Goal: Transaction & Acquisition: Download file/media

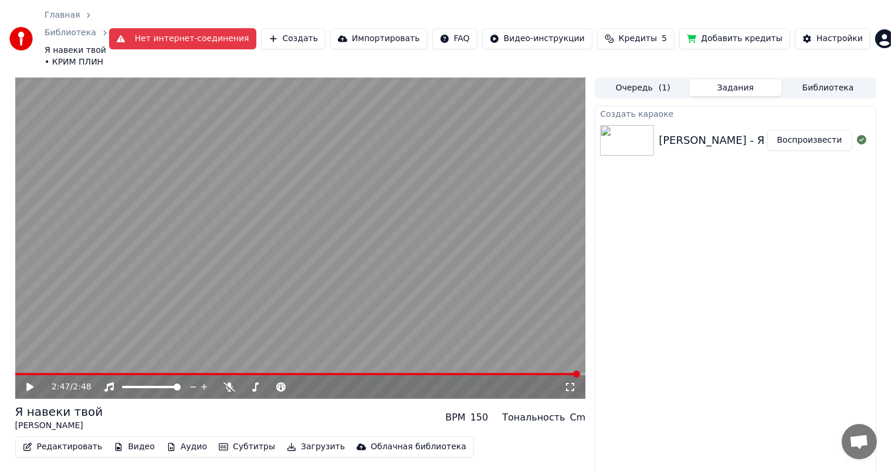
click at [211, 42] on button "Нет интернет-соединения" at bounding box center [182, 38] width 147 height 21
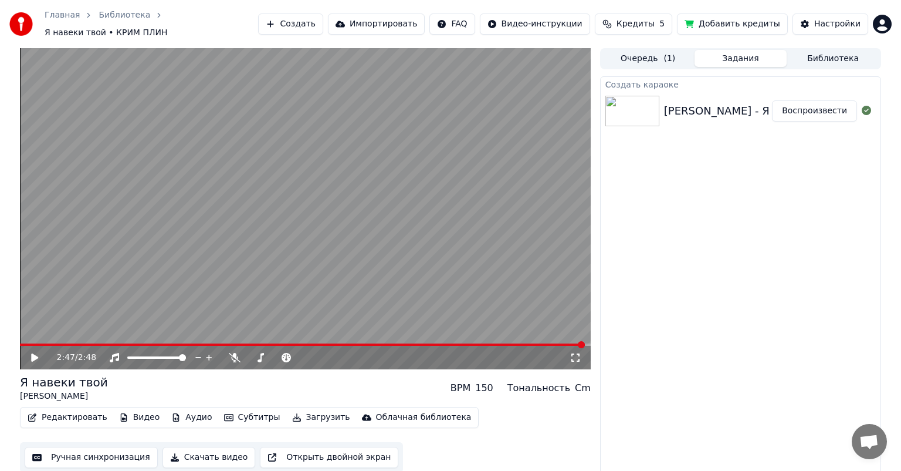
click at [427, 200] on video at bounding box center [305, 208] width 571 height 321
click at [237, 413] on button "Субтитры" at bounding box center [252, 417] width 66 height 16
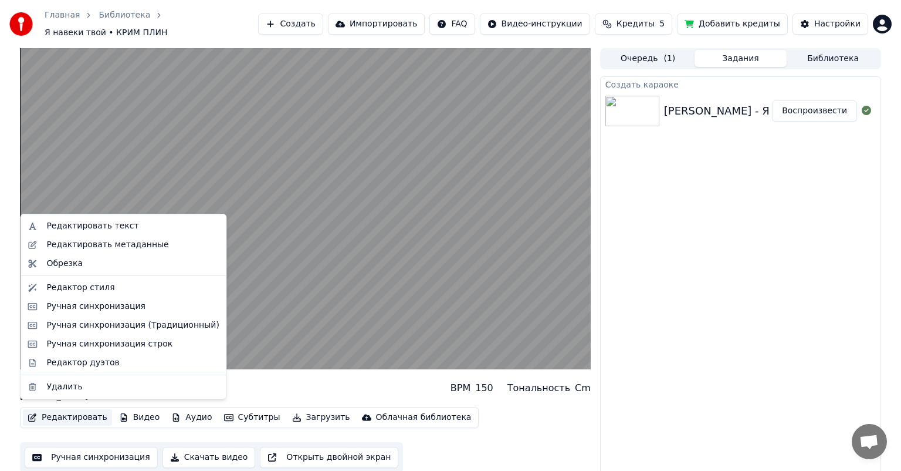
click at [259, 379] on div "Я навеки твой КРИМ ПЛИН BPM 150 Тональность Cm" at bounding box center [305, 388] width 571 height 28
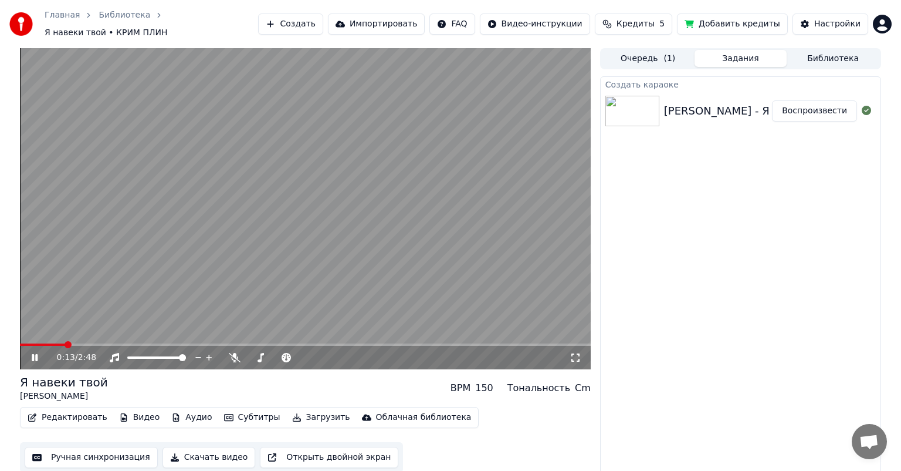
click at [277, 231] on video at bounding box center [305, 208] width 571 height 321
click at [52, 411] on button "Редактировать" at bounding box center [67, 417] width 89 height 16
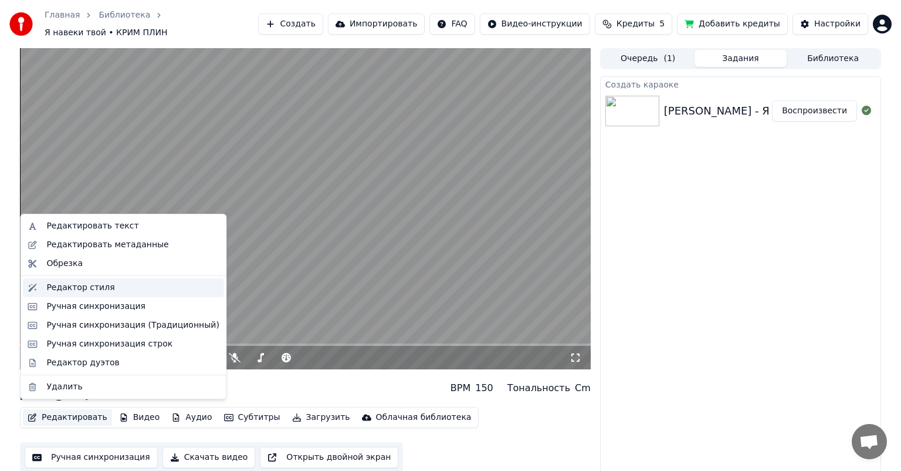
click at [73, 285] on div "Редактор стиля" at bounding box center [80, 288] width 68 height 12
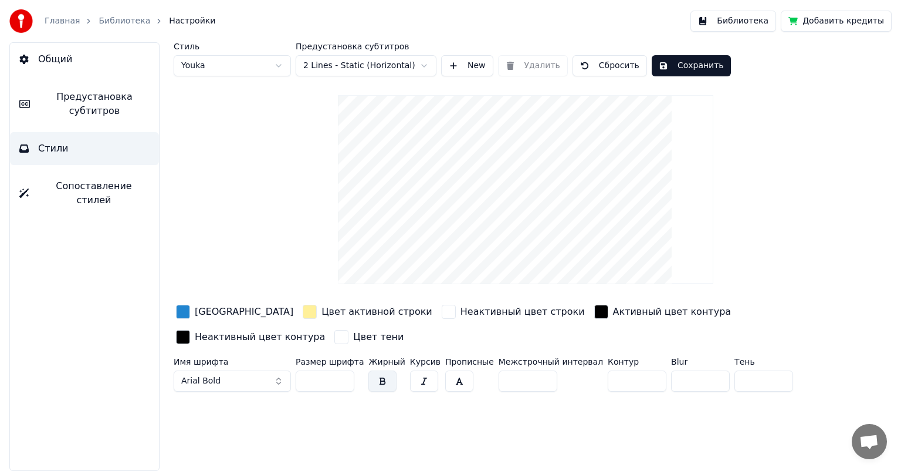
click at [188, 311] on div "button" at bounding box center [183, 312] width 14 height 14
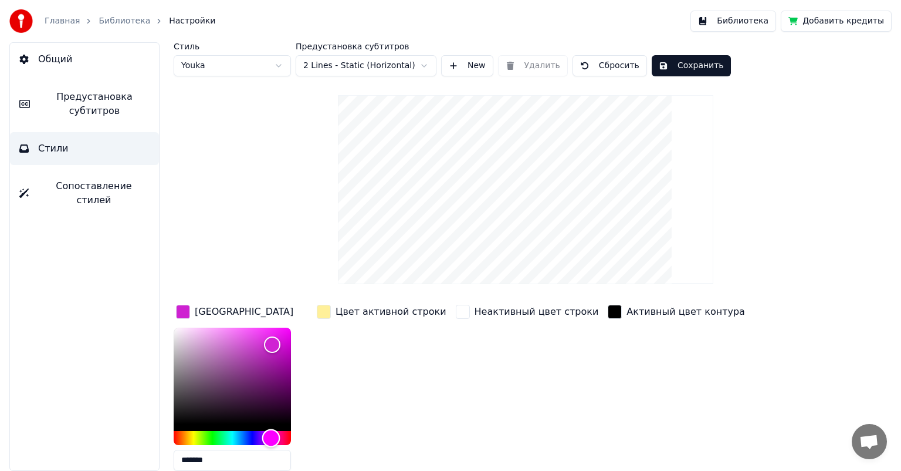
click at [271, 436] on div "Hue" at bounding box center [232, 438] width 117 height 14
click at [275, 437] on div "Hue" at bounding box center [271, 437] width 18 height 18
click at [278, 437] on div "Hue" at bounding box center [275, 437] width 18 height 18
type input "*******"
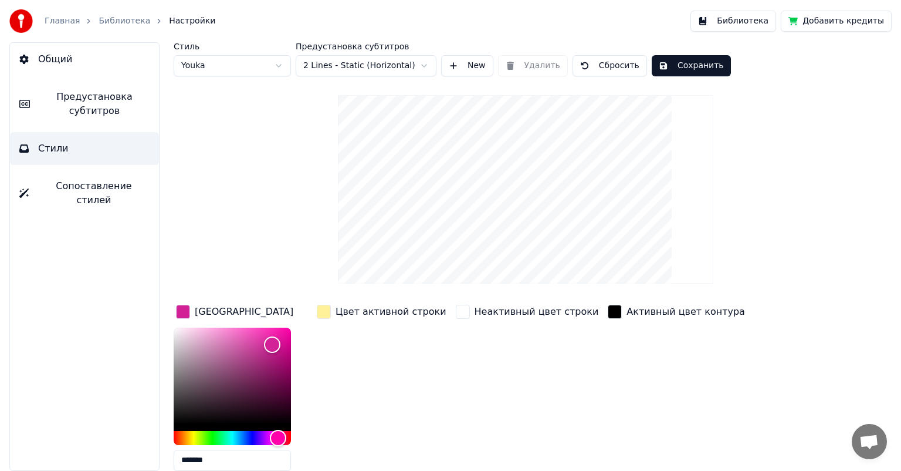
click at [380, 404] on div "Цвет активной строки" at bounding box center [382, 391] width 134 height 178
click at [663, 71] on button "Сохранить" at bounding box center [691, 65] width 79 height 21
click at [300, 227] on div "Стиль Youka Предустановка субтитров 2 Lines - Static (Horizontal) New Удалить С…" at bounding box center [526, 297] width 704 height 511
click at [110, 22] on link "Библиотека" at bounding box center [125, 21] width 52 height 12
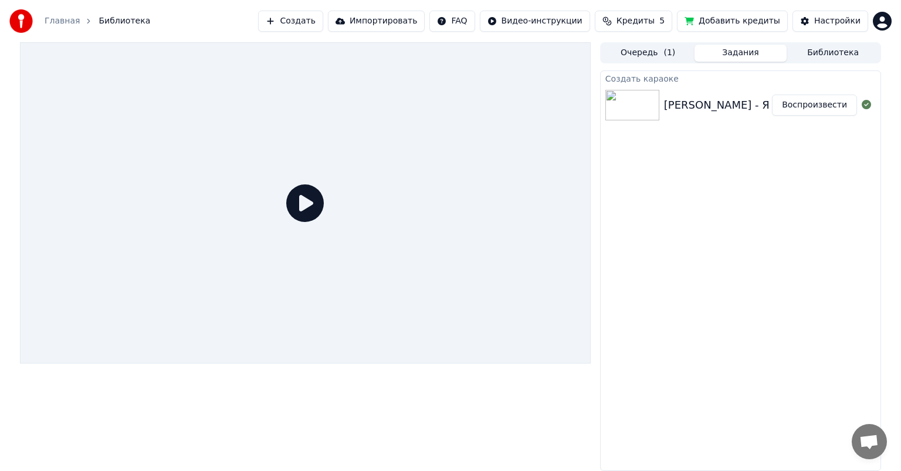
click at [675, 107] on div "[PERSON_NAME] - Я навеки твой" at bounding box center [752, 105] width 177 height 16
click at [765, 102] on div "[PERSON_NAME] - Я навеки твой" at bounding box center [752, 105] width 177 height 16
click at [644, 51] on button "Очередь ( 1 )" at bounding box center [648, 53] width 93 height 17
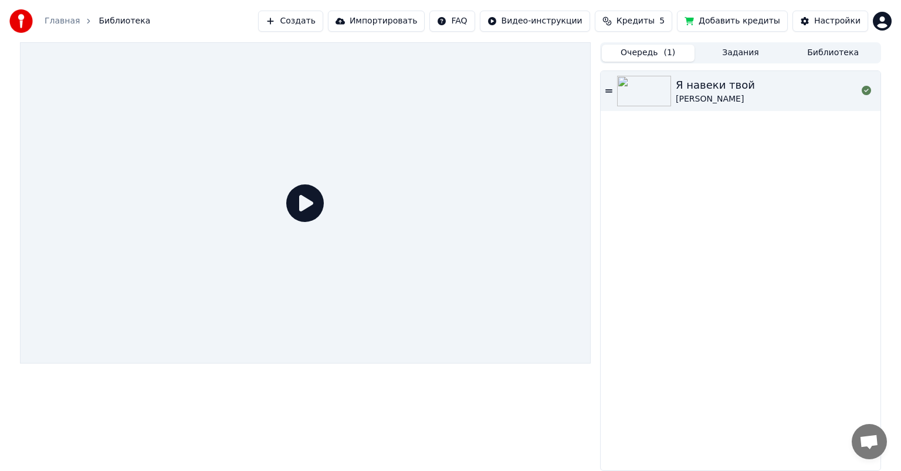
click at [709, 77] on div "Я навеки твой" at bounding box center [715, 85] width 79 height 16
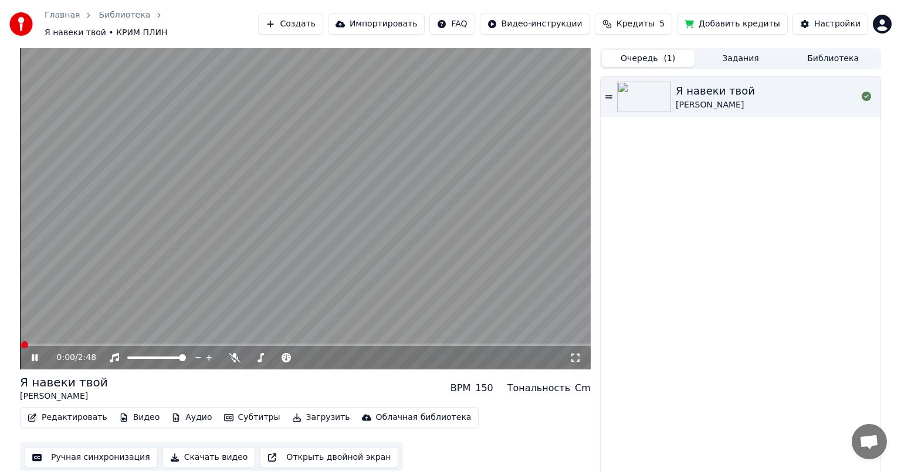
click at [32, 356] on icon at bounding box center [43, 357] width 28 height 9
click at [62, 413] on button "Редактировать" at bounding box center [67, 417] width 89 height 16
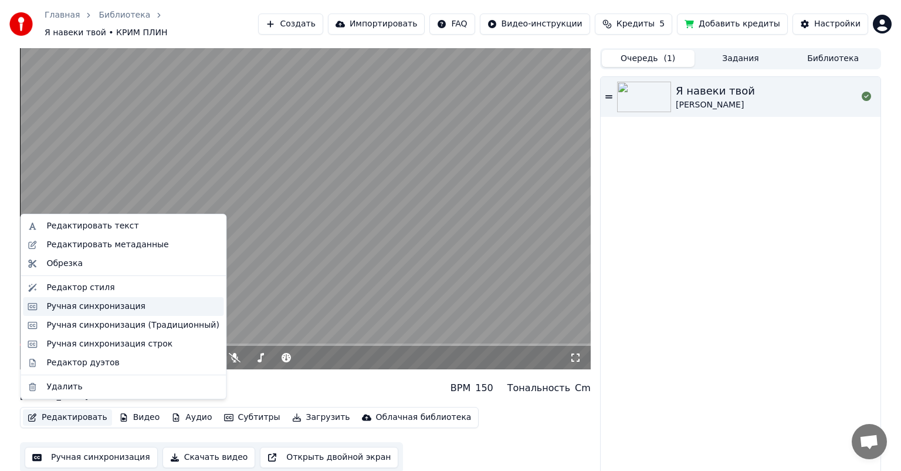
click at [102, 301] on div "Ручная синхронизация" at bounding box center [95, 306] width 99 height 12
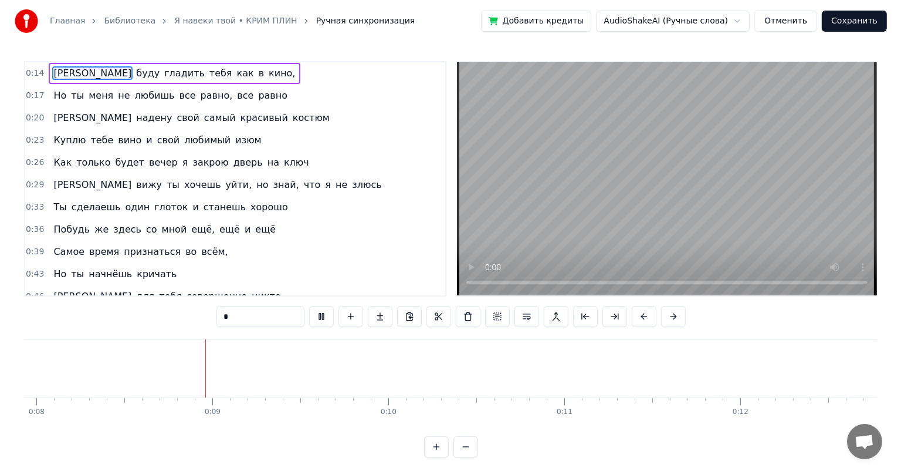
scroll to position [0, 1519]
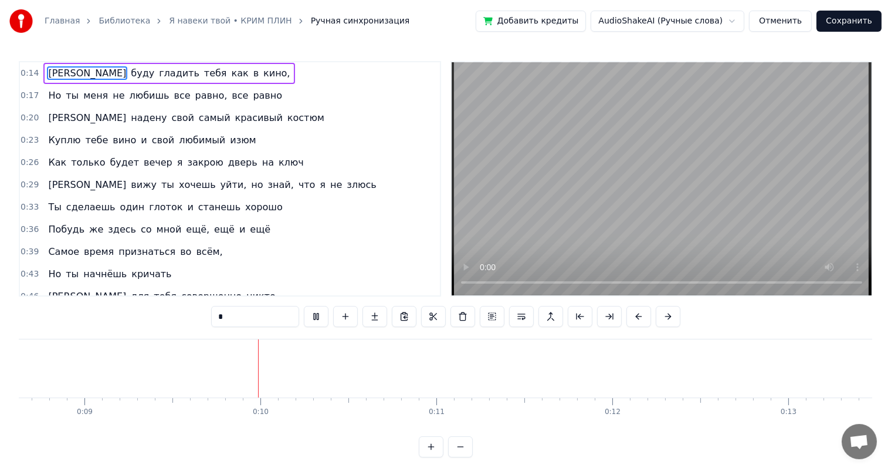
click at [770, 31] on button "Отменить" at bounding box center [780, 21] width 63 height 21
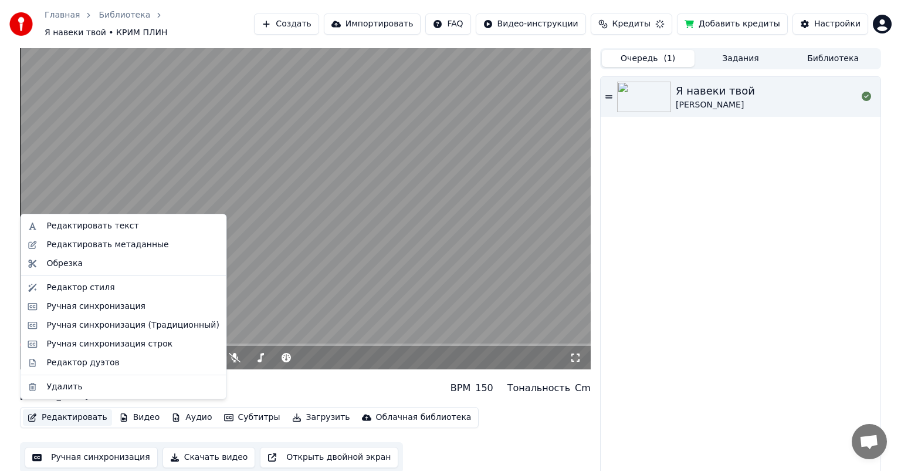
click at [78, 415] on button "Редактировать" at bounding box center [67, 417] width 89 height 16
click at [92, 228] on div "Редактировать текст" at bounding box center [92, 226] width 92 height 12
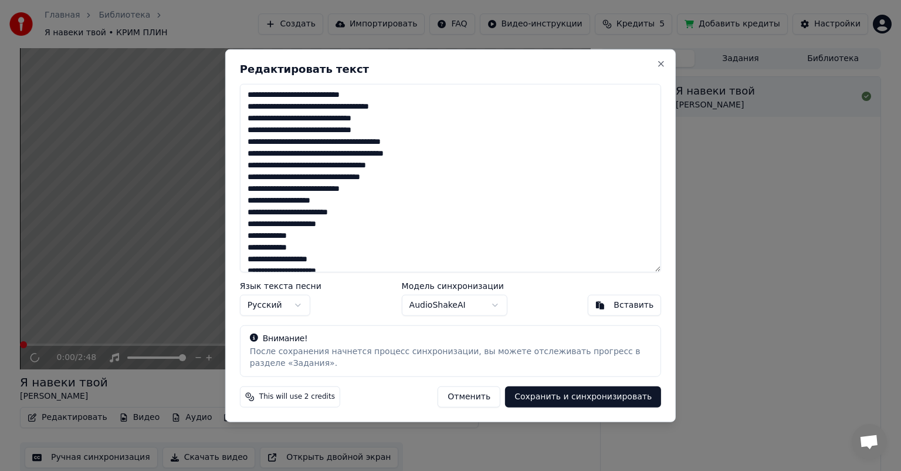
click at [650, 112] on textarea at bounding box center [450, 178] width 421 height 188
click at [658, 61] on button "Close" at bounding box center [661, 63] width 9 height 9
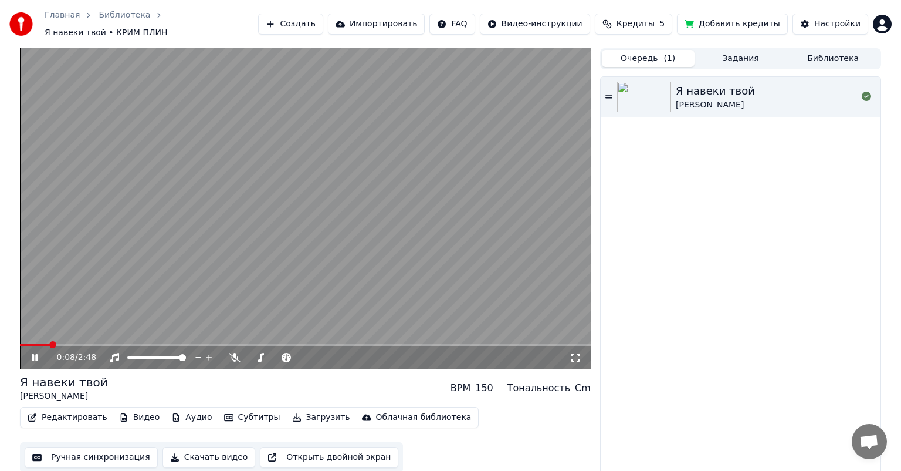
click at [33, 343] on span at bounding box center [35, 344] width 30 height 2
click at [26, 343] on span at bounding box center [26, 344] width 13 height 2
click at [20, 341] on span at bounding box center [23, 344] width 7 height 7
click at [45, 343] on span at bounding box center [41, 344] width 43 height 2
click at [20, 341] on span at bounding box center [23, 344] width 7 height 7
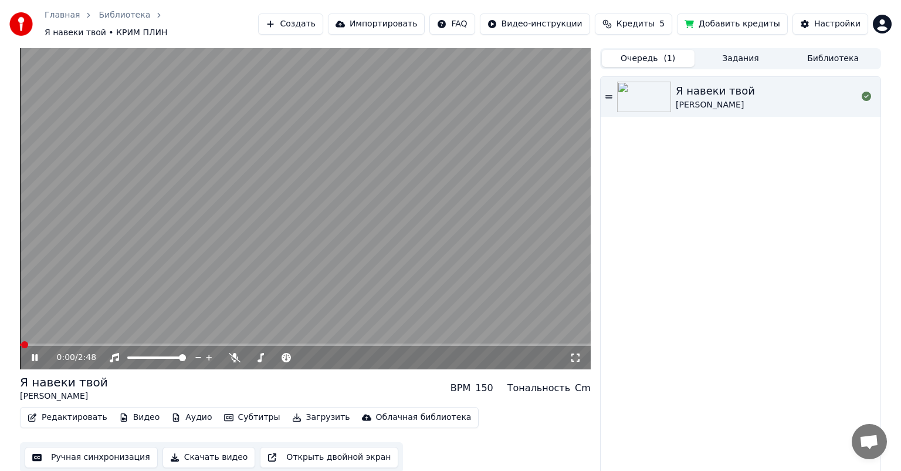
click at [29, 353] on icon at bounding box center [43, 357] width 28 height 9
click at [293, 195] on video at bounding box center [305, 208] width 571 height 321
click at [37, 354] on icon at bounding box center [35, 357] width 6 height 7
click at [183, 448] on button "Скачать видео" at bounding box center [209, 457] width 93 height 21
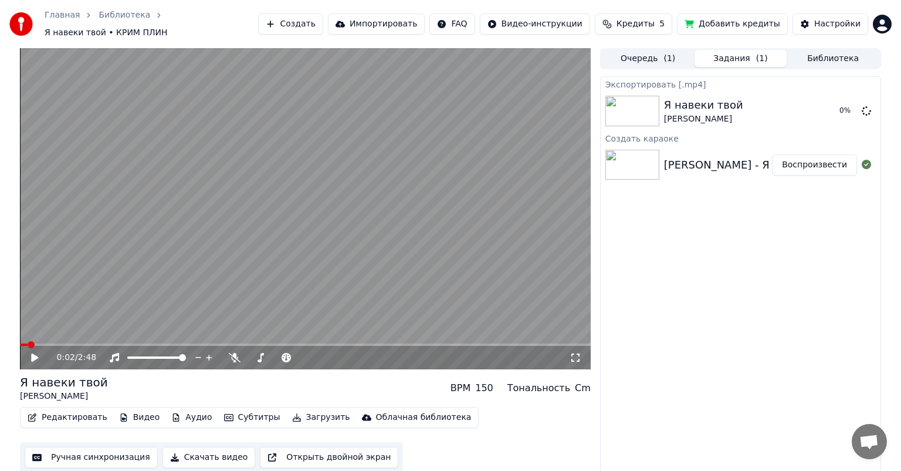
click at [37, 353] on icon at bounding box center [43, 357] width 28 height 9
drag, startPoint x: 31, startPoint y: 354, endPoint x: 51, endPoint y: 414, distance: 63.3
click at [31, 354] on icon at bounding box center [43, 357] width 28 height 9
click at [53, 417] on button "Редактировать" at bounding box center [67, 417] width 89 height 16
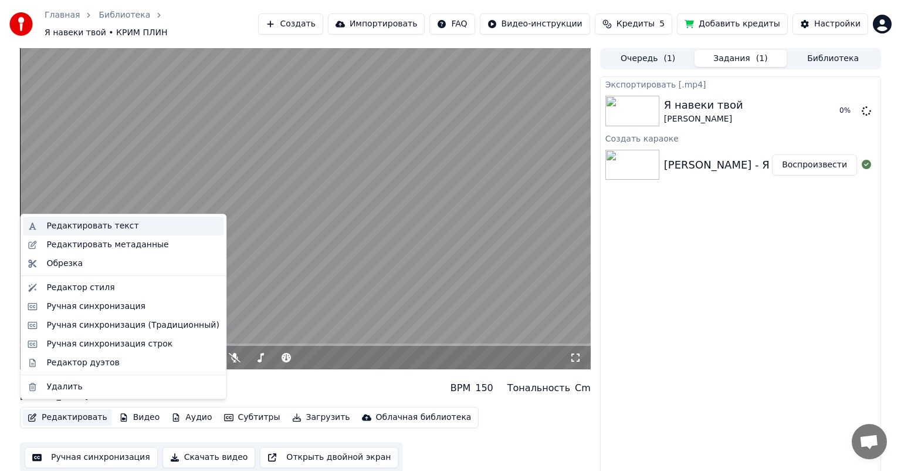
click at [79, 229] on div "Редактировать текст" at bounding box center [92, 226] width 92 height 12
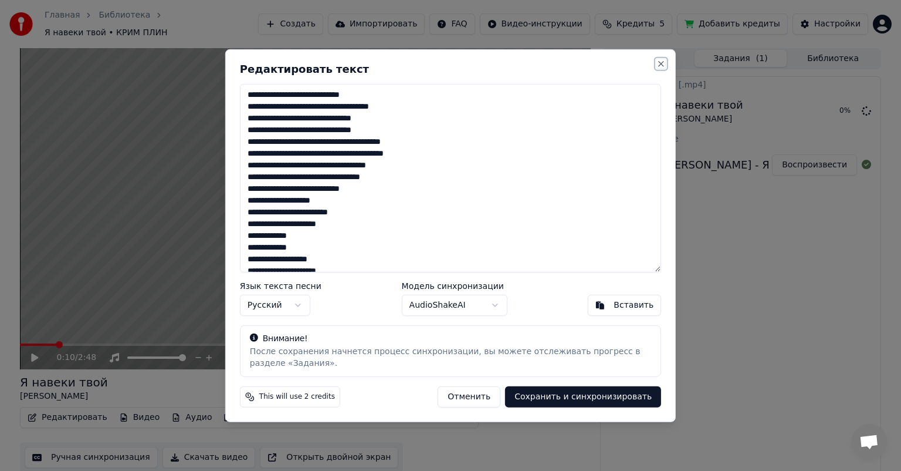
click at [660, 66] on button "Close" at bounding box center [661, 63] width 9 height 9
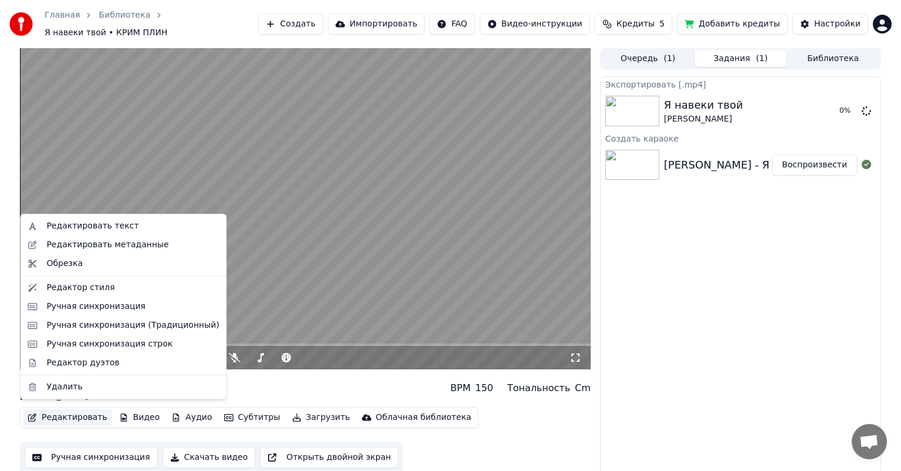
click at [82, 409] on button "Редактировать" at bounding box center [67, 417] width 89 height 16
click at [66, 312] on div "Ручная синхронизация" at bounding box center [123, 306] width 201 height 19
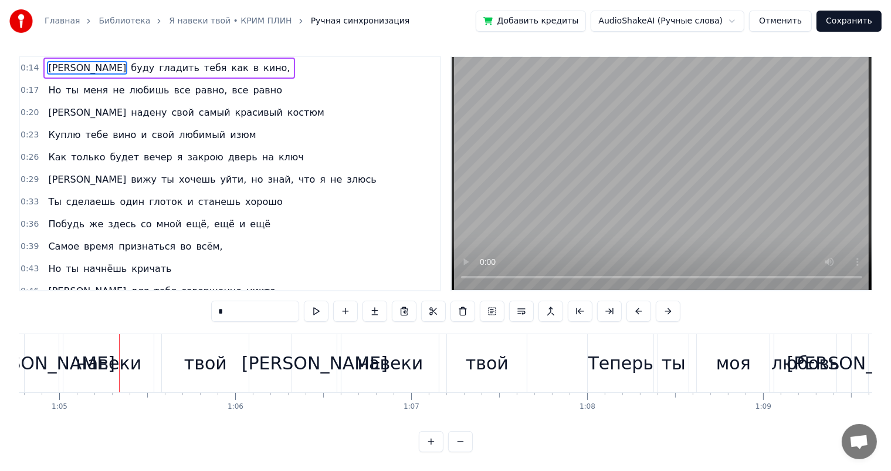
scroll to position [0, 11443]
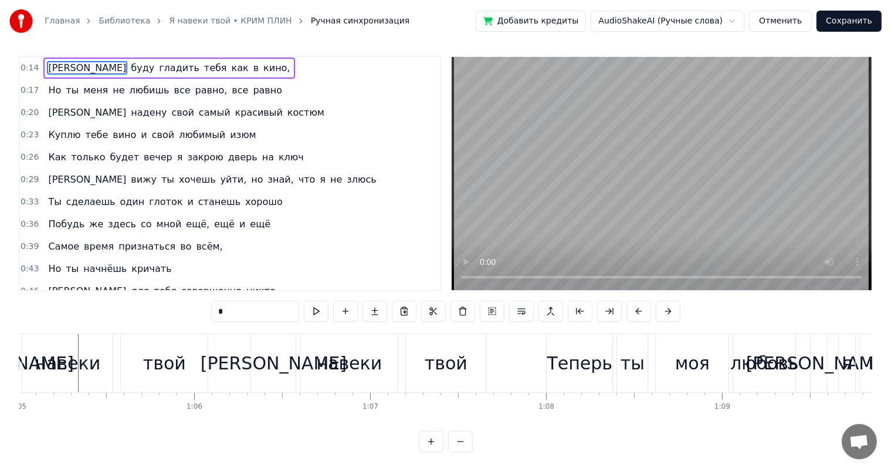
click at [770, 21] on button "Отменить" at bounding box center [780, 21] width 63 height 21
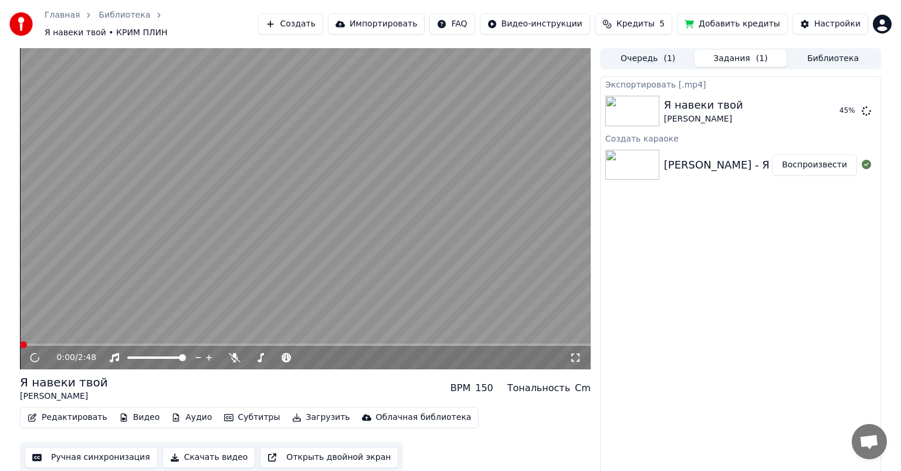
click at [810, 50] on button "Библиотека" at bounding box center [833, 58] width 93 height 17
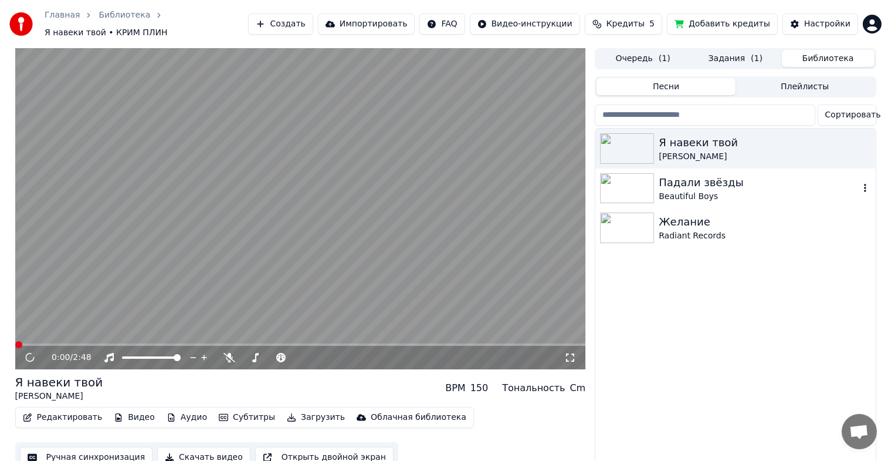
click at [704, 179] on div "Падали звёзды" at bounding box center [759, 182] width 200 height 16
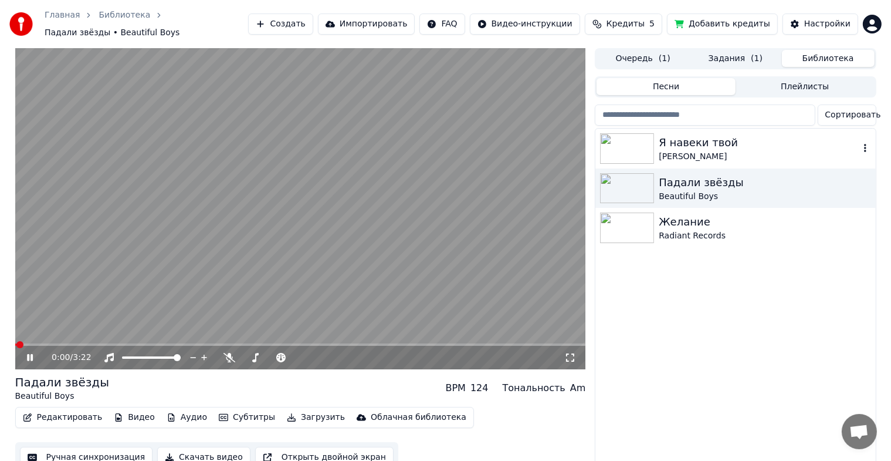
click at [712, 151] on div "[PERSON_NAME]" at bounding box center [759, 157] width 200 height 12
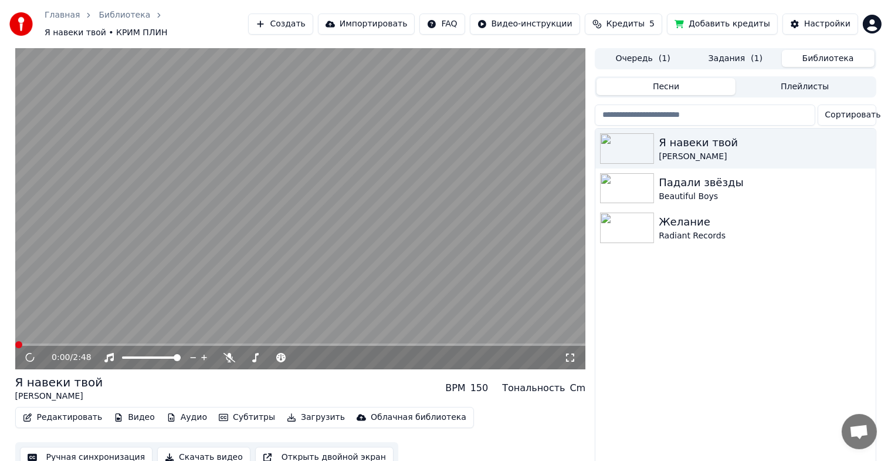
click at [732, 50] on button "Задания ( 1 )" at bounding box center [735, 58] width 93 height 17
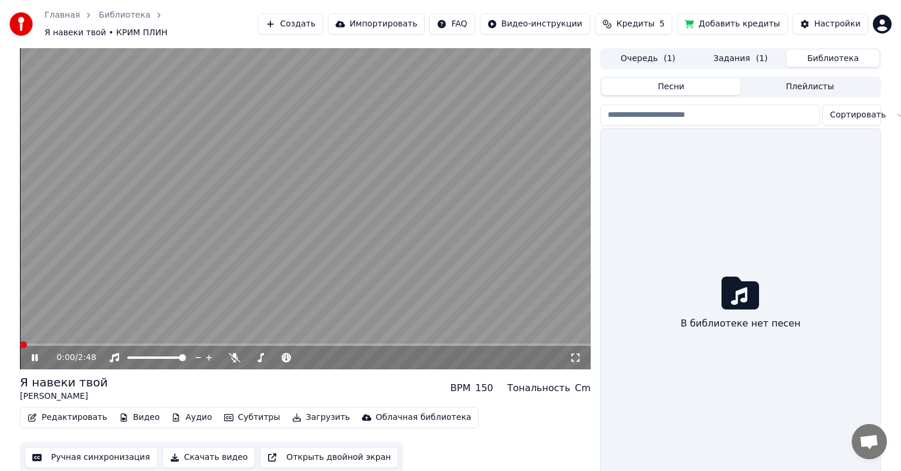
click at [847, 53] on button "Библиотека" at bounding box center [833, 58] width 93 height 17
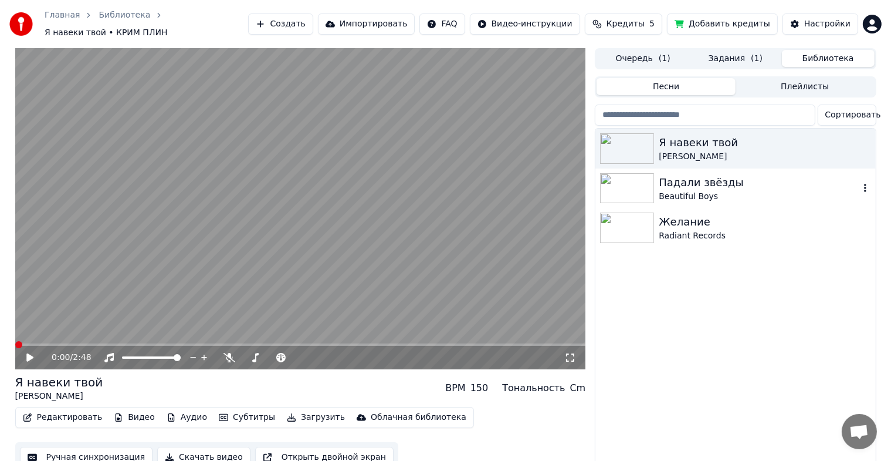
click at [688, 181] on div "Падали звёзды" at bounding box center [759, 182] width 200 height 16
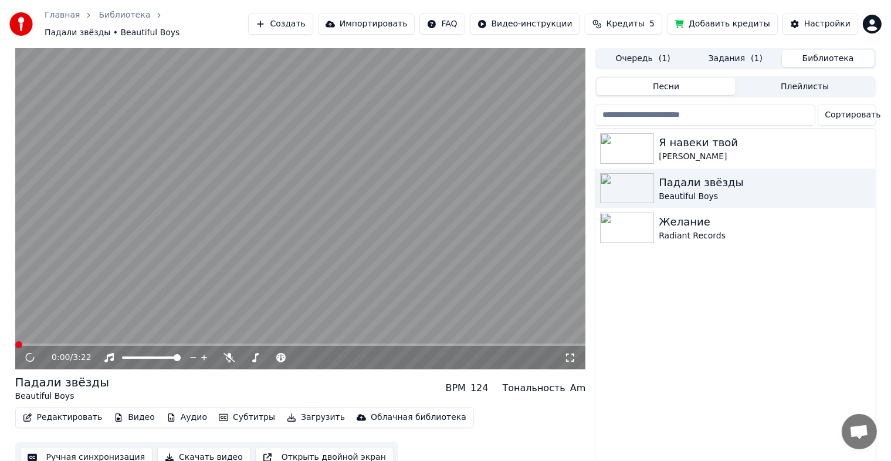
click at [30, 353] on icon at bounding box center [30, 357] width 16 height 15
click at [742, 50] on button "Задания ( 1 )" at bounding box center [735, 58] width 93 height 17
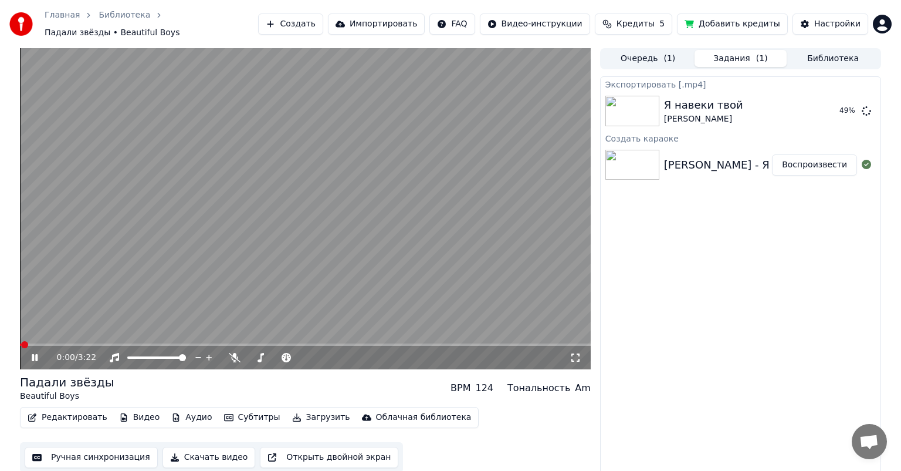
click at [31, 353] on icon at bounding box center [43, 357] width 28 height 9
click at [800, 56] on button "Библиотека" at bounding box center [833, 58] width 93 height 17
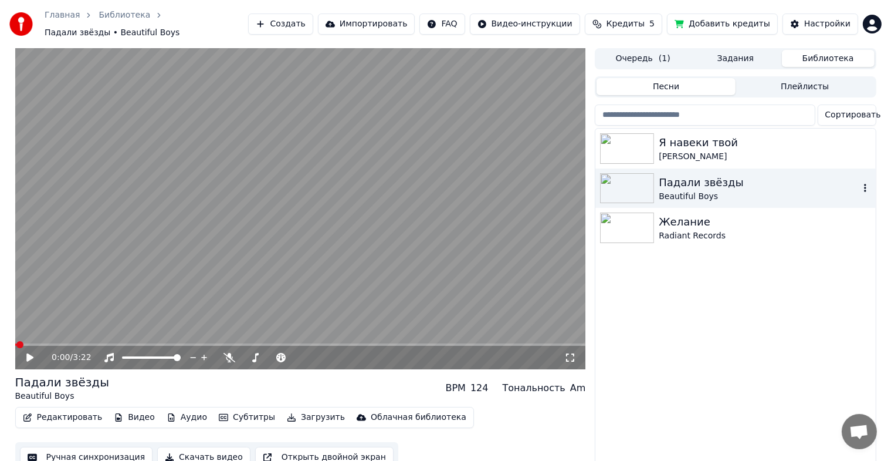
click at [713, 177] on div "Падали звёзды" at bounding box center [759, 182] width 200 height 16
click at [29, 353] on icon at bounding box center [29, 357] width 7 height 8
click at [31, 354] on icon at bounding box center [30, 357] width 6 height 7
click at [51, 411] on button "Редактировать" at bounding box center [62, 417] width 89 height 16
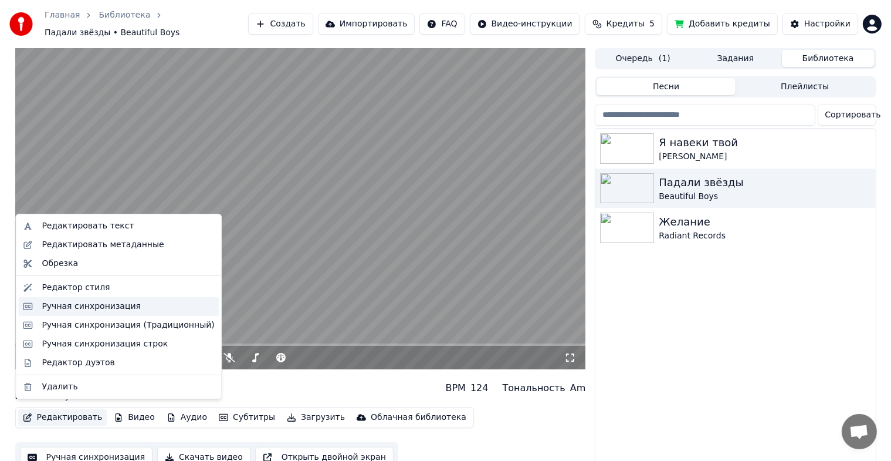
click at [65, 308] on div "Ручная синхронизация" at bounding box center [91, 306] width 99 height 12
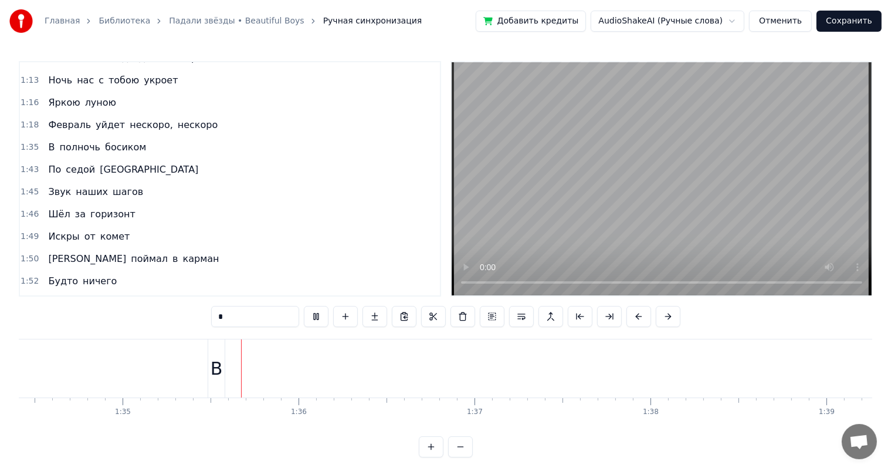
scroll to position [0, 16666]
click at [594, 113] on video at bounding box center [662, 178] width 420 height 233
drag, startPoint x: 167, startPoint y: 371, endPoint x: 186, endPoint y: 371, distance: 18.8
click at [186, 371] on div "В полночь босиком" at bounding box center [829, 368] width 1337 height 58
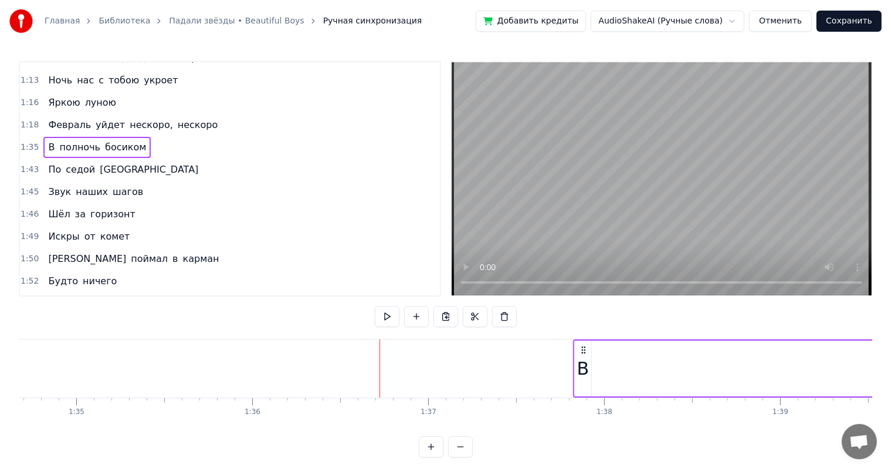
drag, startPoint x: 171, startPoint y: 351, endPoint x: 583, endPoint y: 347, distance: 411.4
click at [583, 347] on icon at bounding box center [583, 349] width 9 height 9
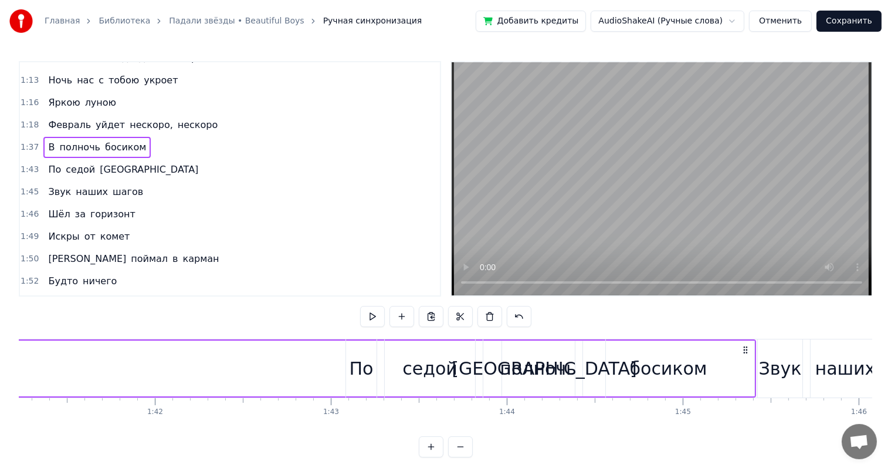
scroll to position [0, 17900]
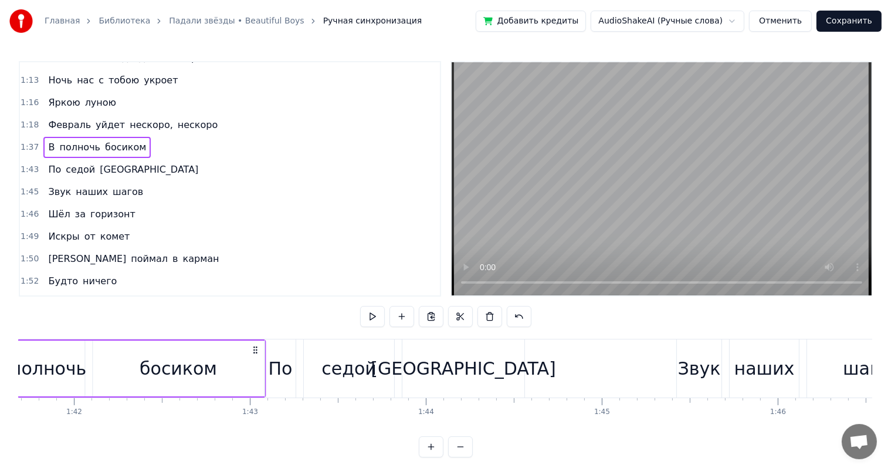
drag, startPoint x: 664, startPoint y: 349, endPoint x: 255, endPoint y: 373, distance: 409.7
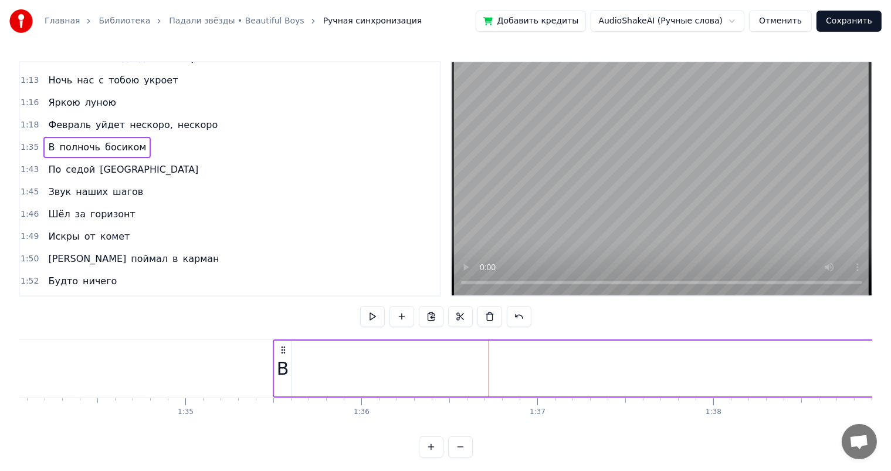
scroll to position [0, 16497]
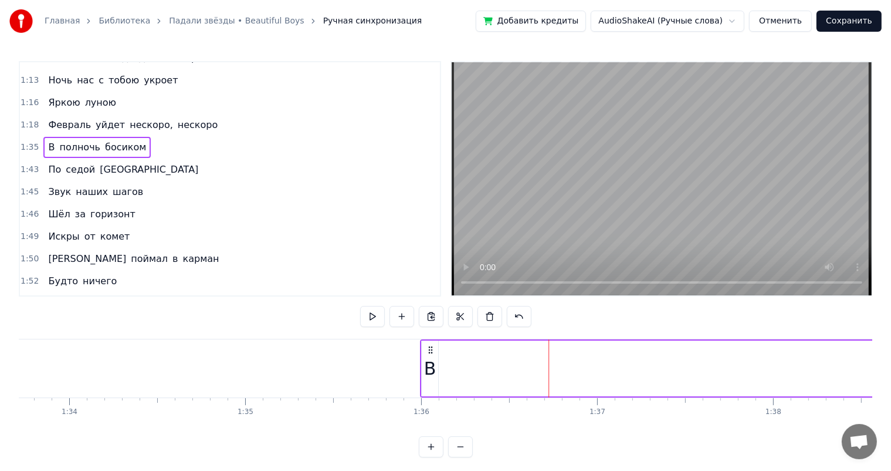
drag, startPoint x: 340, startPoint y: 349, endPoint x: 469, endPoint y: 304, distance: 136.6
click at [435, 350] on icon at bounding box center [430, 349] width 9 height 9
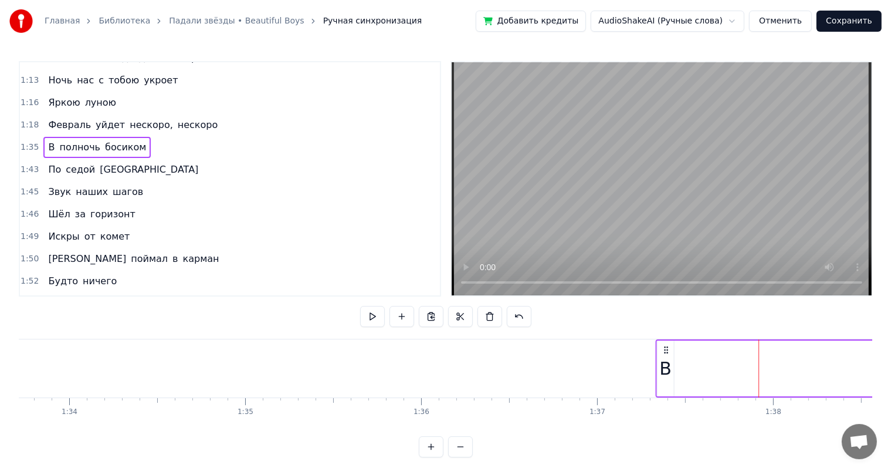
drag, startPoint x: 342, startPoint y: 349, endPoint x: 669, endPoint y: 347, distance: 327.4
click at [669, 347] on icon at bounding box center [665, 349] width 9 height 9
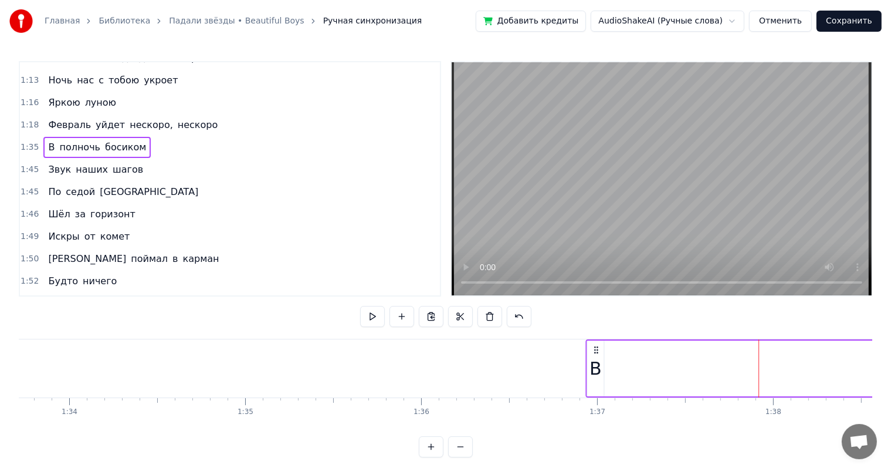
drag, startPoint x: 342, startPoint y: 353, endPoint x: 594, endPoint y: 350, distance: 252.9
click at [594, 350] on icon at bounding box center [595, 349] width 9 height 9
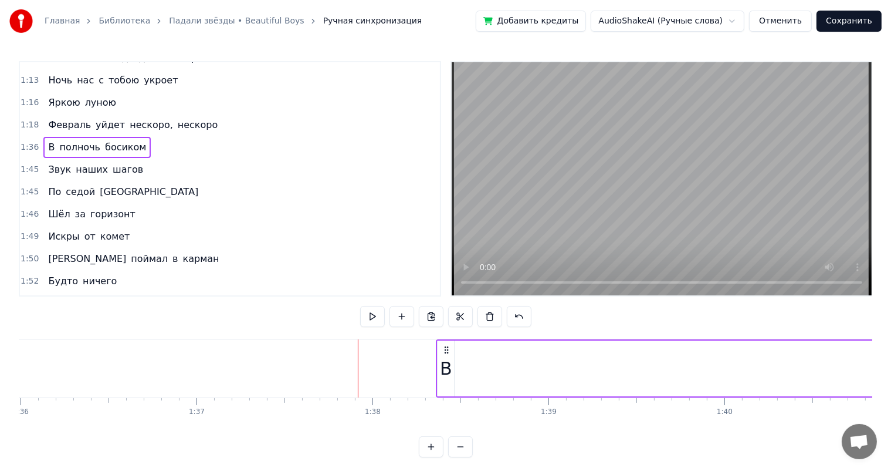
drag, startPoint x: 195, startPoint y: 350, endPoint x: 454, endPoint y: 310, distance: 261.8
click at [451, 352] on icon at bounding box center [446, 349] width 9 height 9
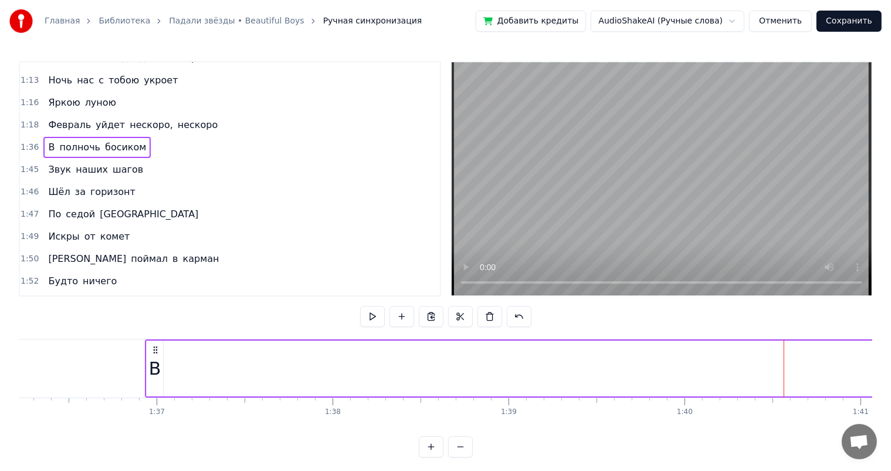
scroll to position [0, 16757]
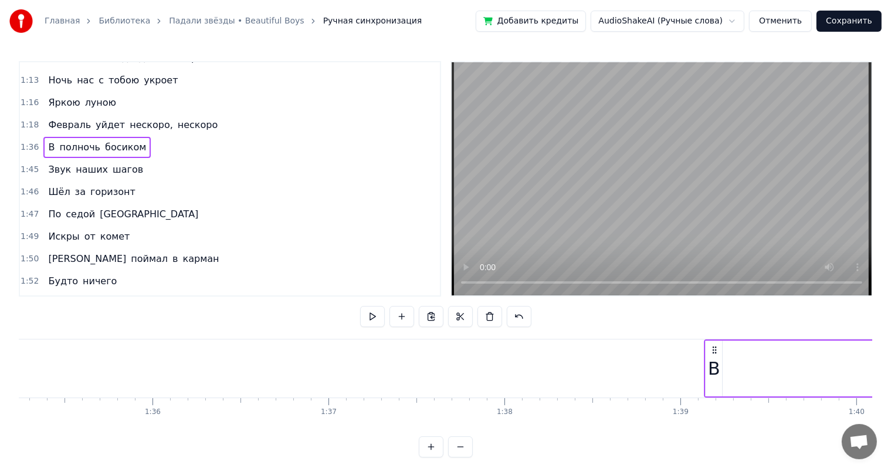
drag, startPoint x: 357, startPoint y: 351, endPoint x: 743, endPoint y: 356, distance: 386.1
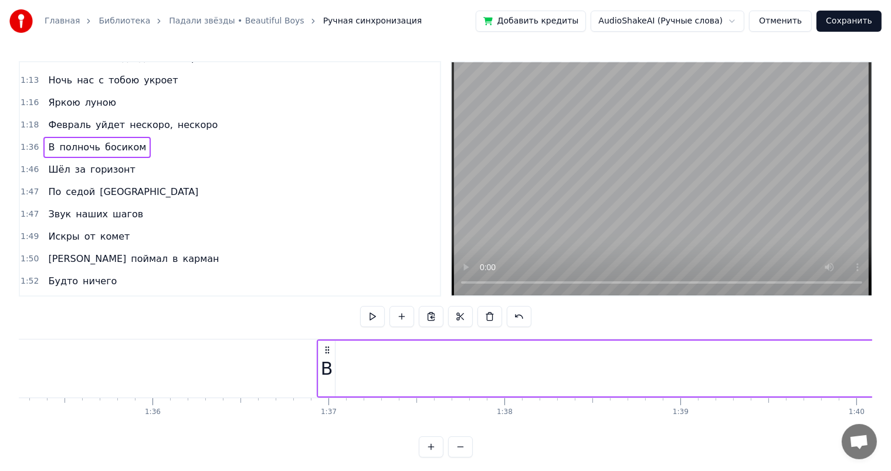
scroll to position [0, 16772]
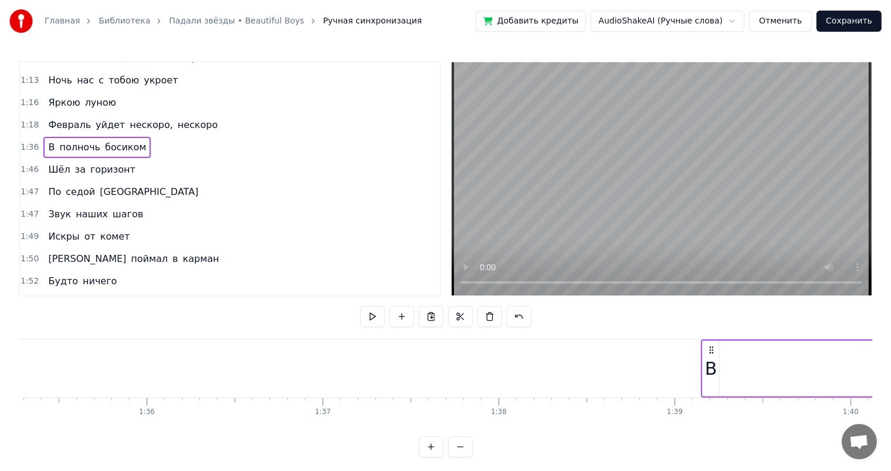
drag, startPoint x: 319, startPoint y: 351, endPoint x: 769, endPoint y: 347, distance: 449.5
click at [716, 347] on icon at bounding box center [711, 349] width 9 height 9
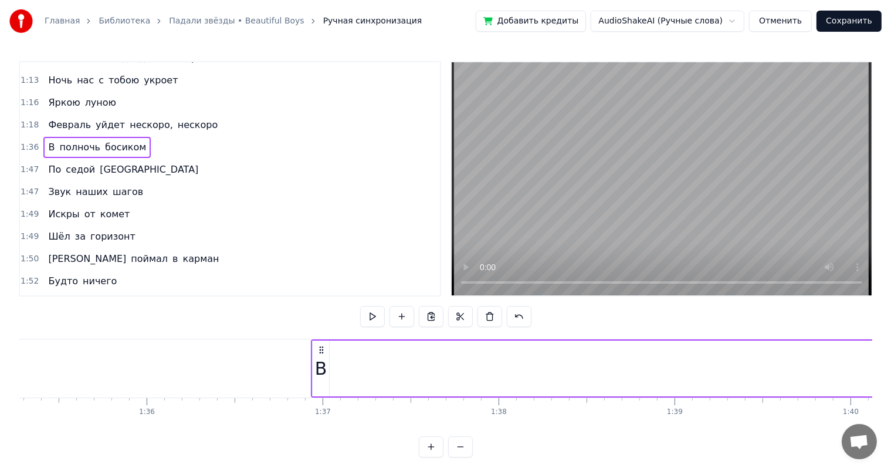
scroll to position [0, 16784]
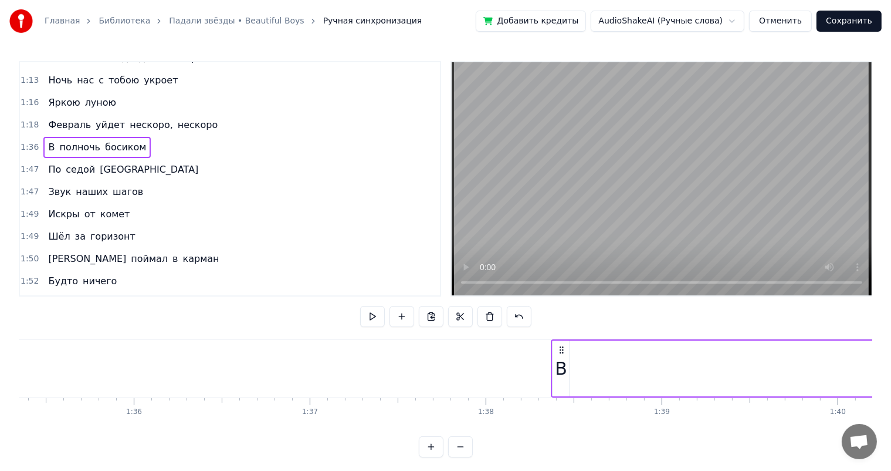
drag, startPoint x: 307, startPoint y: 352, endPoint x: 613, endPoint y: 350, distance: 305.7
click at [566, 350] on icon at bounding box center [561, 349] width 9 height 9
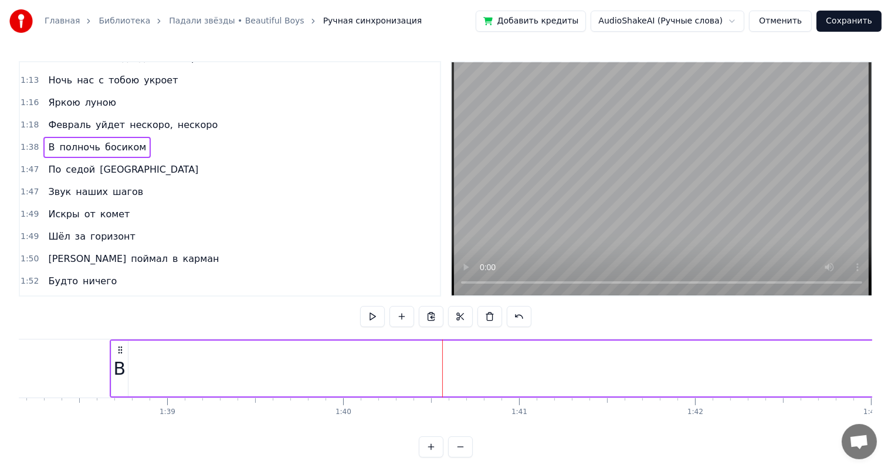
scroll to position [0, 17379]
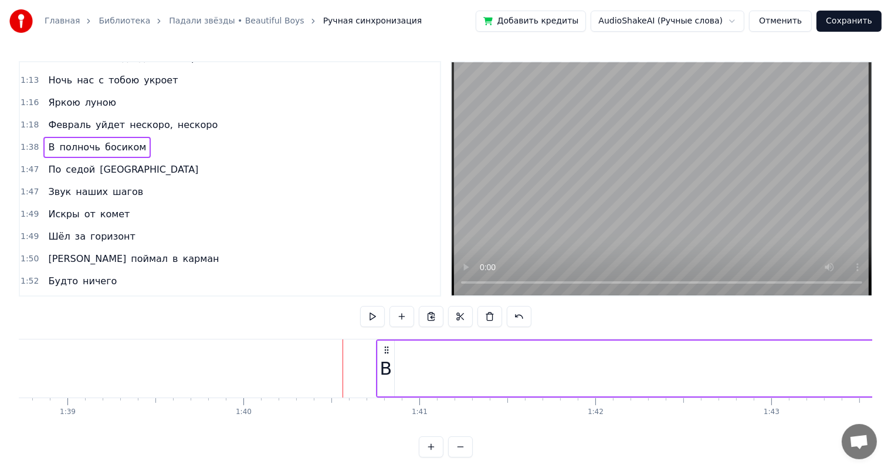
drag, startPoint x: 21, startPoint y: 346, endPoint x: 390, endPoint y: 346, distance: 368.5
click at [390, 346] on icon at bounding box center [386, 349] width 9 height 9
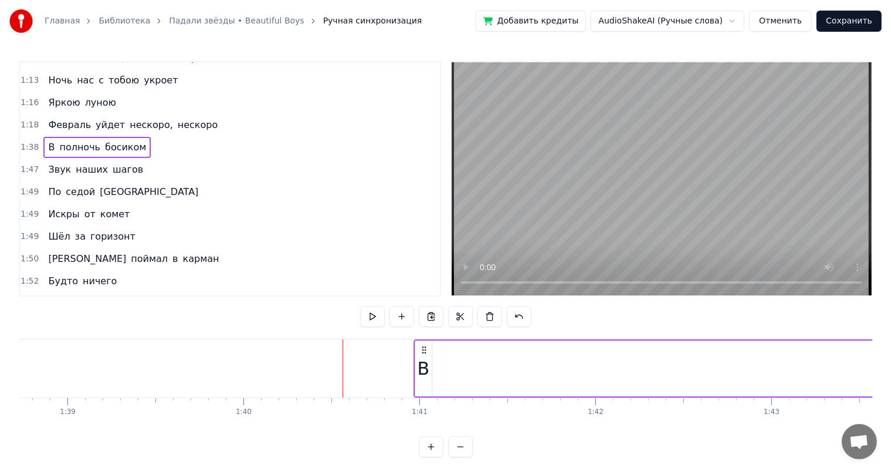
drag, startPoint x: 21, startPoint y: 349, endPoint x: 425, endPoint y: 359, distance: 403.8
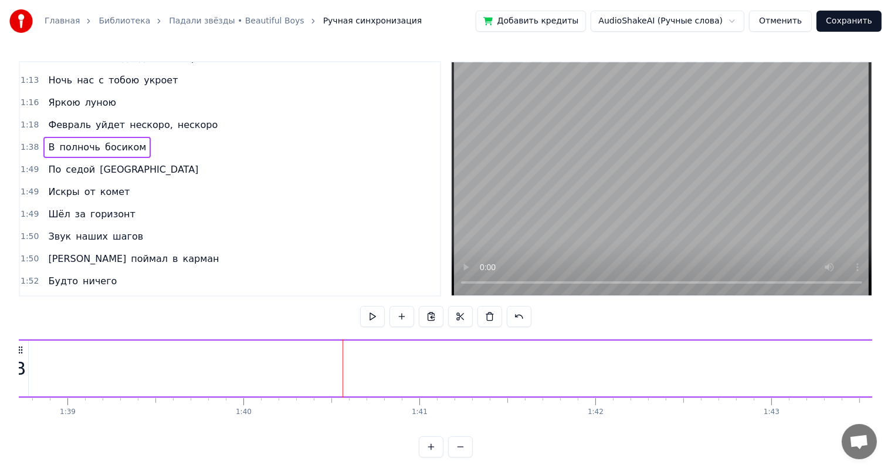
drag, startPoint x: 24, startPoint y: 356, endPoint x: 244, endPoint y: 363, distance: 219.6
click at [244, 363] on div "В полночь босиком" at bounding box center [678, 368] width 1337 height 58
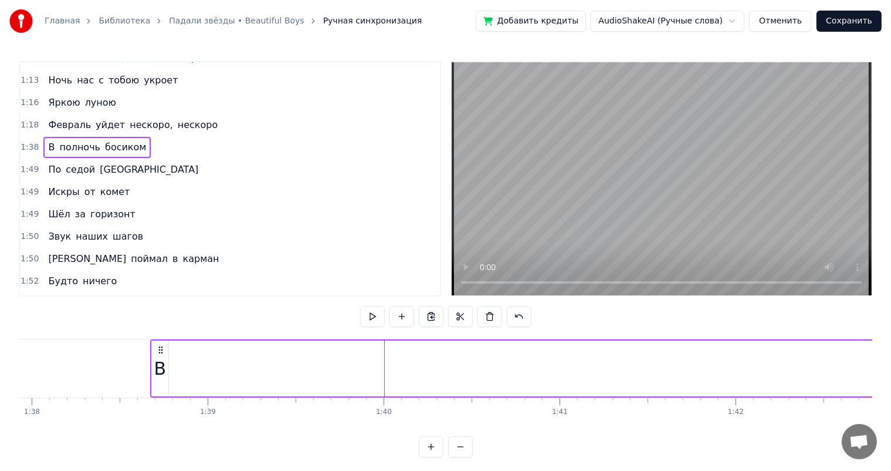
drag, startPoint x: 157, startPoint y: 364, endPoint x: 357, endPoint y: 365, distance: 199.5
click at [357, 365] on div "В полночь босиком" at bounding box center [818, 368] width 1337 height 58
drag, startPoint x: 167, startPoint y: 349, endPoint x: 305, endPoint y: 349, distance: 138.5
click at [305, 349] on div "В полночь босиком" at bounding box center [818, 368] width 1337 height 58
drag, startPoint x: 153, startPoint y: 347, endPoint x: 330, endPoint y: 349, distance: 177.2
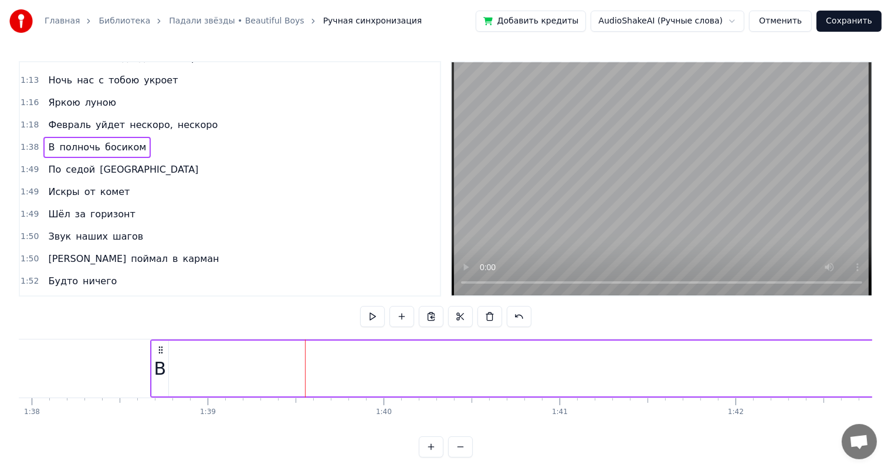
click at [330, 349] on div "В полночь босиком" at bounding box center [818, 368] width 1337 height 58
drag, startPoint x: 161, startPoint y: 363, endPoint x: 435, endPoint y: 361, distance: 274.0
click at [435, 361] on div "В полночь босиком" at bounding box center [818, 368] width 1337 height 58
drag, startPoint x: 157, startPoint y: 369, endPoint x: 391, endPoint y: 367, distance: 234.1
click at [391, 367] on div "В полночь босиком" at bounding box center [818, 368] width 1337 height 58
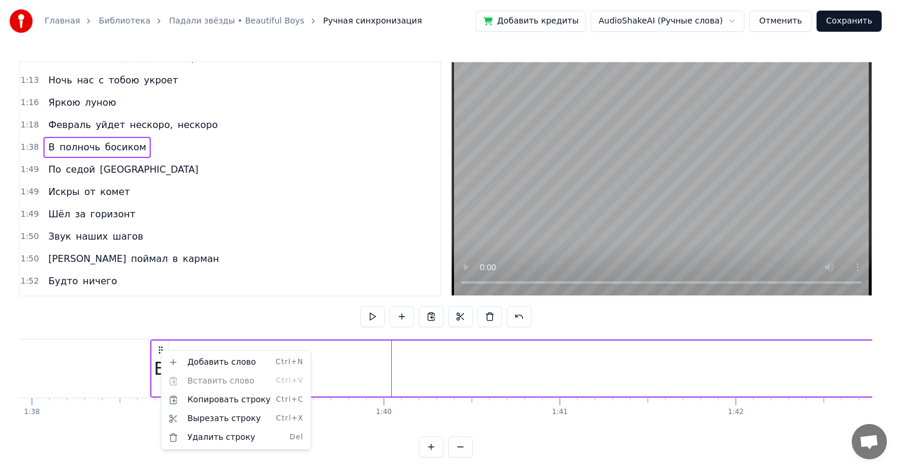
click at [156, 347] on html "Главная Библиотека Падали звёзды • Beautiful Boys Ручная синхронизация Добавить…" at bounding box center [450, 238] width 901 height 476
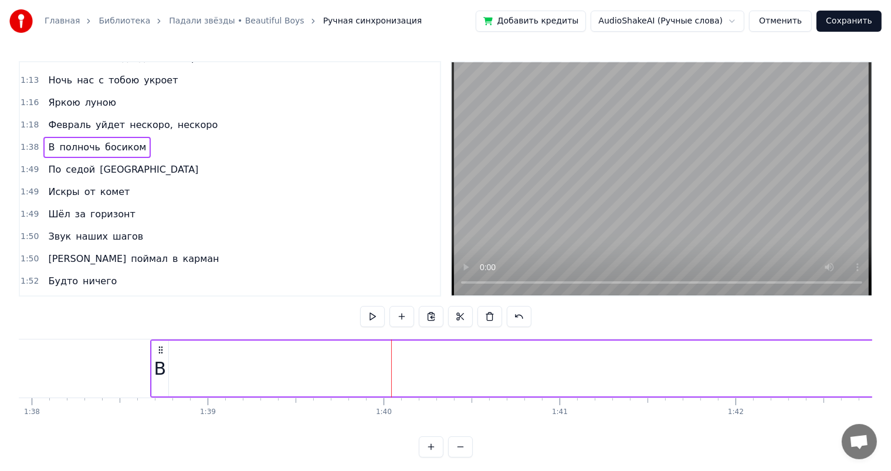
click at [47, 140] on span "В" at bounding box center [51, 146] width 9 height 13
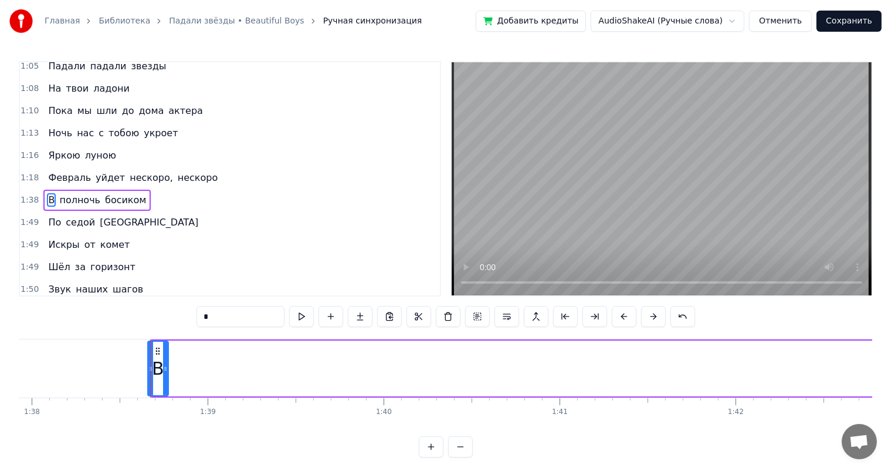
click at [151, 359] on div at bounding box center [150, 368] width 5 height 53
click at [687, 317] on button at bounding box center [683, 316] width 25 height 21
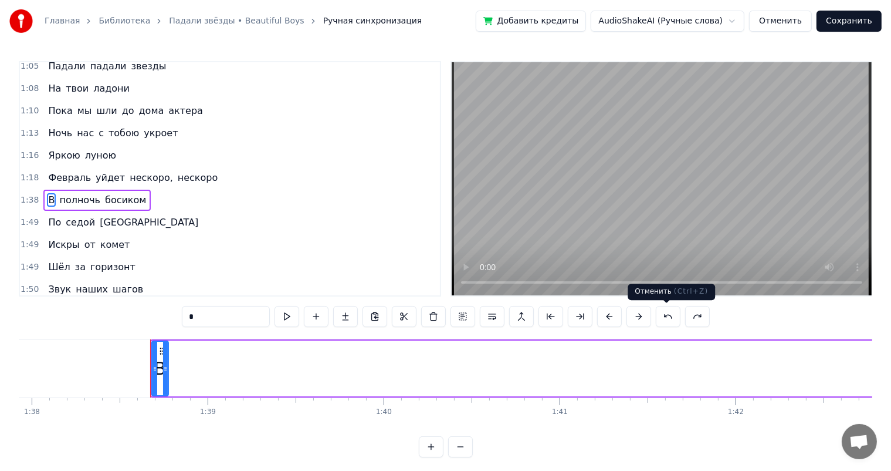
click at [214, 256] on div "1:49 Шёл за горизонт" at bounding box center [230, 267] width 420 height 22
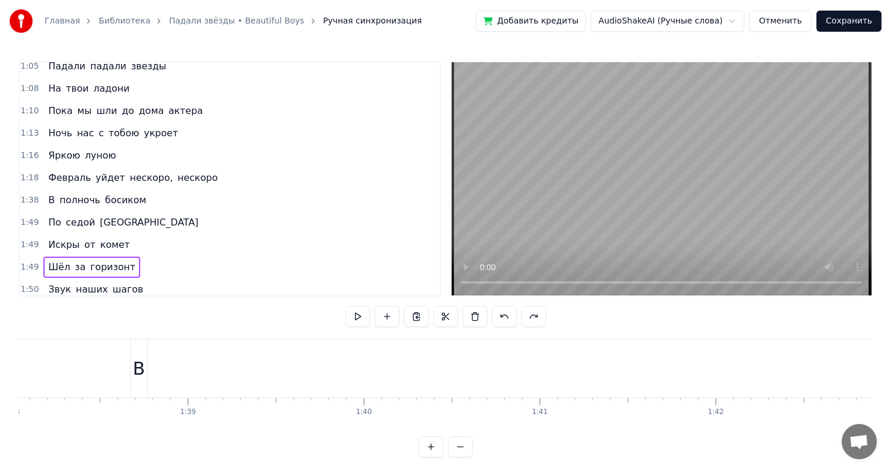
scroll to position [0, 17158]
click at [236, 364] on div "В" at bounding box center [240, 368] width 12 height 26
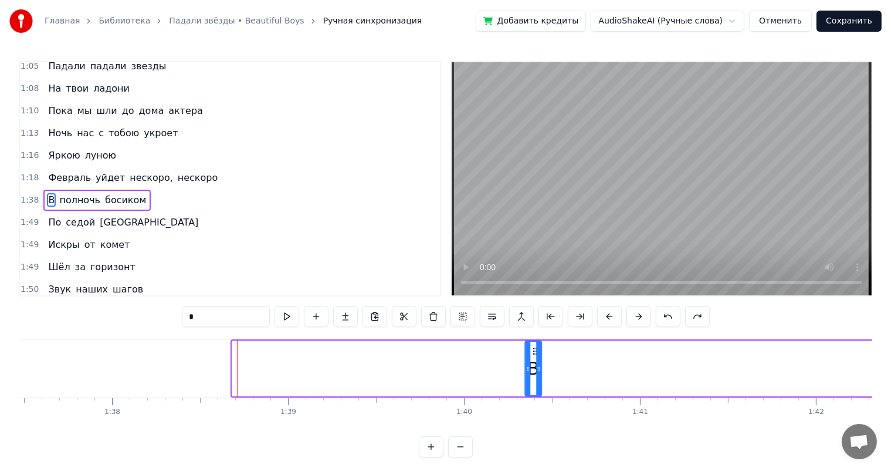
drag, startPoint x: 240, startPoint y: 350, endPoint x: 533, endPoint y: 353, distance: 292.8
click at [533, 353] on icon at bounding box center [534, 350] width 9 height 9
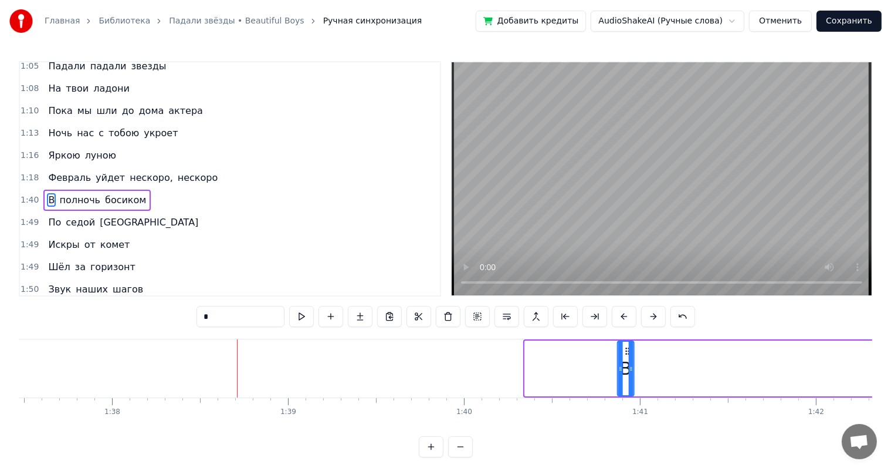
drag, startPoint x: 533, startPoint y: 353, endPoint x: 654, endPoint y: 353, distance: 120.9
click at [627, 353] on circle at bounding box center [626, 353] width 1 height 1
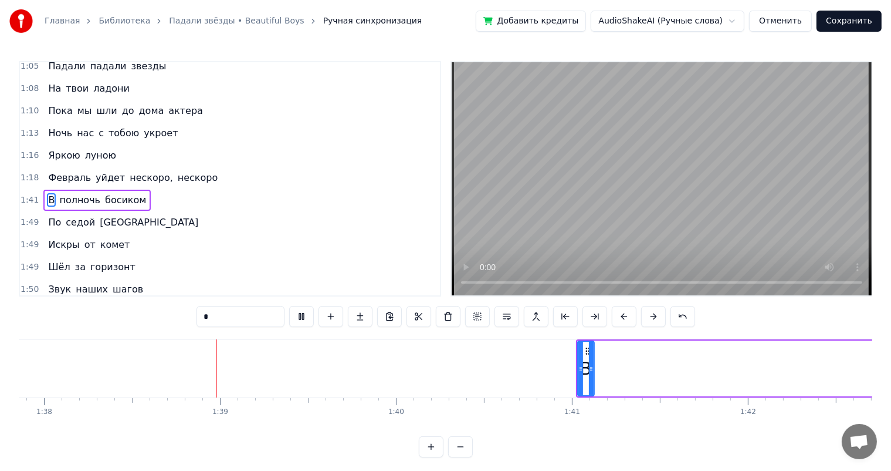
scroll to position [0, 17256]
click at [306, 317] on button at bounding box center [301, 316] width 25 height 21
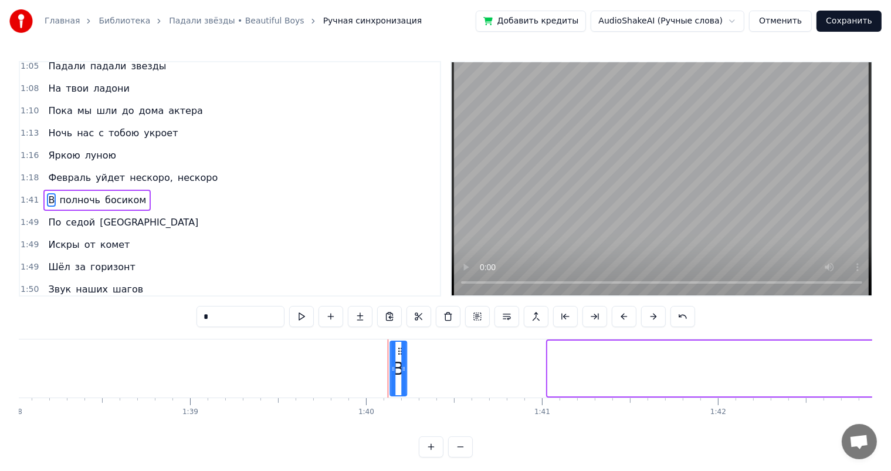
drag, startPoint x: 556, startPoint y: 350, endPoint x: 398, endPoint y: 354, distance: 157.9
click at [398, 354] on div "В" at bounding box center [398, 368] width 15 height 53
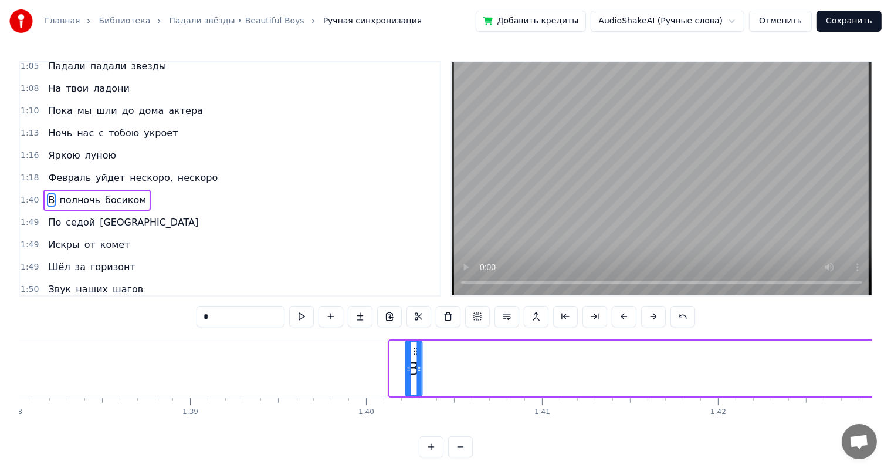
drag, startPoint x: 398, startPoint y: 352, endPoint x: 414, endPoint y: 353, distance: 15.3
click at [414, 353] on icon at bounding box center [415, 350] width 9 height 9
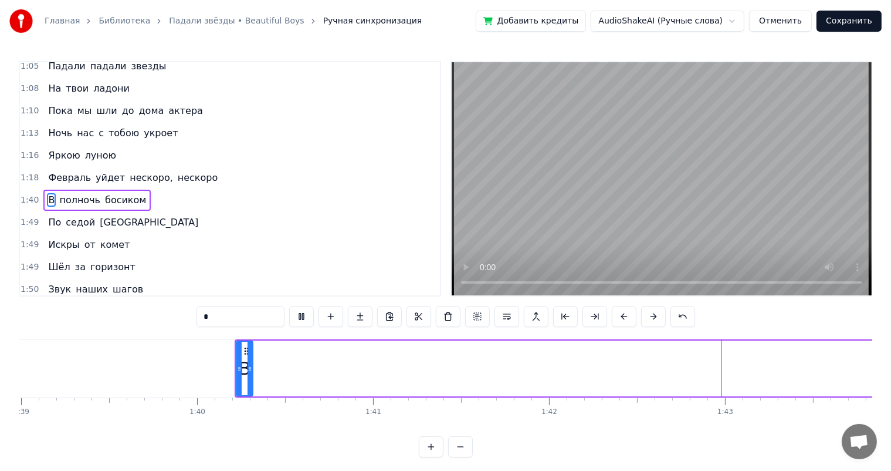
scroll to position [0, 17993]
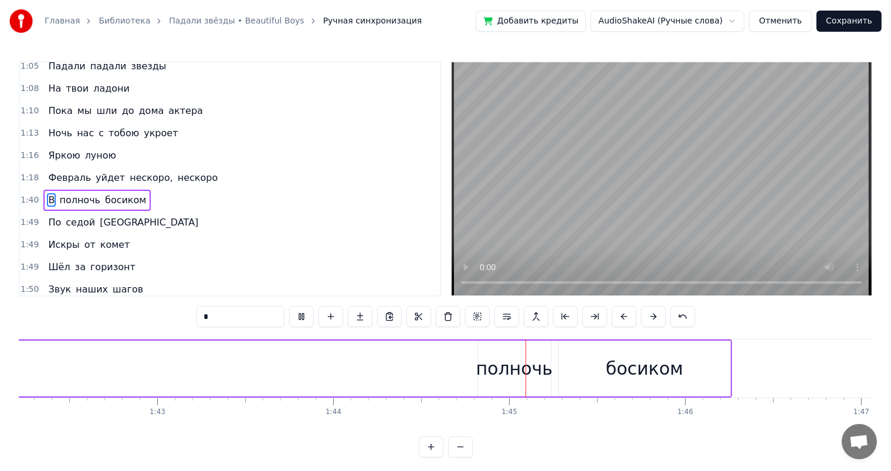
click at [306, 313] on button at bounding box center [301, 316] width 25 height 21
click at [513, 371] on div "полночь" at bounding box center [514, 368] width 77 height 26
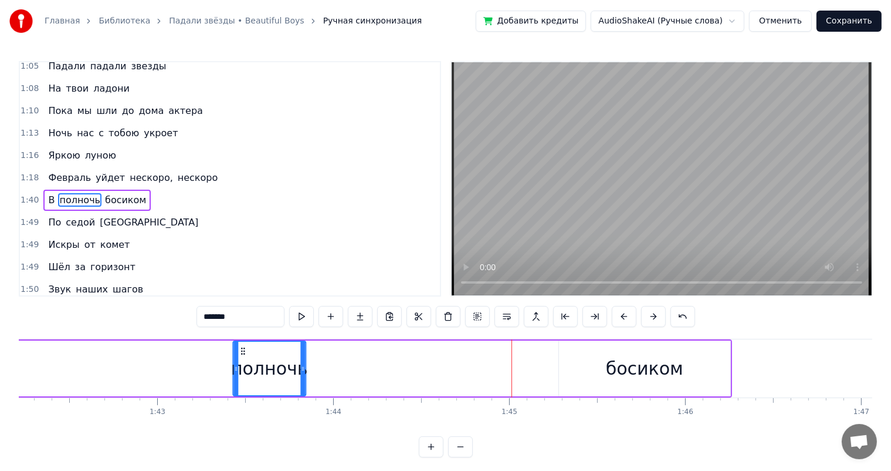
drag, startPoint x: 486, startPoint y: 352, endPoint x: 235, endPoint y: 361, distance: 250.7
click at [235, 361] on div "полночь" at bounding box center [270, 368] width 72 height 53
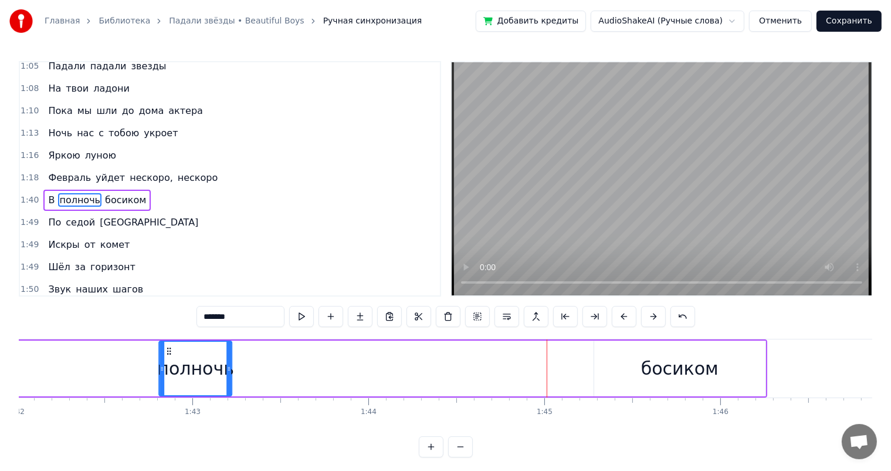
drag, startPoint x: 238, startPoint y: 348, endPoint x: 145, endPoint y: 359, distance: 93.3
click at [160, 359] on div "полночь" at bounding box center [196, 368] width 72 height 53
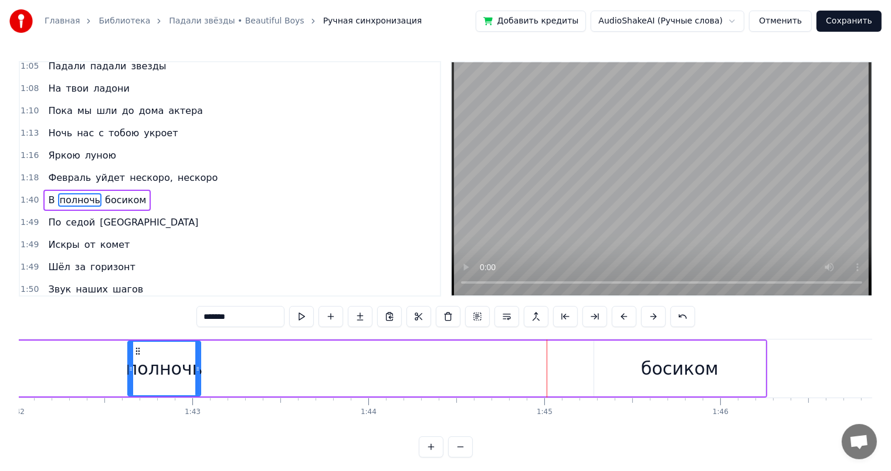
scroll to position [0, 17951]
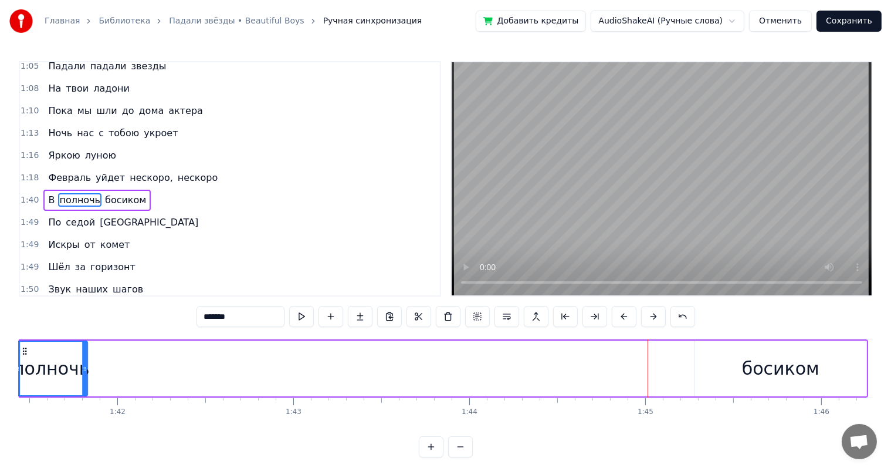
drag, startPoint x: 143, startPoint y: 349, endPoint x: 39, endPoint y: 351, distance: 104.5
click at [29, 351] on icon at bounding box center [24, 350] width 9 height 9
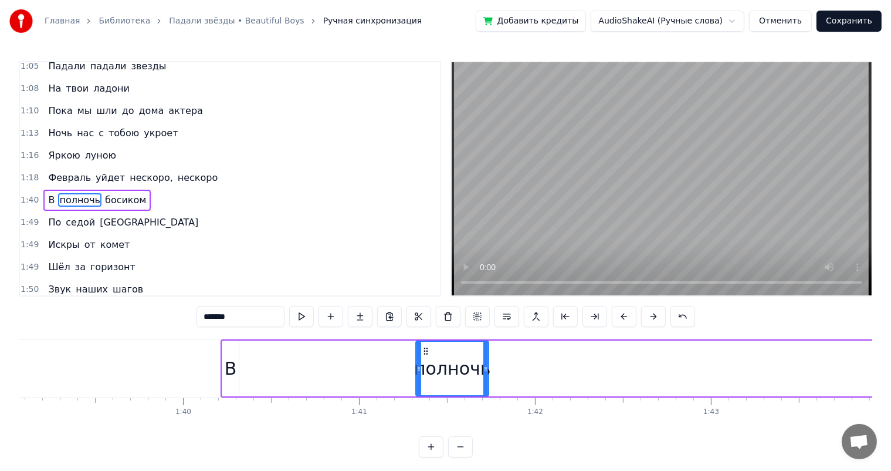
scroll to position [0, 17359]
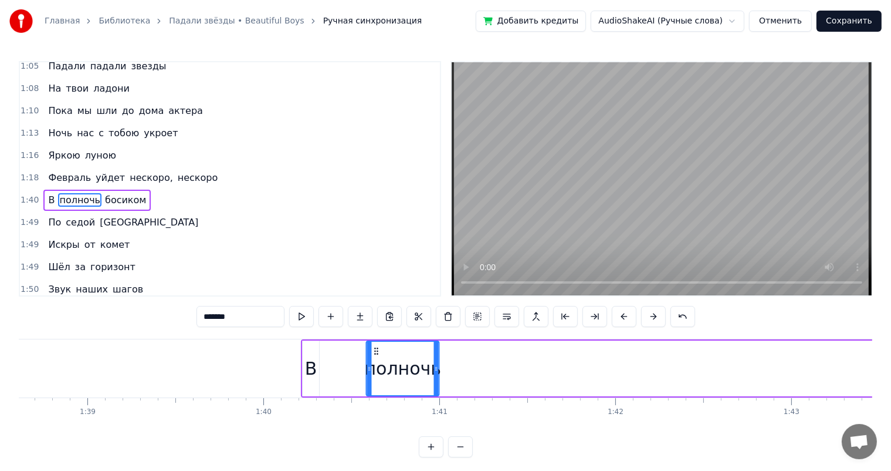
drag, startPoint x: 505, startPoint y: 346, endPoint x: 375, endPoint y: 348, distance: 129.7
click at [375, 348] on icon at bounding box center [376, 350] width 9 height 9
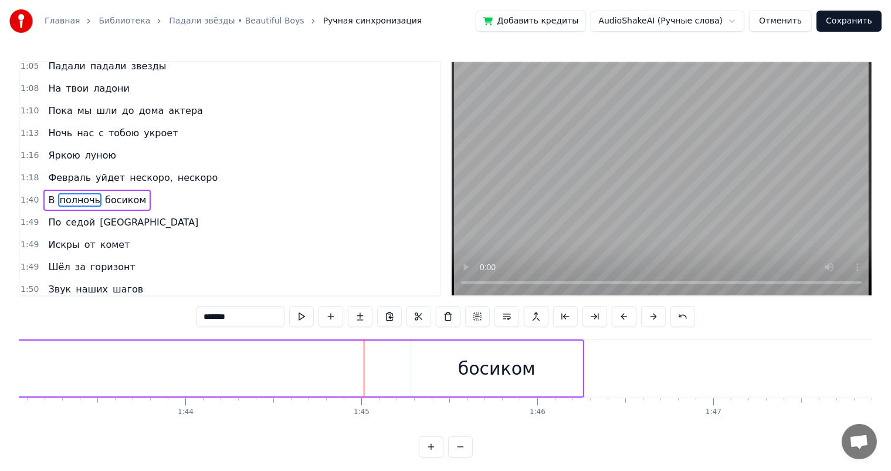
scroll to position [0, 18241]
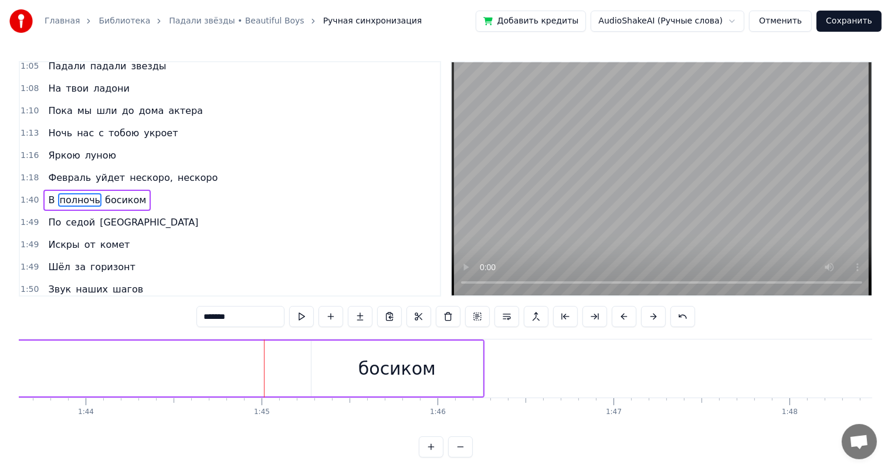
click at [389, 380] on div "босиком" at bounding box center [397, 368] width 77 height 26
type input "*******"
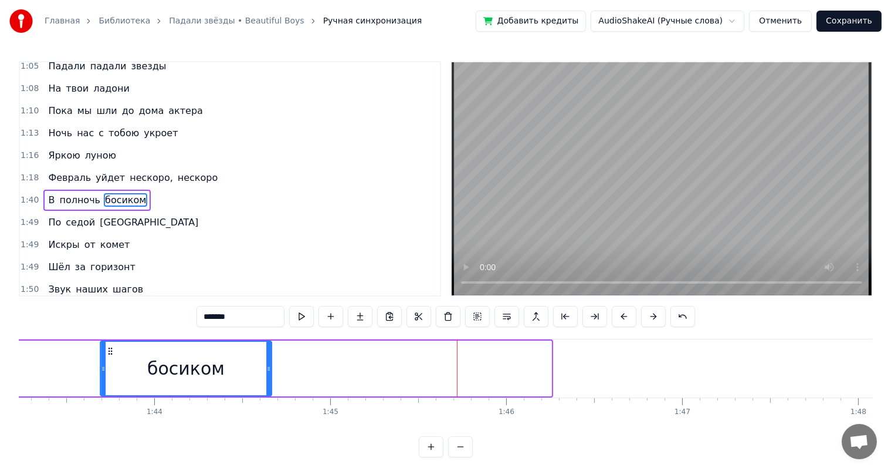
drag, startPoint x: 320, startPoint y: 350, endPoint x: 93, endPoint y: 364, distance: 227.5
click at [101, 364] on div "босиком" at bounding box center [186, 368] width 170 height 53
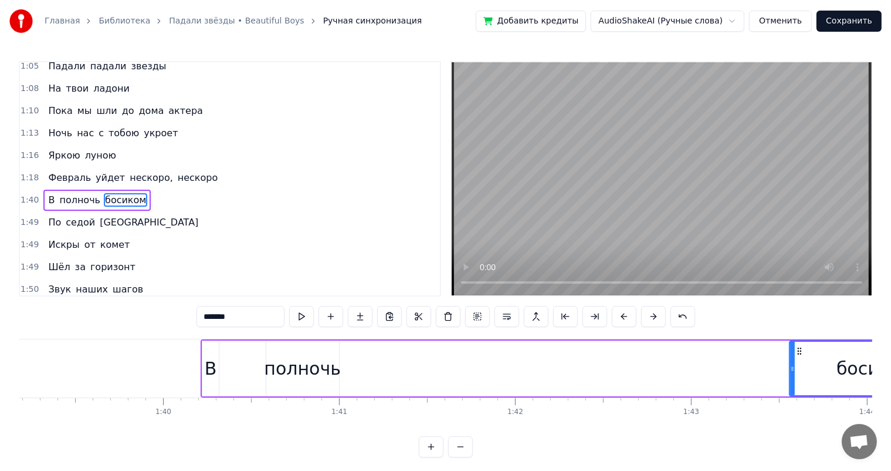
scroll to position [0, 17559]
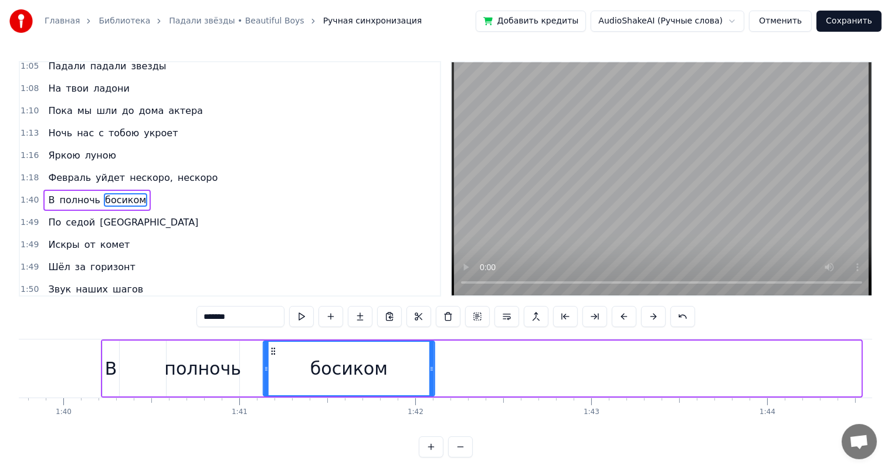
drag, startPoint x: 701, startPoint y: 351, endPoint x: 274, endPoint y: 361, distance: 426.7
click at [274, 361] on div "босиком" at bounding box center [349, 368] width 170 height 53
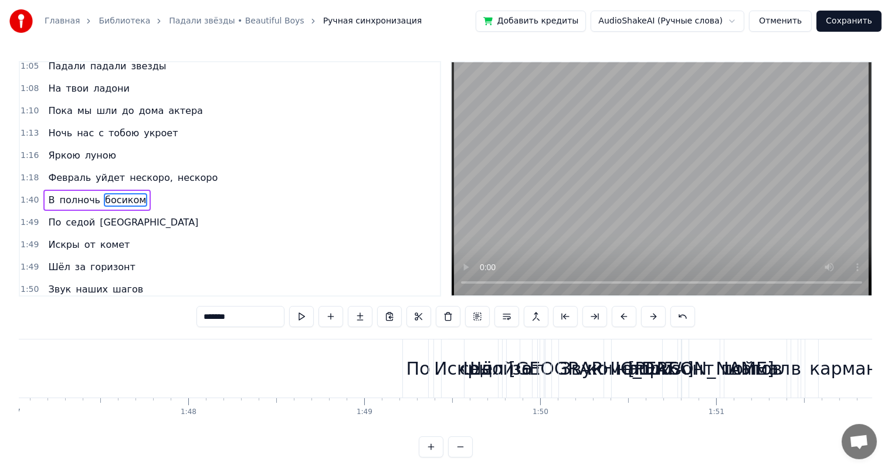
scroll to position [0, 18862]
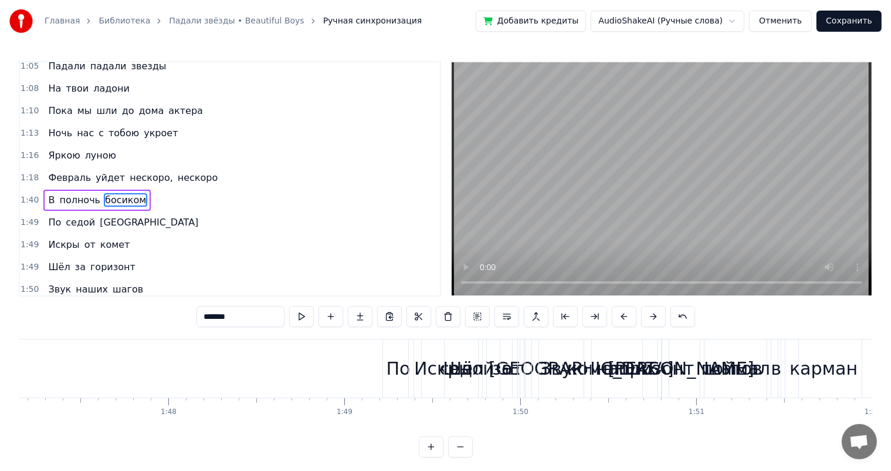
click at [43, 212] on div "По седой Тверской" at bounding box center [123, 222] width 160 height 21
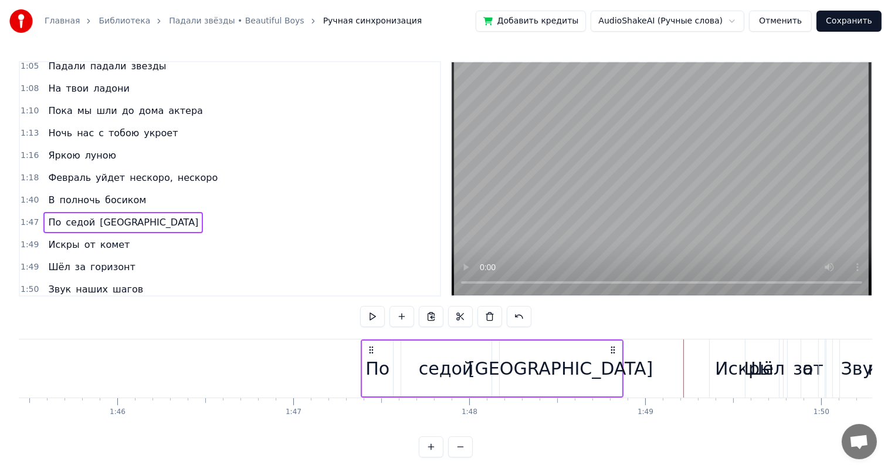
scroll to position [0, 18461]
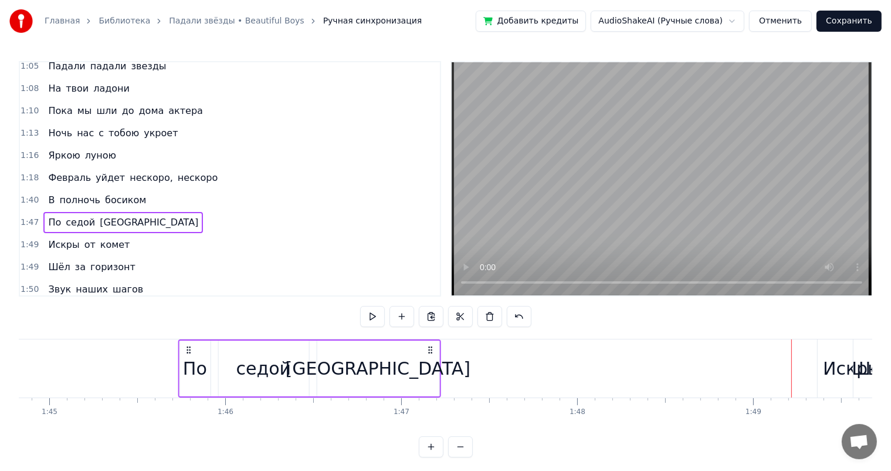
drag, startPoint x: 469, startPoint y: 350, endPoint x: 183, endPoint y: 364, distance: 286.7
click at [183, 364] on div "По седой Тверской" at bounding box center [309, 368] width 263 height 58
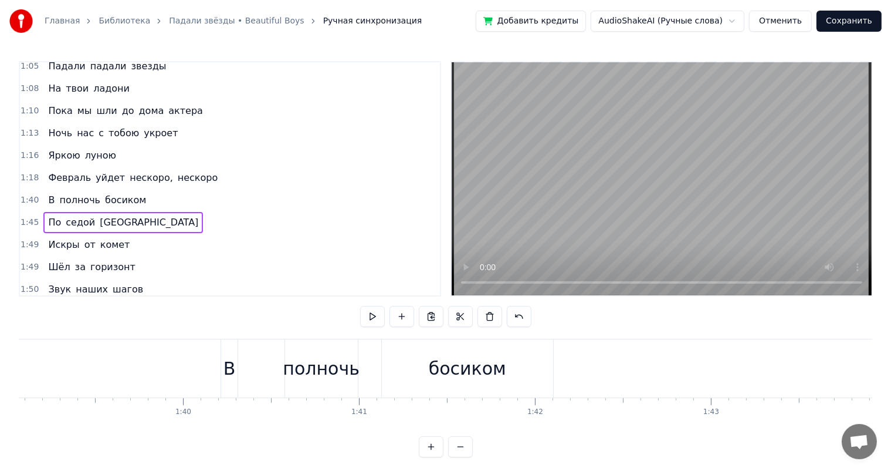
scroll to position [0, 17399]
click at [43, 190] on div "В полночь босиком" at bounding box center [96, 200] width 107 height 21
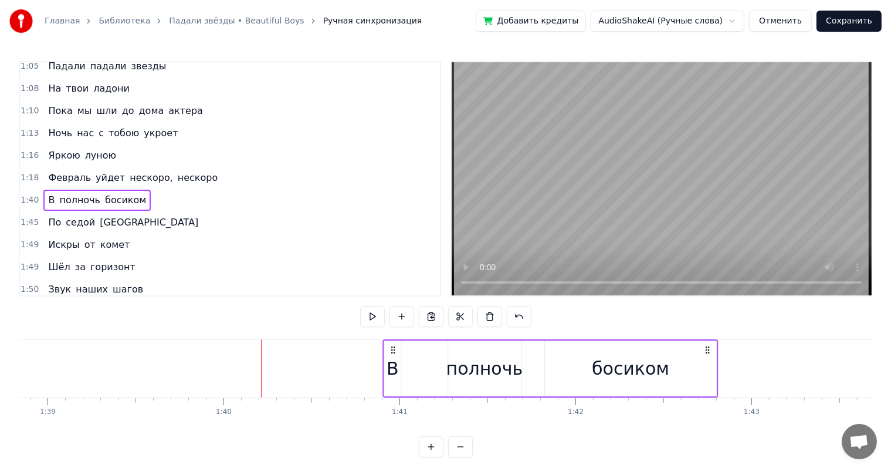
drag, startPoint x: 271, startPoint y: 351, endPoint x: 393, endPoint y: 364, distance: 122.2
click at [393, 364] on div "В полночь босиком" at bounding box center [551, 368] width 336 height 58
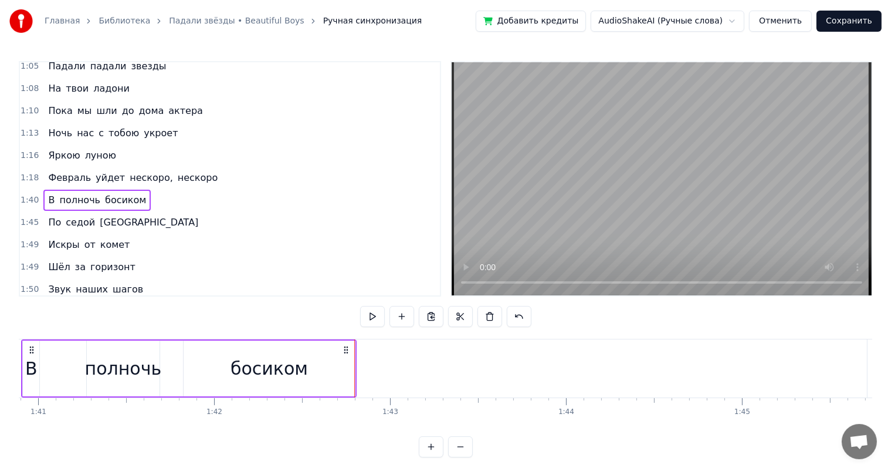
scroll to position [0, 17940]
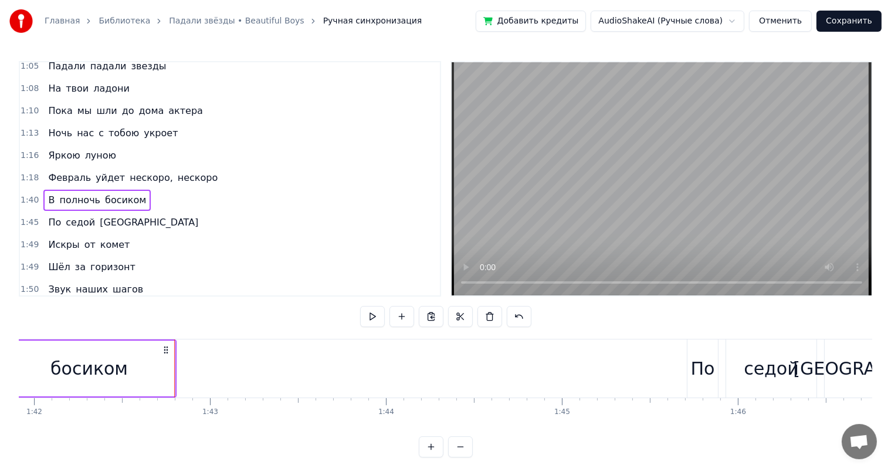
click at [77, 215] on span "седой" at bounding box center [81, 221] width 32 height 13
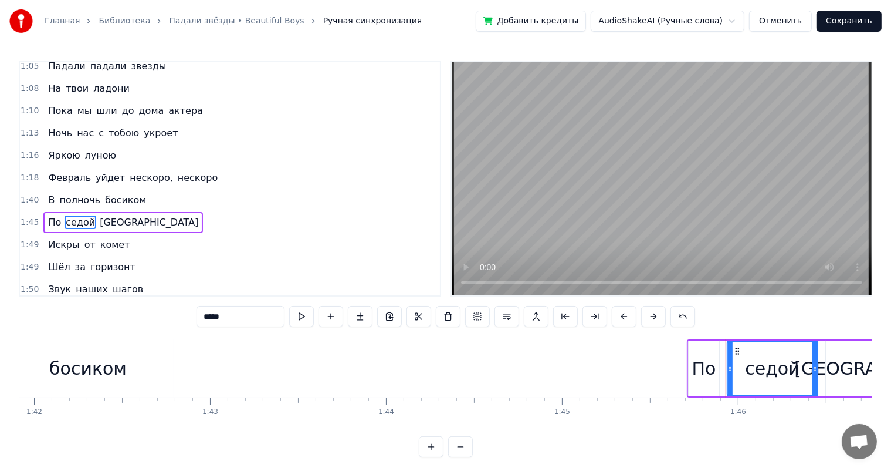
scroll to position [542, 0]
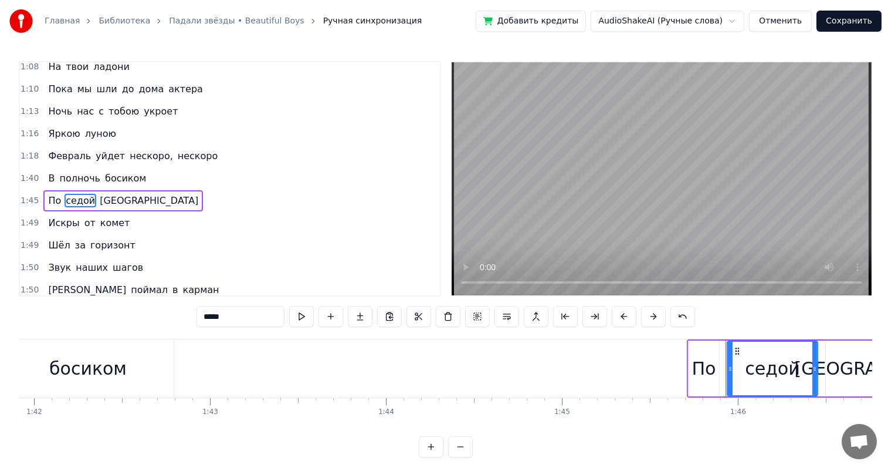
click at [44, 190] on div "По седой Тверской" at bounding box center [123, 200] width 160 height 21
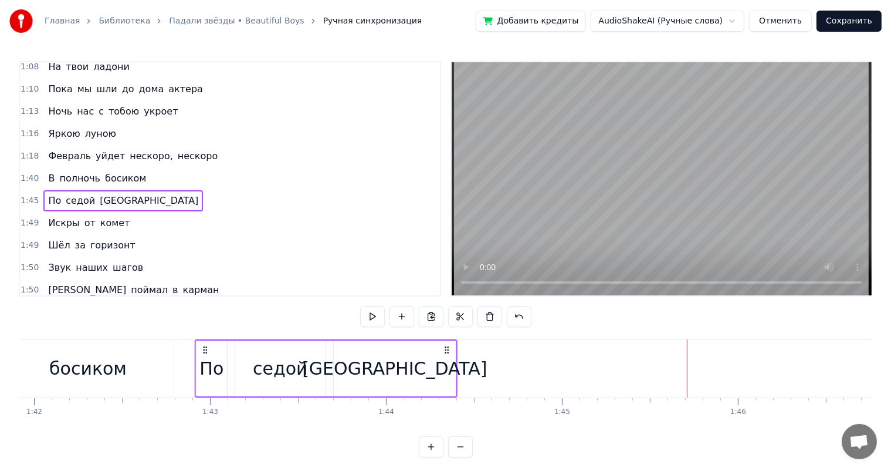
drag, startPoint x: 692, startPoint y: 352, endPoint x: 204, endPoint y: 354, distance: 488.2
click at [204, 354] on div "По седой Тверской" at bounding box center [326, 368] width 263 height 58
click at [47, 257] on div "Звук наших шагов" at bounding box center [95, 267] width 104 height 21
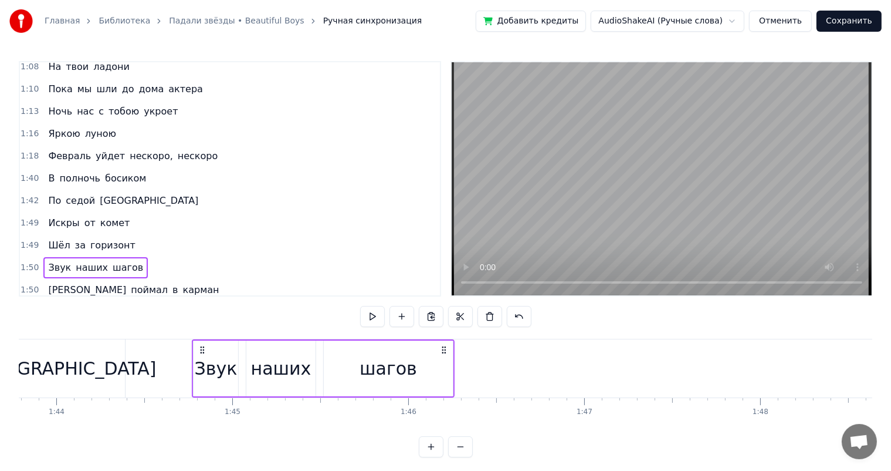
scroll to position [0, 18268]
drag, startPoint x: 86, startPoint y: 350, endPoint x: 209, endPoint y: 355, distance: 122.8
click at [209, 355] on div "Звук наших шагов" at bounding box center [331, 368] width 263 height 58
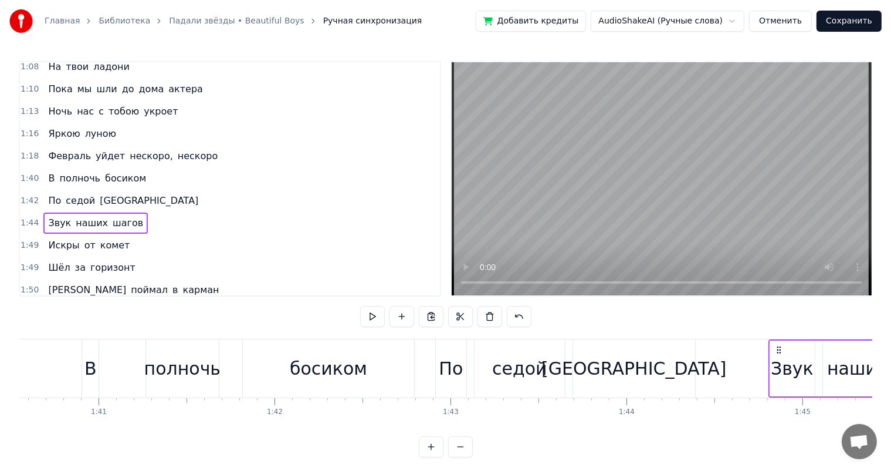
scroll to position [0, 17660]
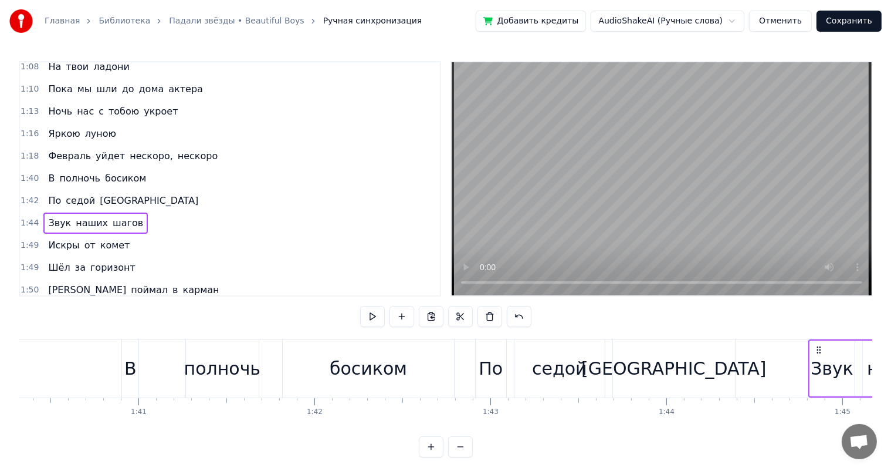
click at [63, 168] on div "В полночь босиком" at bounding box center [96, 178] width 107 height 21
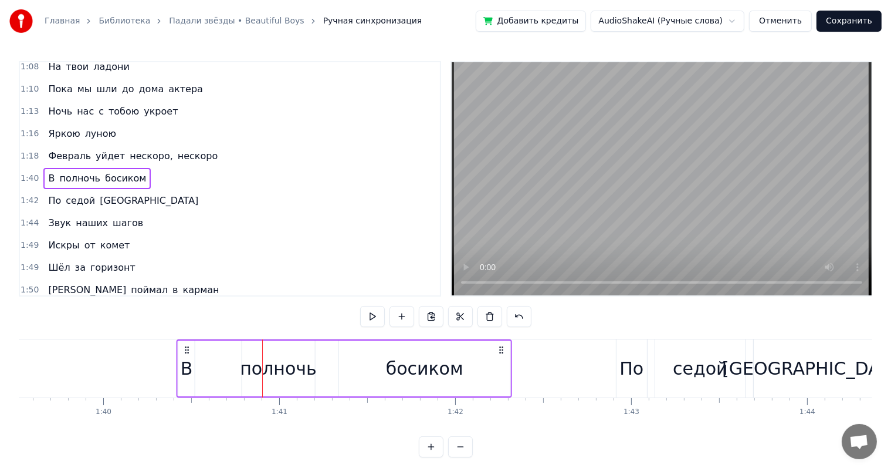
scroll to position [0, 17514]
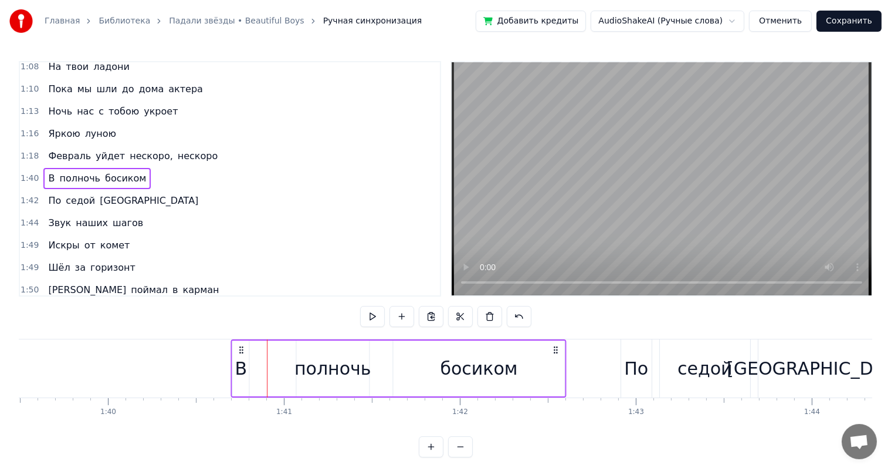
drag, startPoint x: 129, startPoint y: 347, endPoint x: 238, endPoint y: 354, distance: 109.3
click at [238, 354] on div "В полночь босиком" at bounding box center [399, 368] width 336 height 58
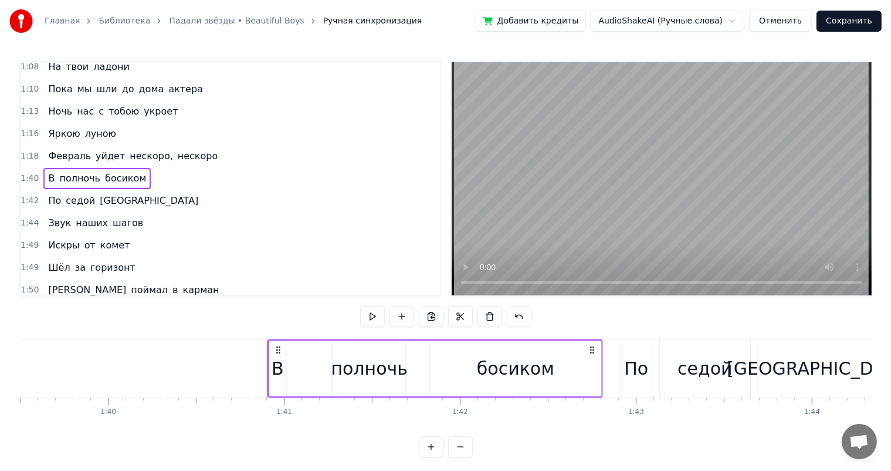
drag, startPoint x: 242, startPoint y: 345, endPoint x: 279, endPoint y: 353, distance: 37.9
click at [279, 353] on icon at bounding box center [277, 349] width 9 height 9
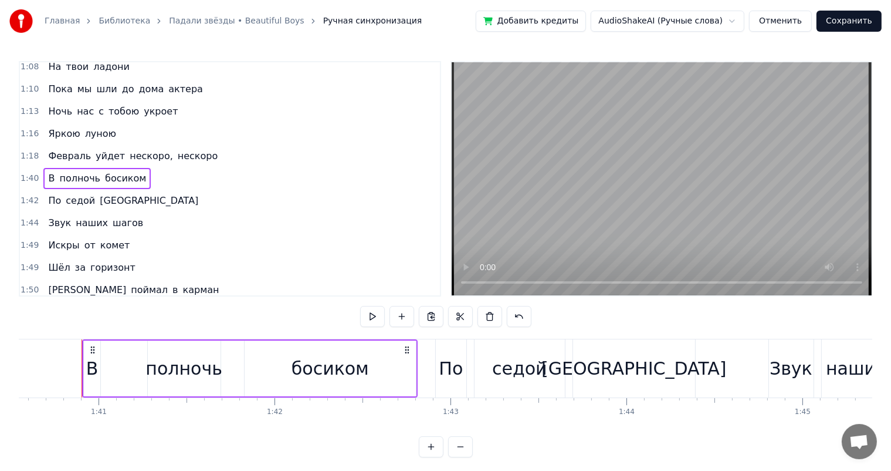
scroll to position [0, 17639]
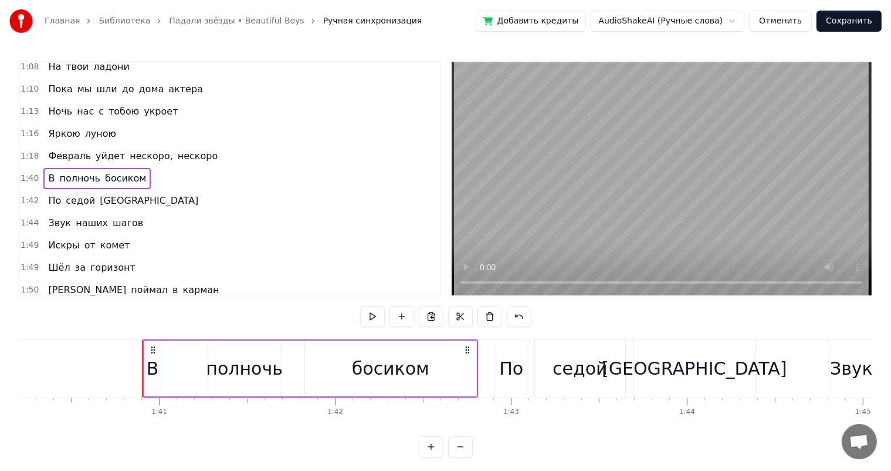
drag, startPoint x: 152, startPoint y: 342, endPoint x: 163, endPoint y: 342, distance: 11.1
click at [163, 342] on div "В полночь босиком" at bounding box center [311, 368] width 336 height 58
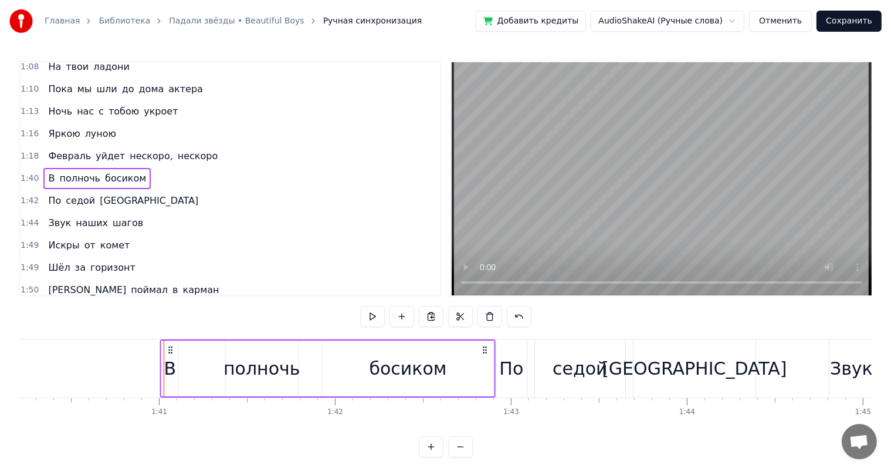
drag, startPoint x: 151, startPoint y: 349, endPoint x: 169, endPoint y: 349, distance: 17.6
click at [169, 349] on circle at bounding box center [169, 349] width 1 height 1
click at [485, 348] on icon at bounding box center [484, 349] width 9 height 9
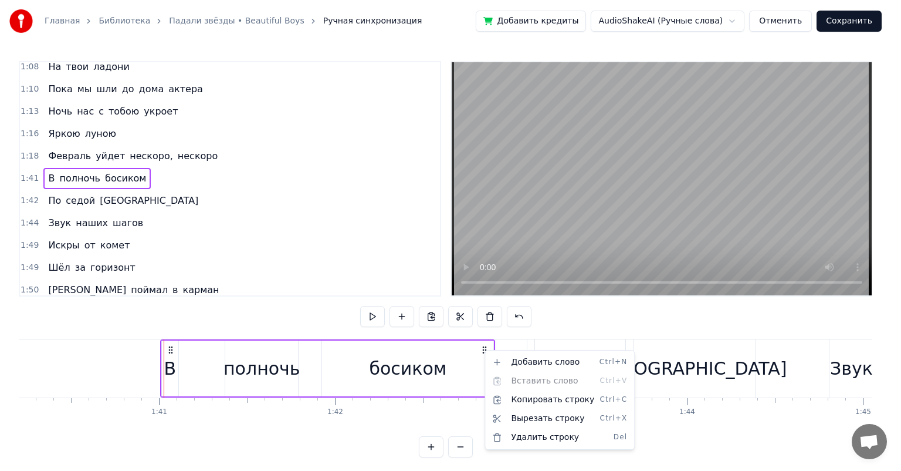
click at [486, 347] on html "Главная Библиотека Падали звёзды • Beautiful Boys Ручная синхронизация Добавить…" at bounding box center [450, 238] width 901 height 476
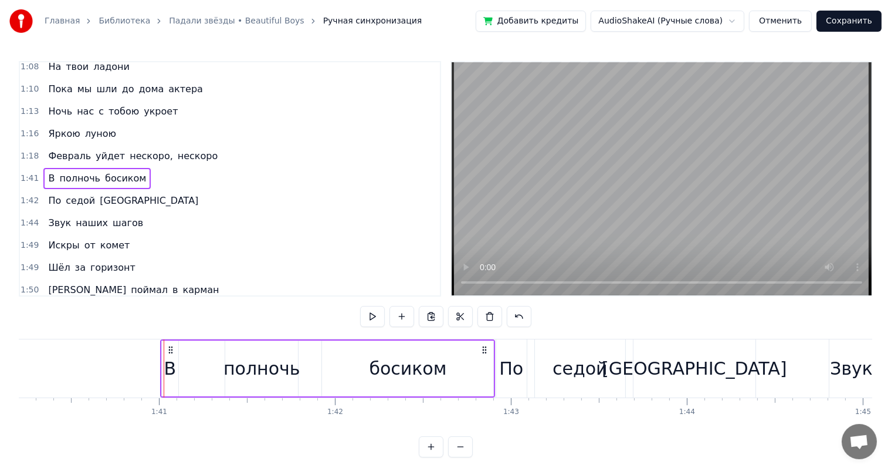
click at [470, 357] on div "босиком" at bounding box center [407, 368] width 171 height 56
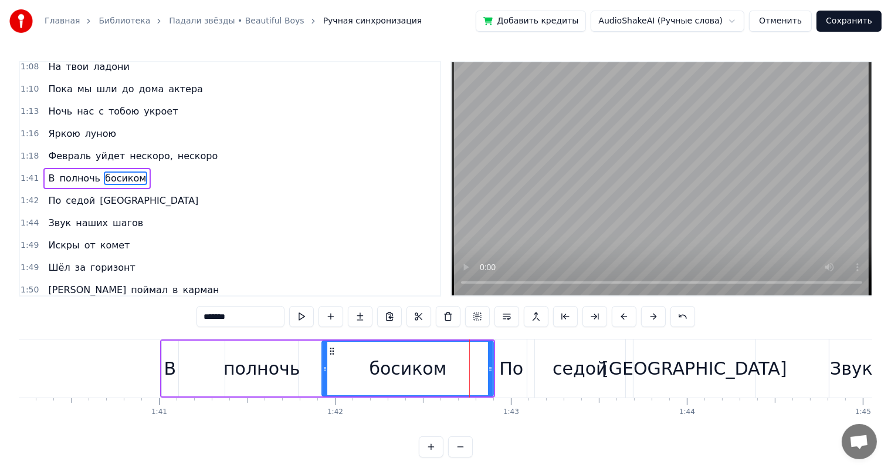
scroll to position [520, 0]
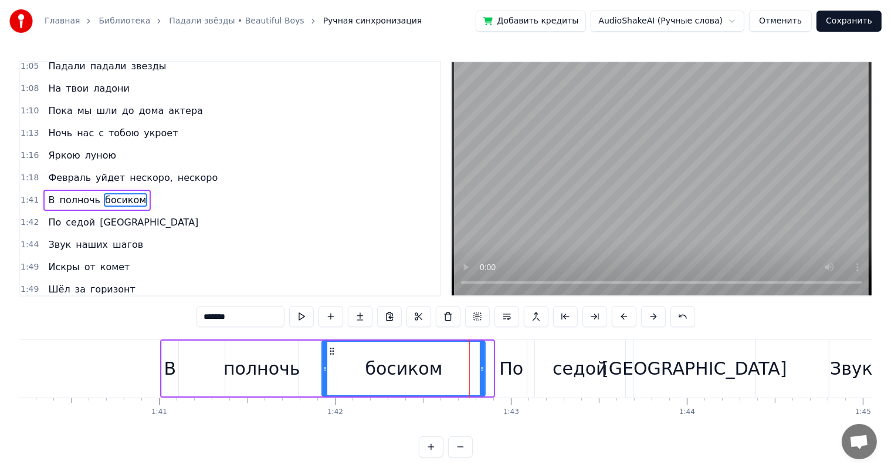
drag, startPoint x: 491, startPoint y: 359, endPoint x: 482, endPoint y: 359, distance: 8.2
click at [482, 359] on div at bounding box center [482, 368] width 5 height 53
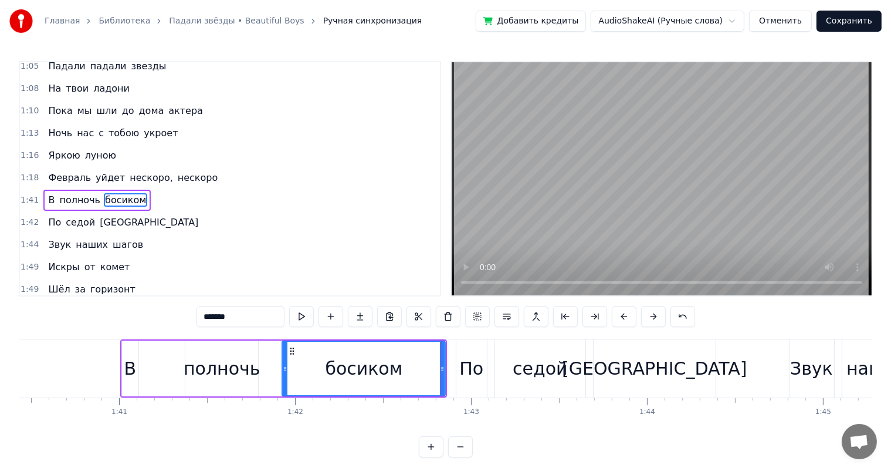
scroll to position [0, 17820]
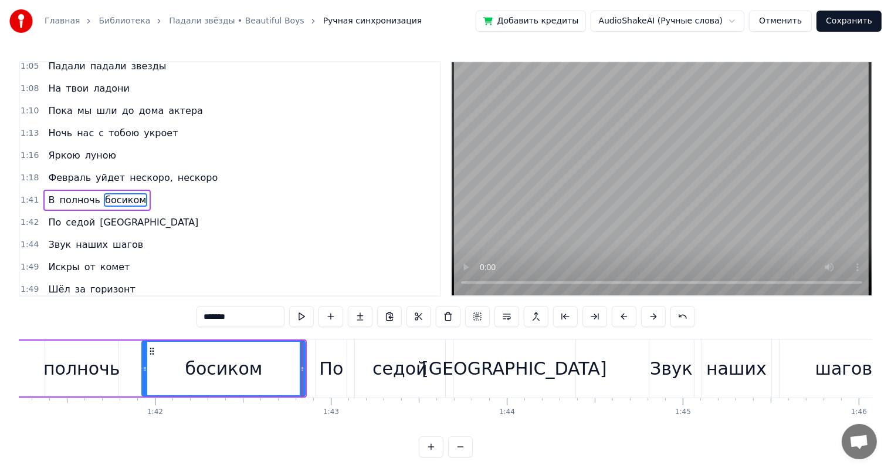
click at [508, 367] on div "[GEOGRAPHIC_DATA]" at bounding box center [514, 368] width 185 height 26
type input "********"
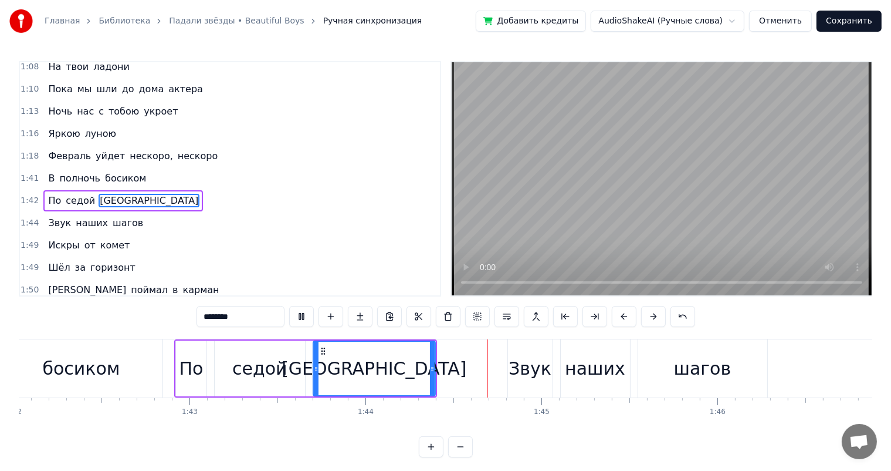
scroll to position [0, 18314]
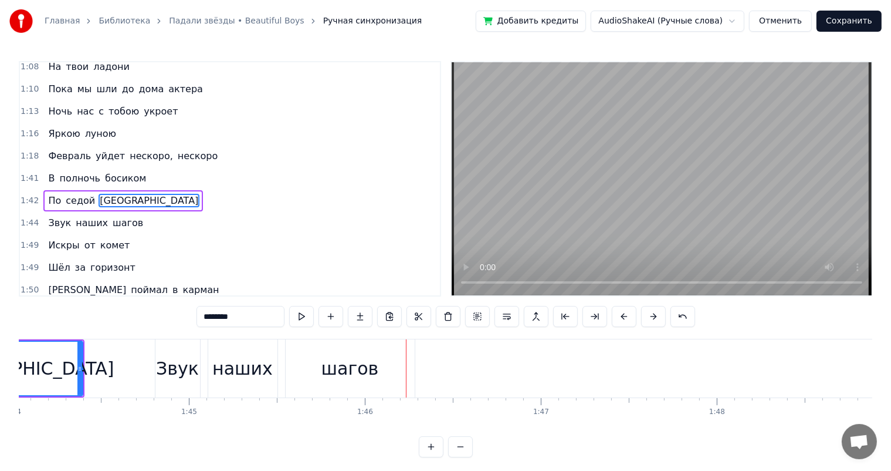
click at [43, 257] on div "Шёл за горизонт" at bounding box center [91, 267] width 96 height 21
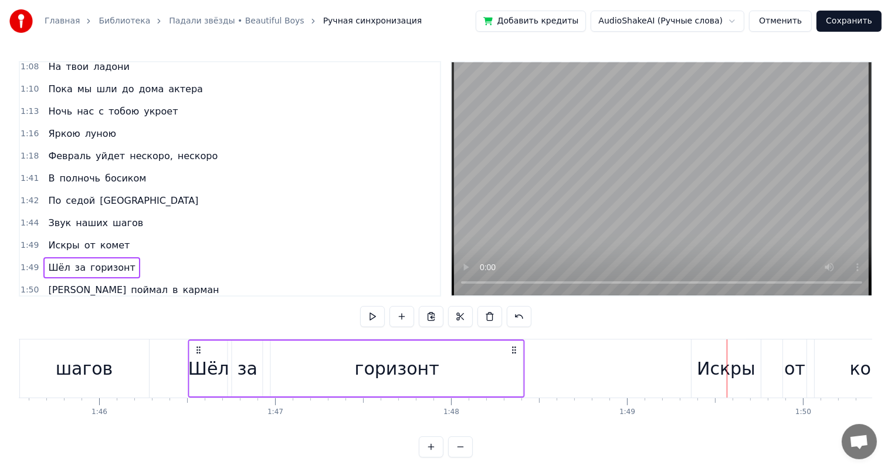
scroll to position [0, 18578]
drag, startPoint x: 88, startPoint y: 348, endPoint x: 198, endPoint y: 332, distance: 111.0
click at [198, 332] on div "0:20 В полночь босиком 0:21 По седой Тверской 0:23 В шали шерстяной 0:25 До зар…" at bounding box center [446, 259] width 854 height 396
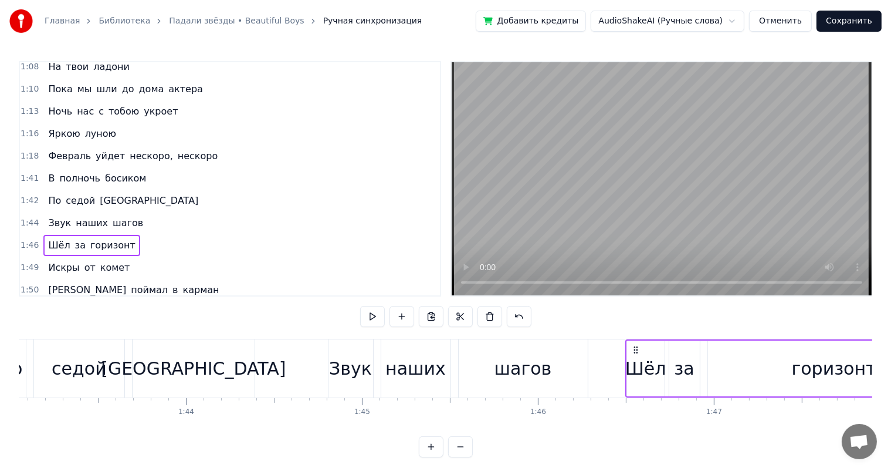
scroll to position [0, 18341]
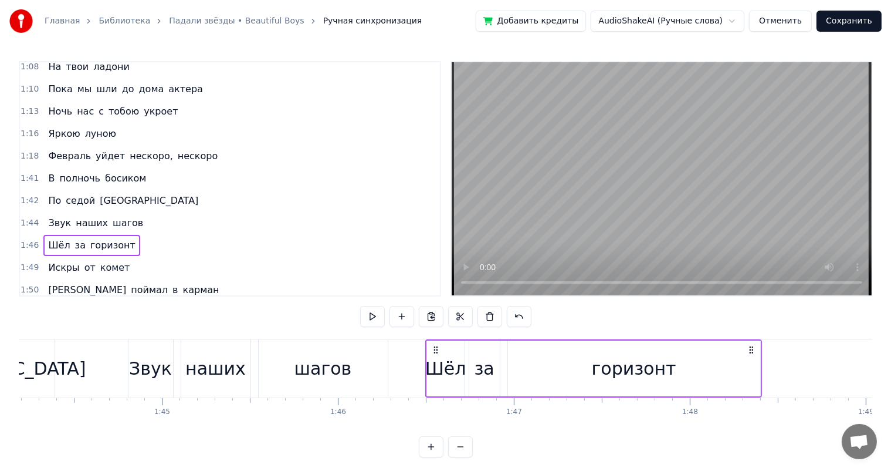
click at [732, 354] on div "горизонт" at bounding box center [634, 368] width 252 height 56
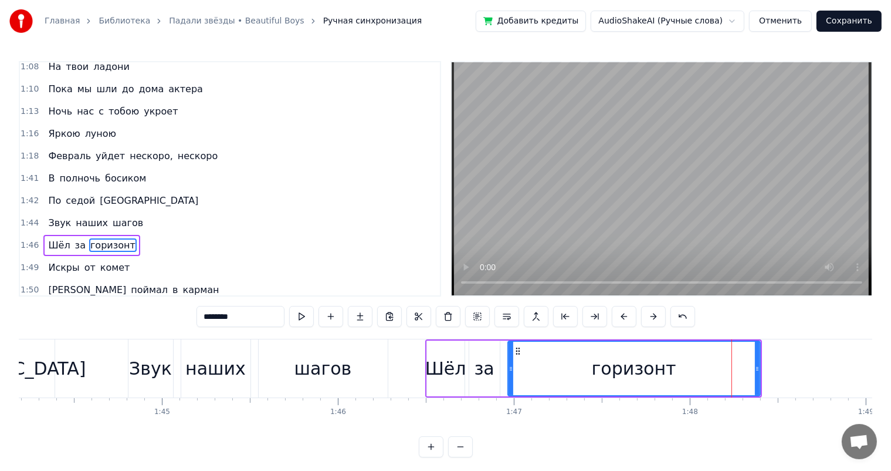
scroll to position [584, 0]
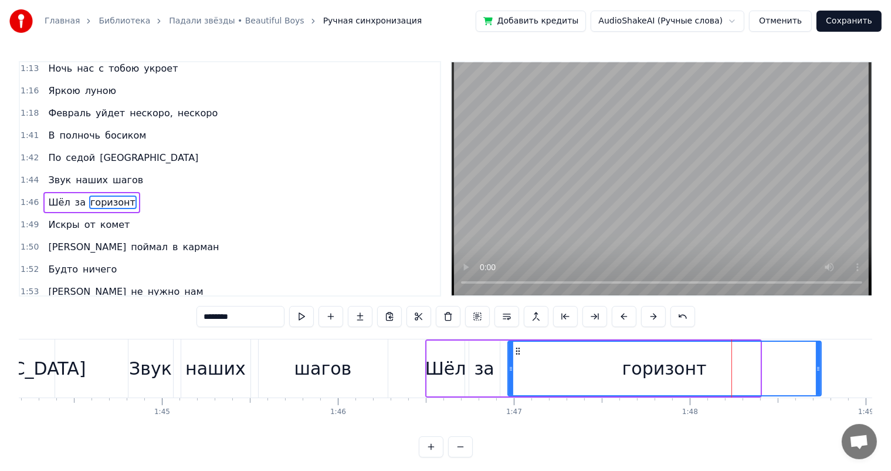
drag, startPoint x: 758, startPoint y: 369, endPoint x: 819, endPoint y: 369, distance: 61.0
click at [819, 369] on icon at bounding box center [818, 368] width 5 height 9
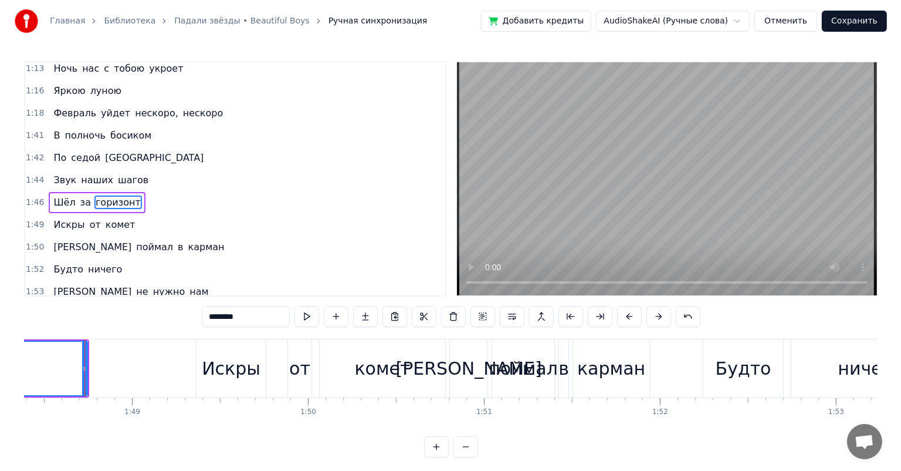
scroll to position [0, 19082]
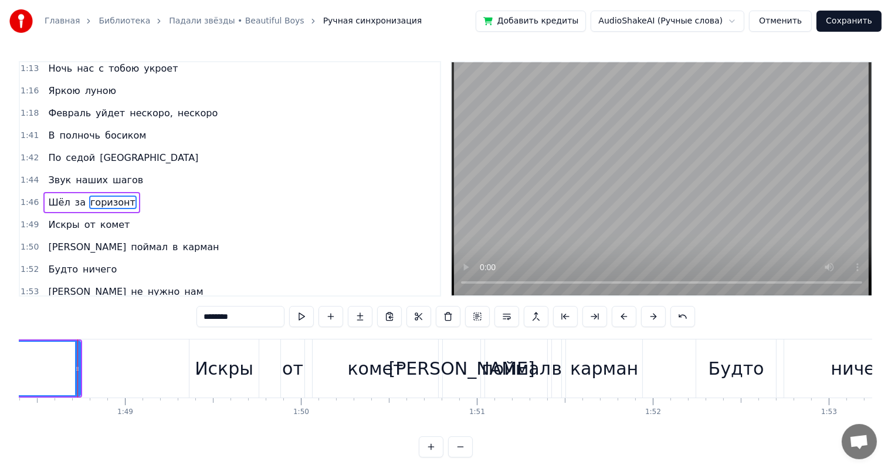
click at [861, 24] on button "Сохранить" at bounding box center [849, 21] width 65 height 21
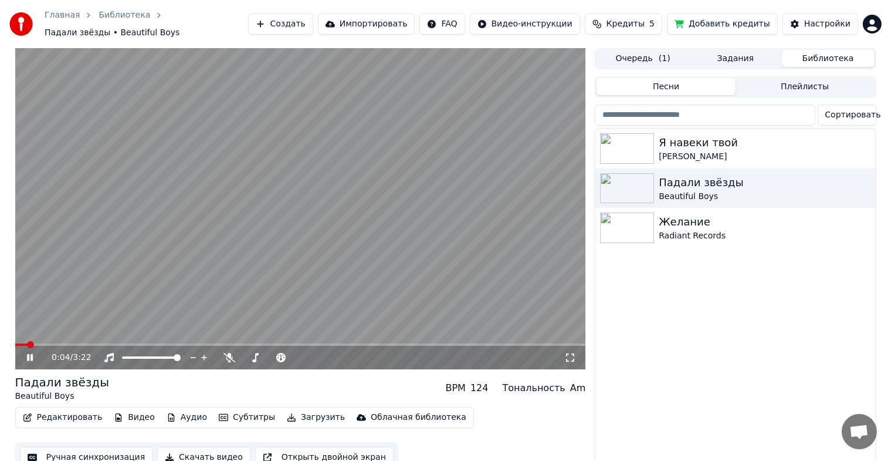
click at [237, 334] on video at bounding box center [300, 208] width 571 height 321
click at [237, 343] on span at bounding box center [300, 344] width 571 height 2
click at [25, 359] on div "1:19 / 3:22" at bounding box center [300, 357] width 571 height 23
click at [222, 415] on button "Субтитры" at bounding box center [247, 417] width 66 height 16
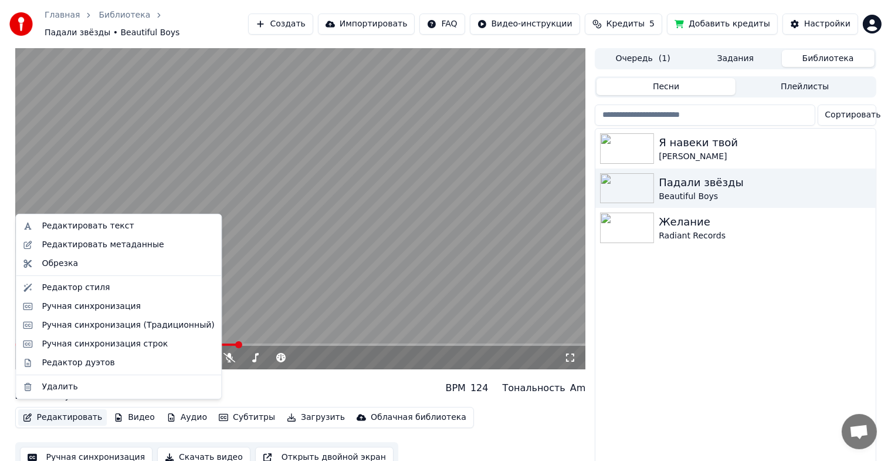
click at [38, 409] on button "Редактировать" at bounding box center [62, 417] width 89 height 16
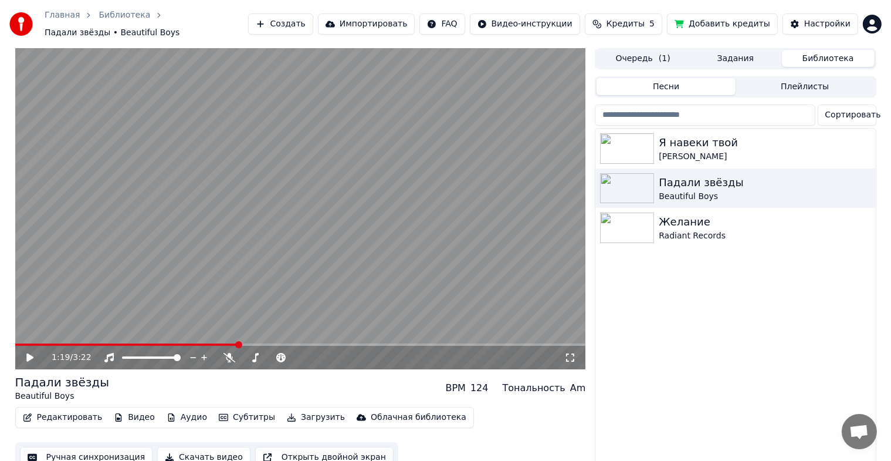
click at [38, 409] on button "Редактировать" at bounding box center [62, 417] width 89 height 16
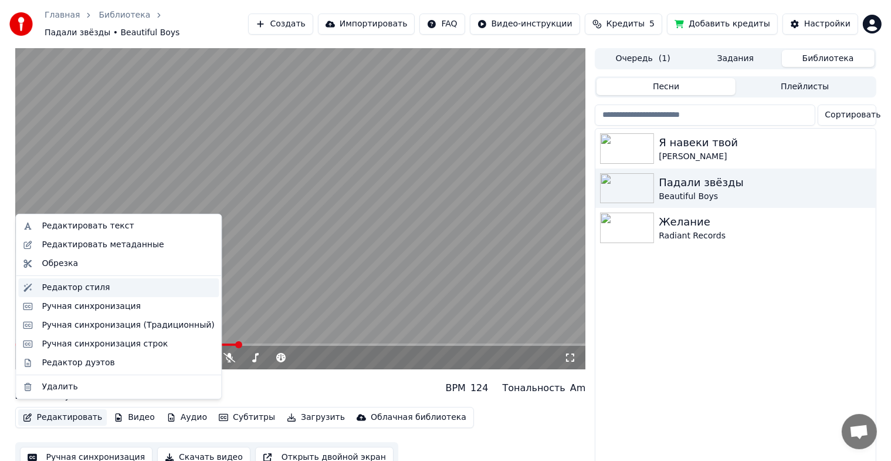
click at [67, 286] on div "Редактор стиля" at bounding box center [76, 288] width 68 height 12
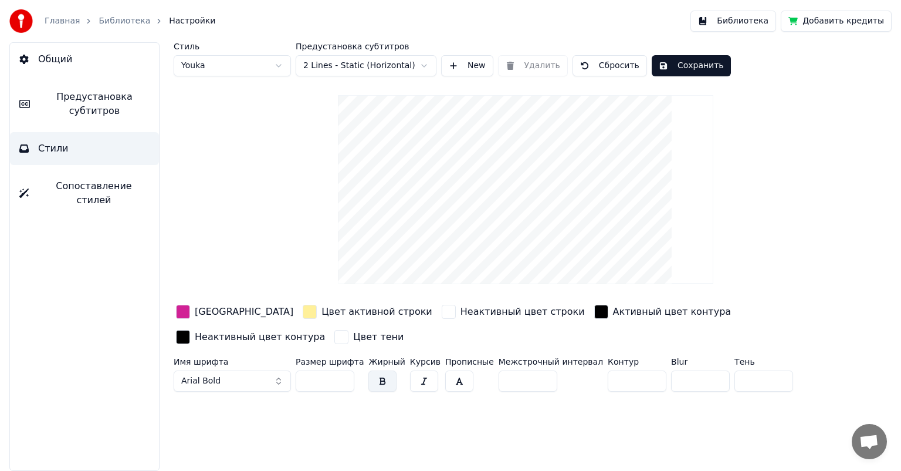
click at [182, 315] on div "button" at bounding box center [183, 312] width 14 height 14
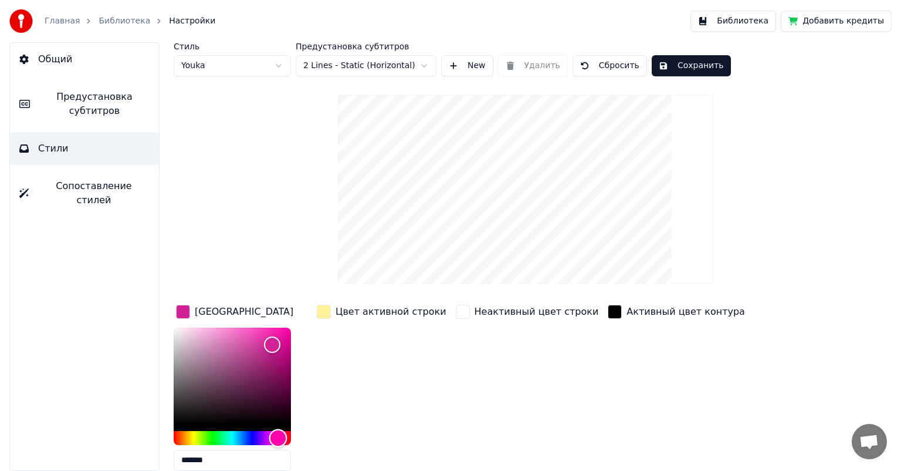
click at [252, 437] on div "Hue" at bounding box center [232, 438] width 117 height 14
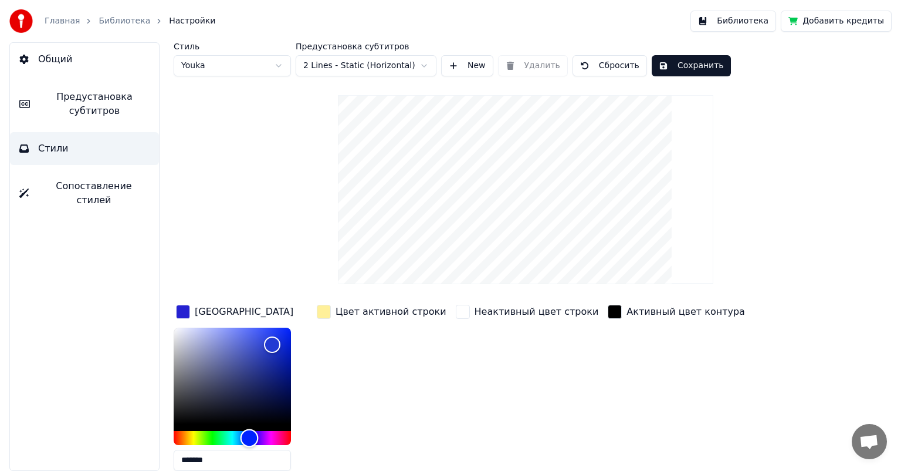
click at [249, 437] on div "Hue" at bounding box center [250, 437] width 18 height 18
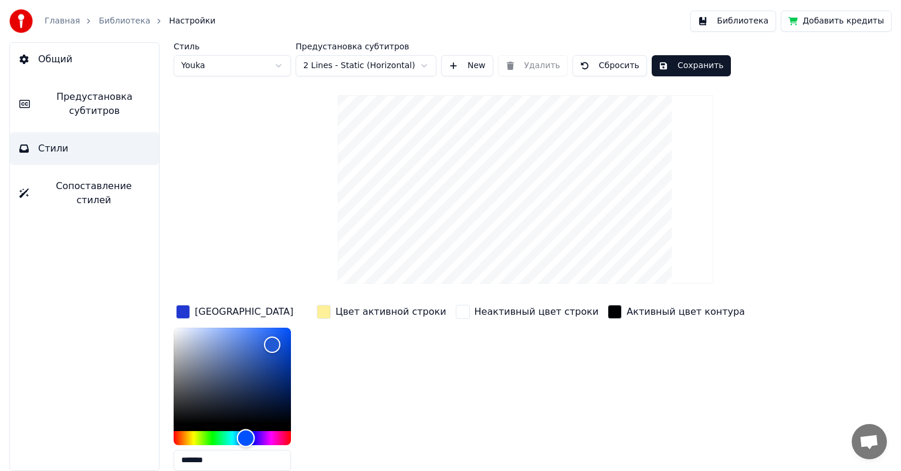
click at [246, 437] on div "Hue" at bounding box center [246, 437] width 18 height 18
click at [244, 438] on div "Hue" at bounding box center [246, 437] width 18 height 18
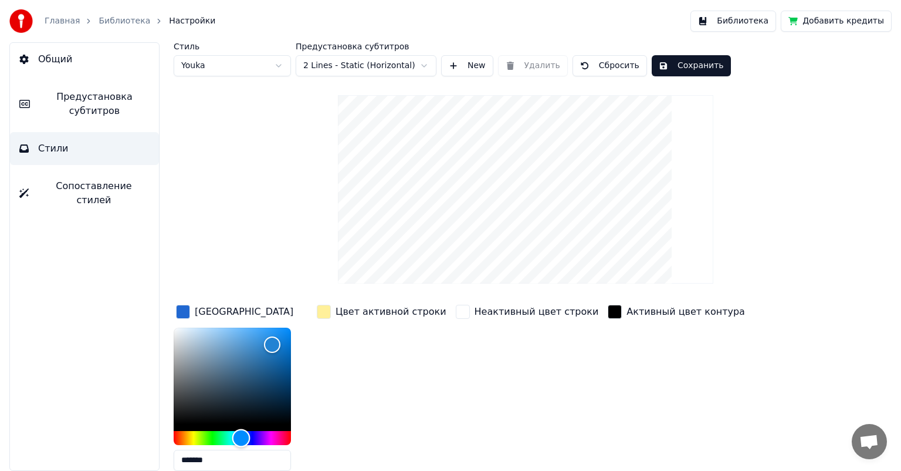
click at [241, 437] on div "Hue" at bounding box center [241, 437] width 18 height 18
type input "*******"
click at [130, 19] on link "Библиотека" at bounding box center [125, 21] width 52 height 12
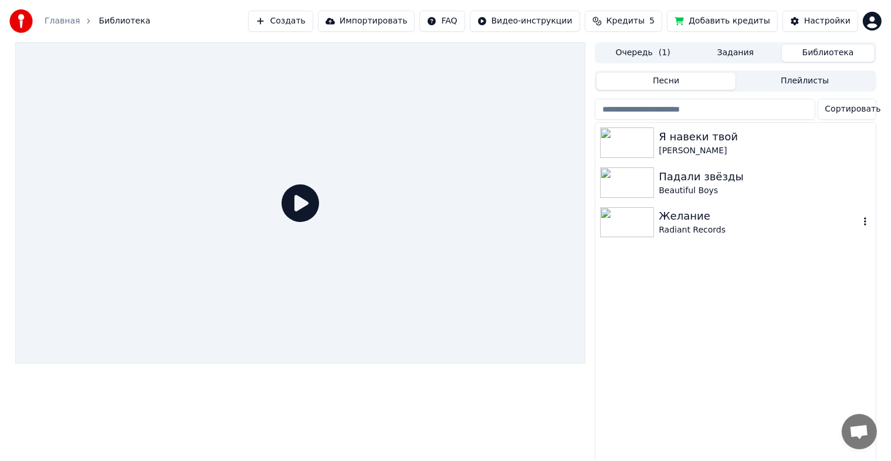
click at [666, 218] on div "Желание" at bounding box center [759, 216] width 200 height 16
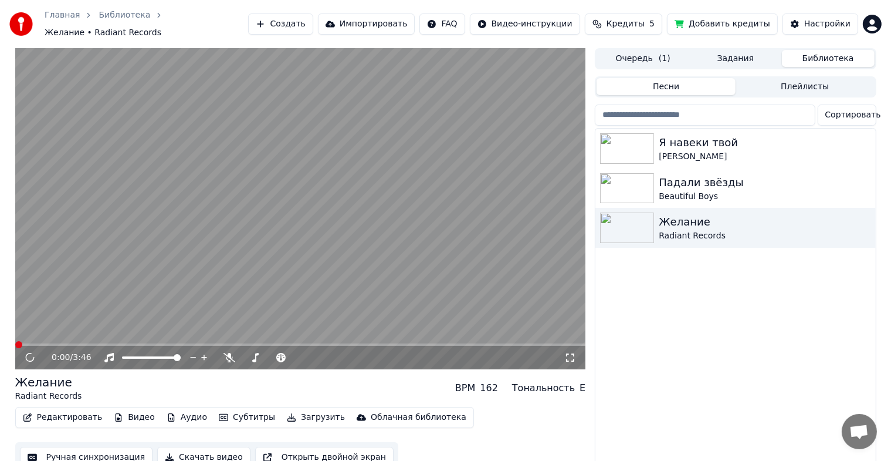
click at [65, 413] on button "Редактировать" at bounding box center [62, 417] width 89 height 16
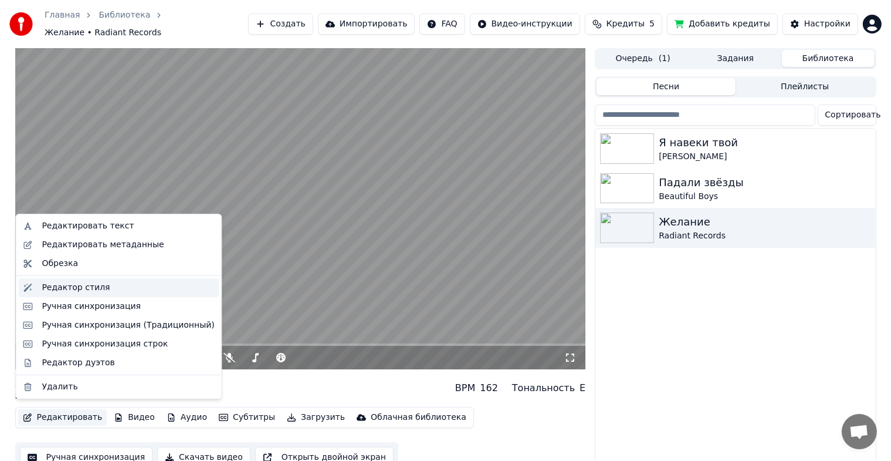
click at [84, 282] on div "Редактор стиля" at bounding box center [76, 288] width 68 height 12
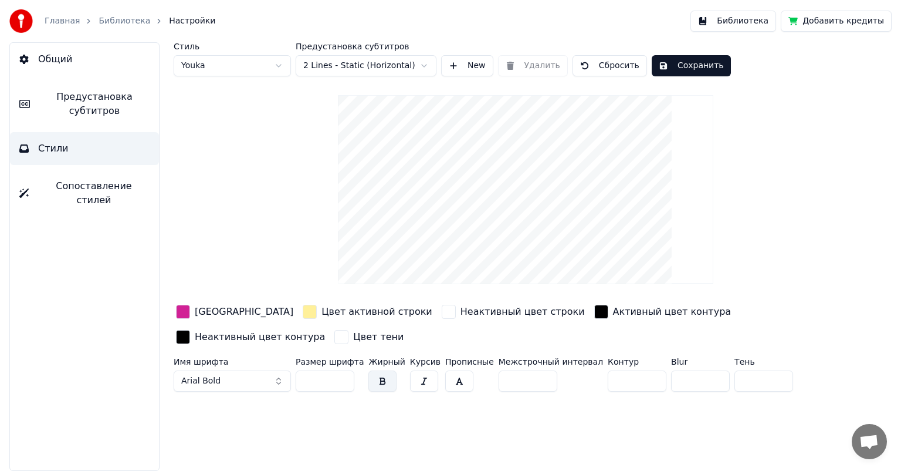
click at [120, 23] on link "Библиотека" at bounding box center [125, 21] width 52 height 12
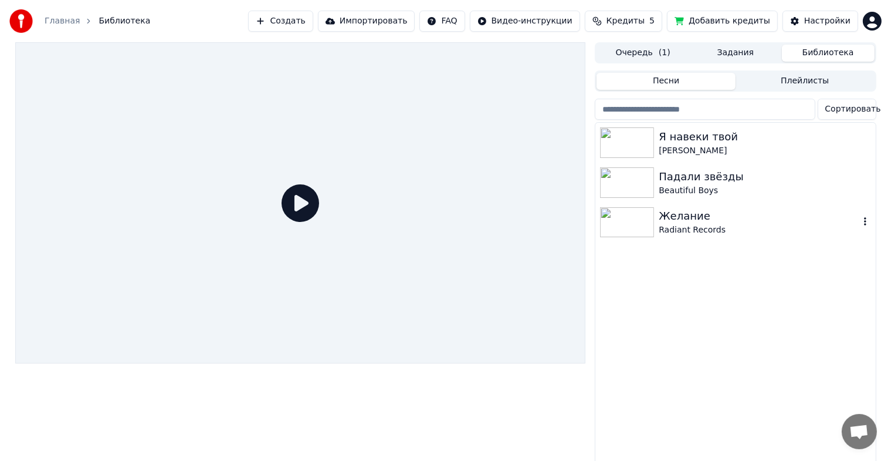
click at [681, 213] on div "Желание" at bounding box center [759, 216] width 200 height 16
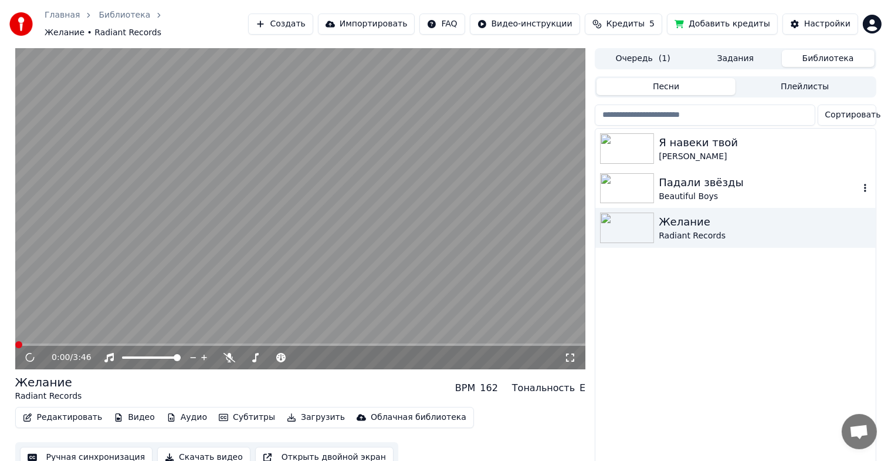
click at [671, 181] on div "Падали звёзды" at bounding box center [759, 182] width 200 height 16
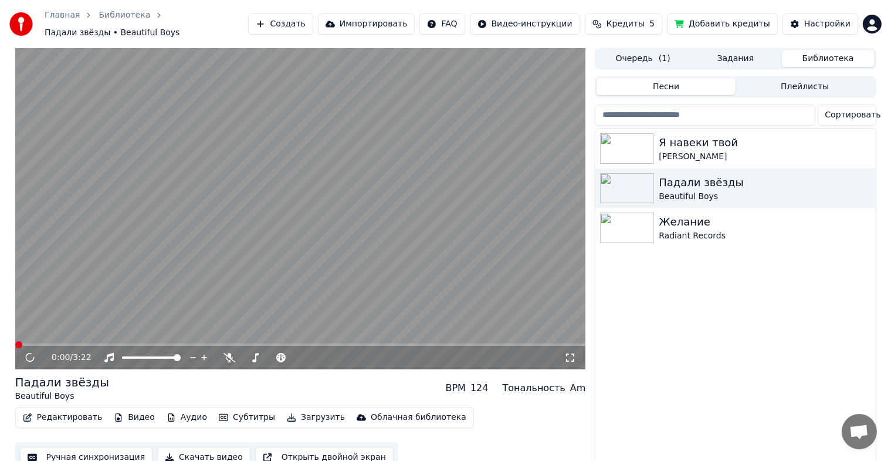
click at [69, 411] on button "Редактировать" at bounding box center [62, 417] width 89 height 16
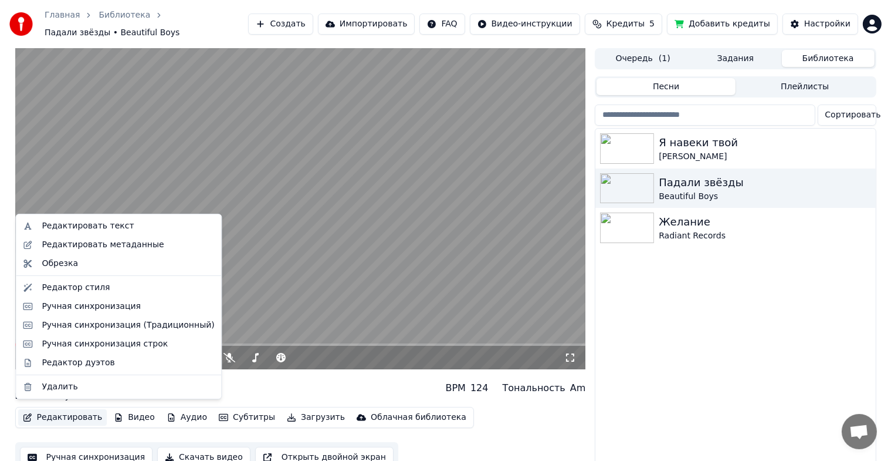
click at [371, 215] on video at bounding box center [300, 208] width 571 height 321
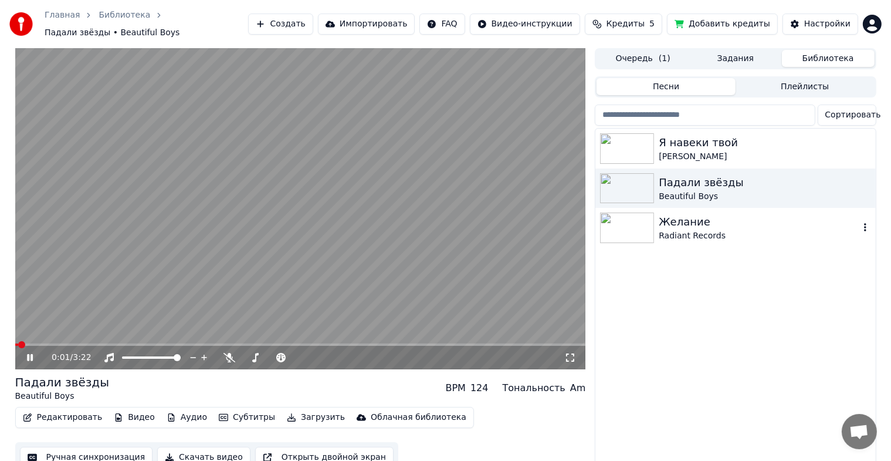
click at [679, 223] on div "Желание" at bounding box center [759, 222] width 200 height 16
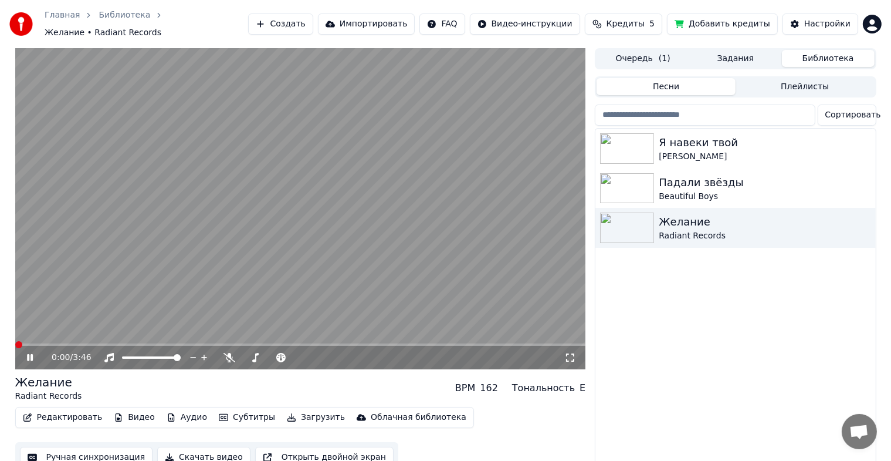
click at [30, 353] on icon at bounding box center [39, 357] width 28 height 9
click at [679, 180] on div "Падали звёзды" at bounding box center [759, 182] width 200 height 16
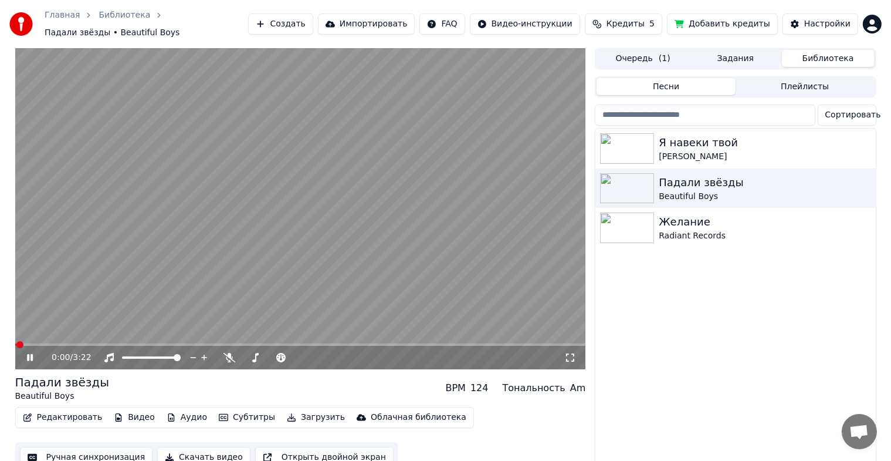
click at [28, 354] on icon at bounding box center [30, 357] width 6 height 7
click at [642, 50] on button "Очередь ( 1 )" at bounding box center [643, 58] width 93 height 17
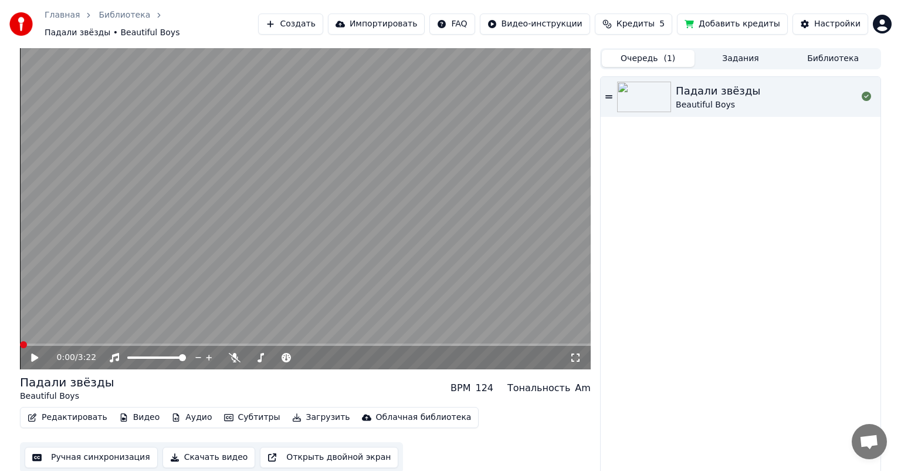
click at [831, 52] on button "Библиотека" at bounding box center [833, 58] width 93 height 17
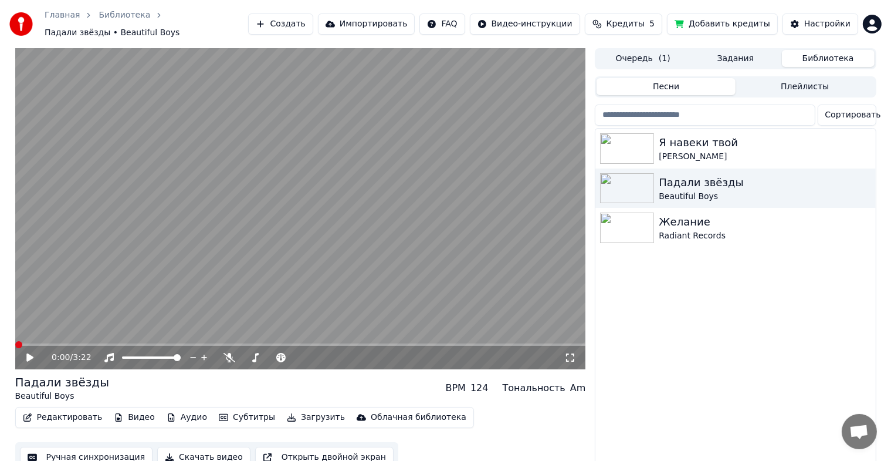
click at [634, 56] on button "Очередь ( 1 )" at bounding box center [643, 58] width 93 height 17
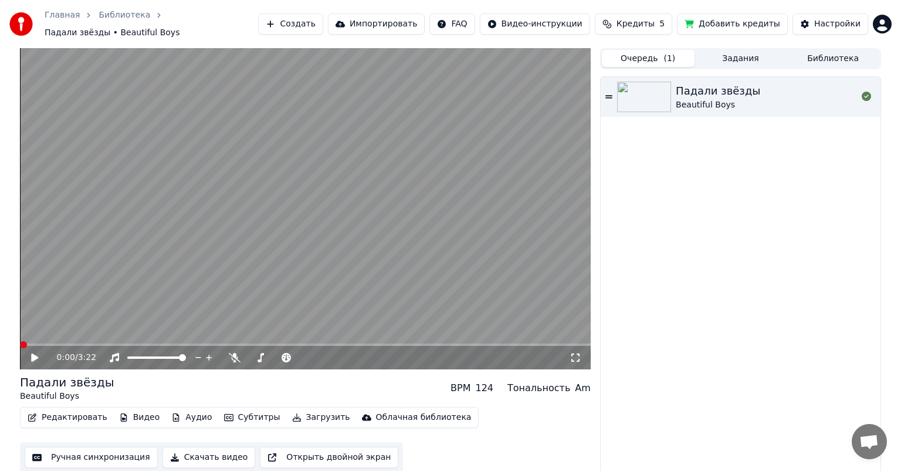
click at [72, 415] on button "Редактировать" at bounding box center [67, 417] width 89 height 16
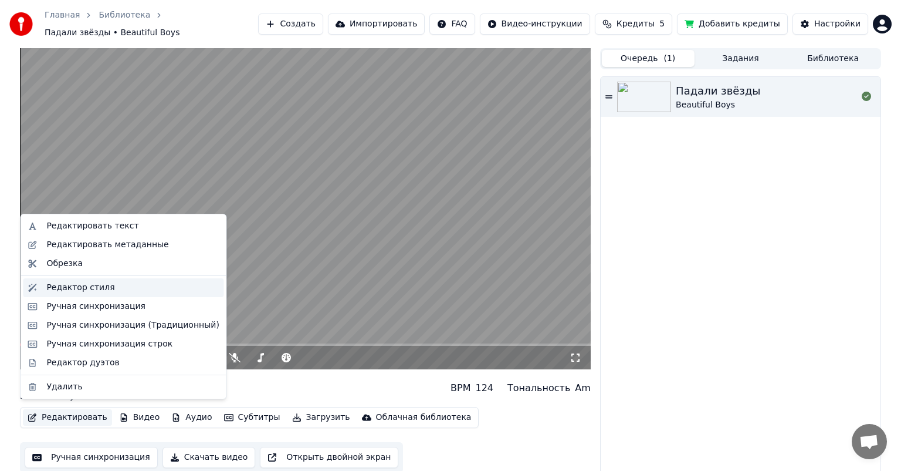
click at [84, 289] on div "Редактор стиля" at bounding box center [80, 288] width 68 height 12
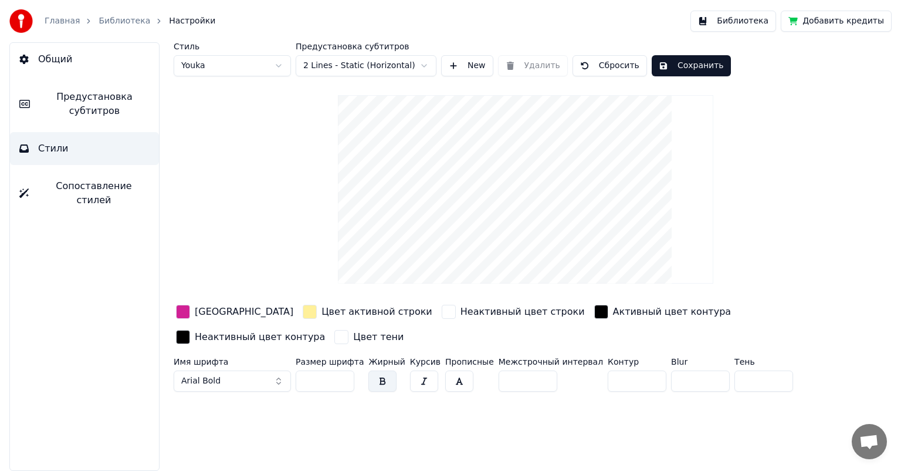
click at [181, 311] on div "button" at bounding box center [183, 312] width 14 height 14
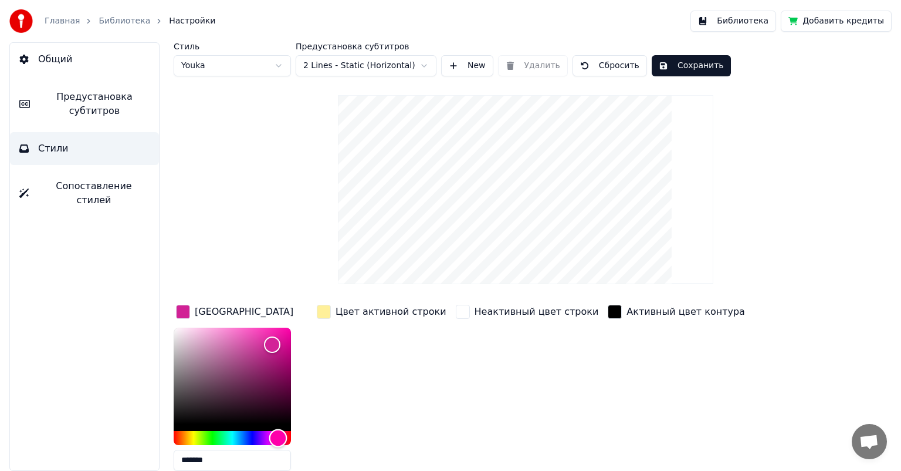
click at [249, 438] on div "Hue" at bounding box center [232, 438] width 117 height 14
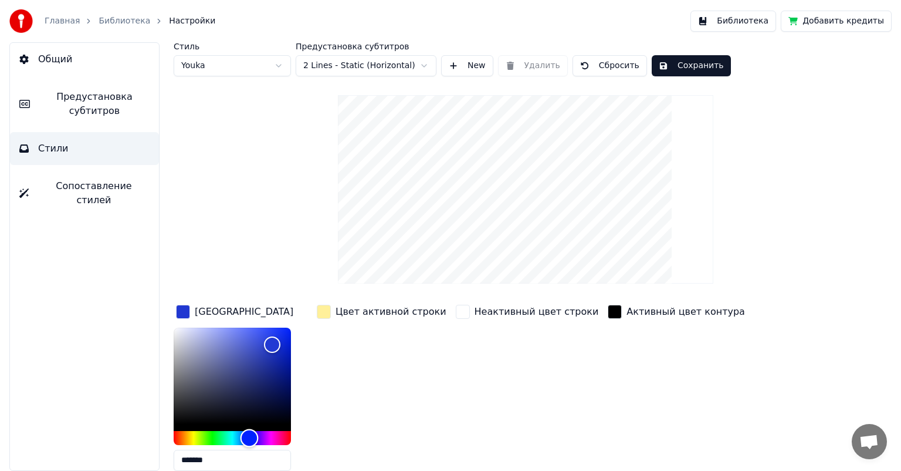
click at [246, 438] on div "Hue" at bounding box center [250, 437] width 18 height 18
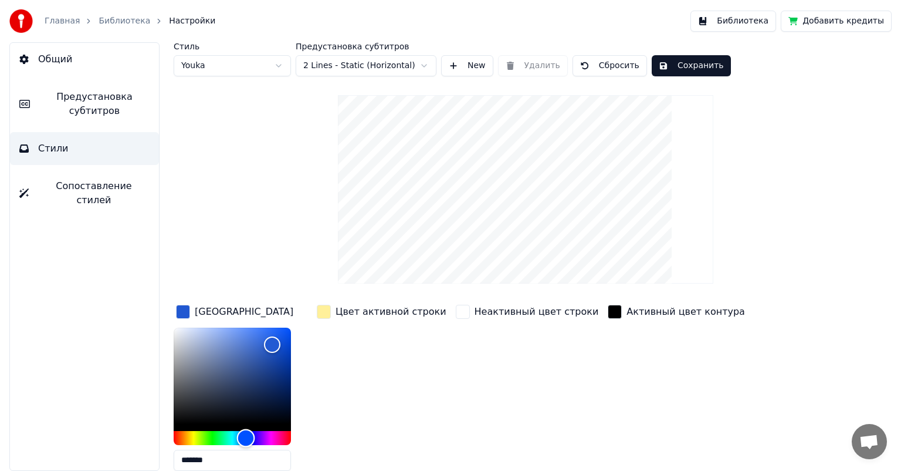
click at [244, 438] on div "Hue" at bounding box center [246, 437] width 18 height 18
type input "*******"
click at [700, 67] on button "Сохранить" at bounding box center [691, 65] width 79 height 21
click at [136, 21] on link "Библиотека" at bounding box center [125, 21] width 52 height 12
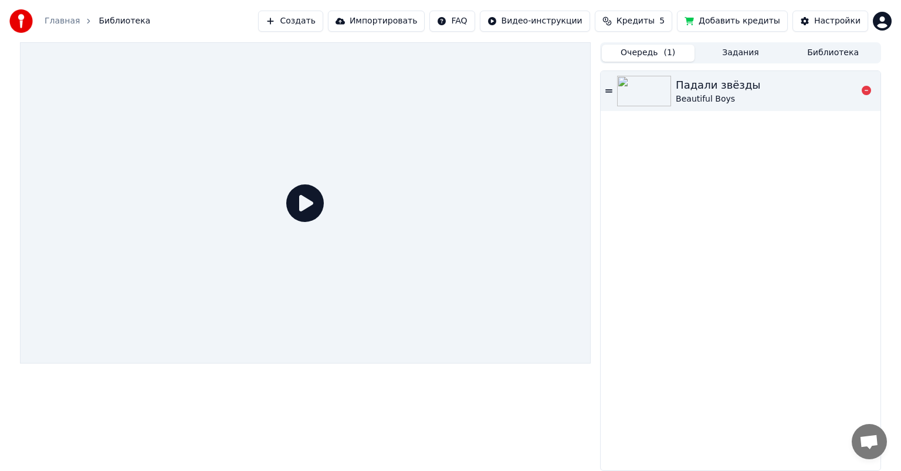
click at [719, 93] on div "Beautiful Boys" at bounding box center [718, 99] width 84 height 12
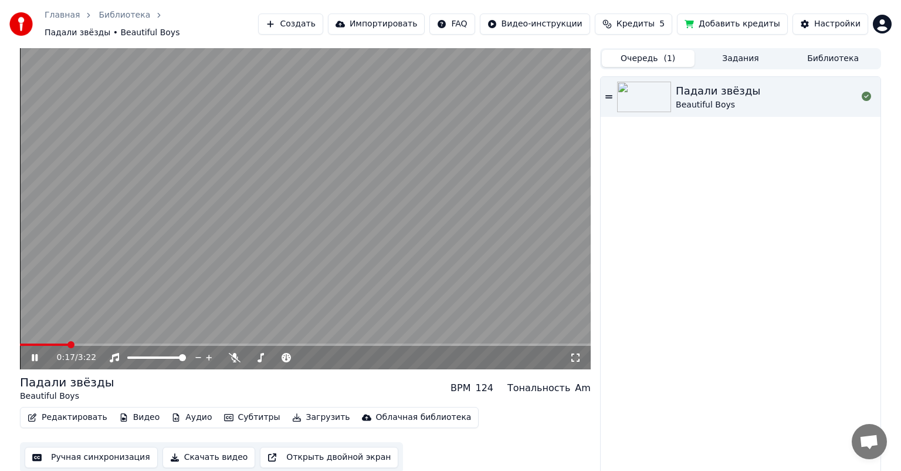
click at [32, 354] on icon at bounding box center [35, 357] width 6 height 7
click at [35, 353] on icon at bounding box center [34, 357] width 7 height 8
click at [35, 353] on icon at bounding box center [43, 357] width 28 height 9
click at [40, 353] on icon at bounding box center [43, 357] width 28 height 9
click at [35, 353] on icon at bounding box center [43, 357] width 28 height 9
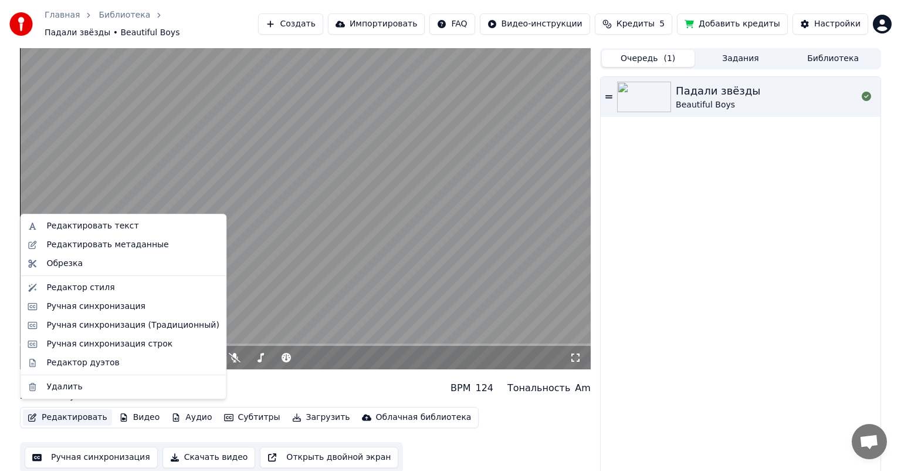
click at [50, 415] on button "Редактировать" at bounding box center [67, 417] width 89 height 16
click at [89, 228] on div "Редактировать текст" at bounding box center [92, 226] width 92 height 12
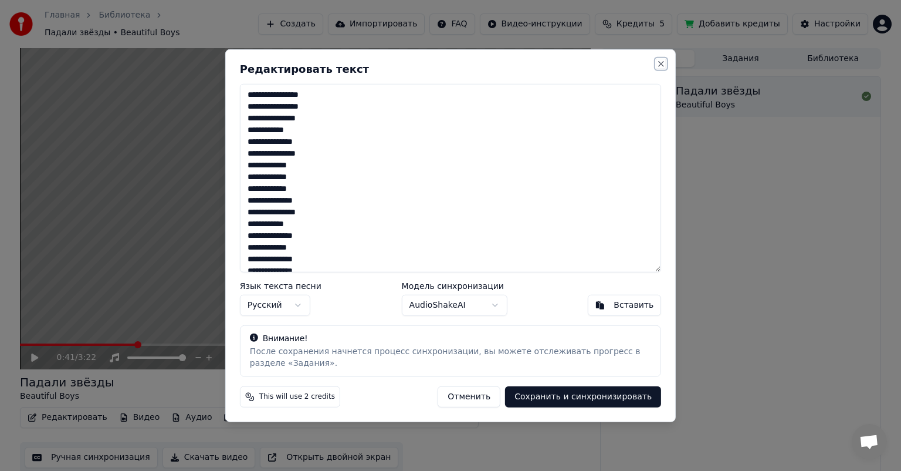
click at [660, 63] on button "Close" at bounding box center [661, 63] width 9 height 9
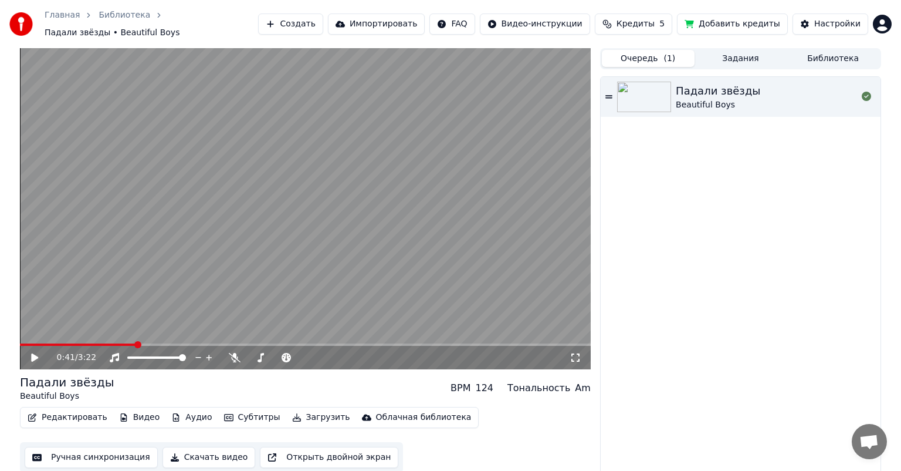
click at [131, 411] on button "Видео" at bounding box center [139, 417] width 50 height 16
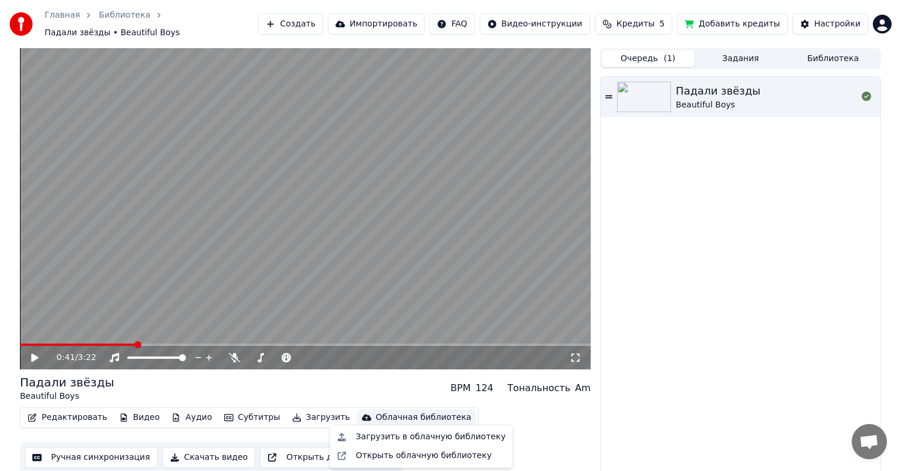
click at [708, 309] on div "Падали звёзды Beautiful Boys" at bounding box center [741, 276] width 280 height 399
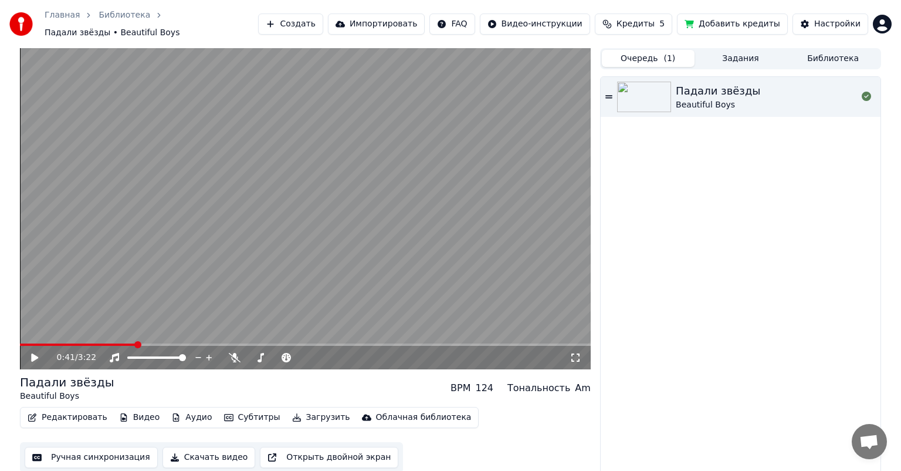
click at [55, 454] on button "Ручная синхронизация" at bounding box center [91, 457] width 133 height 21
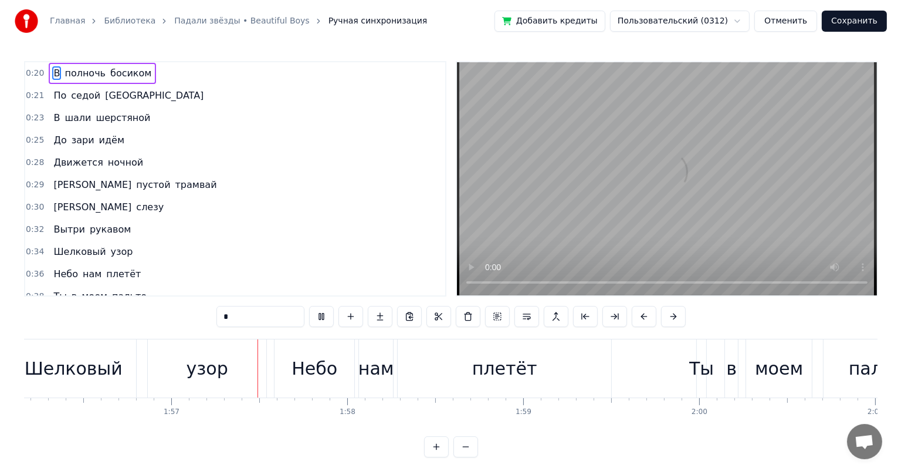
scroll to position [0, 20545]
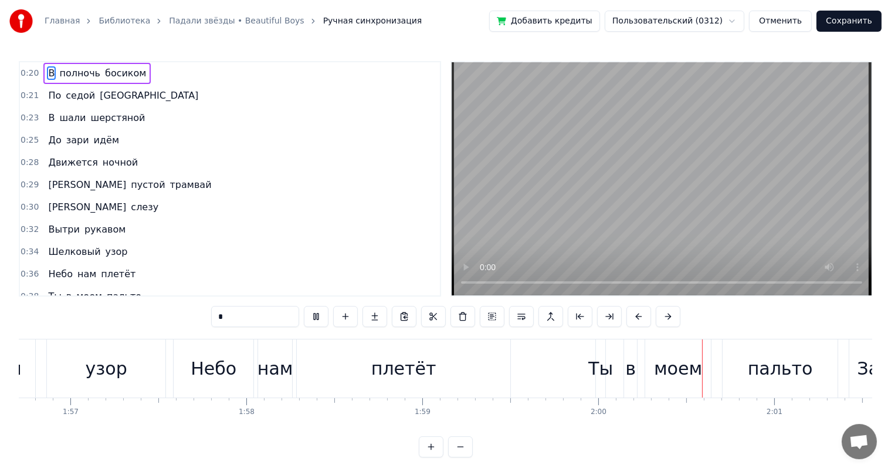
click at [792, 21] on button "Отменить" at bounding box center [780, 21] width 63 height 21
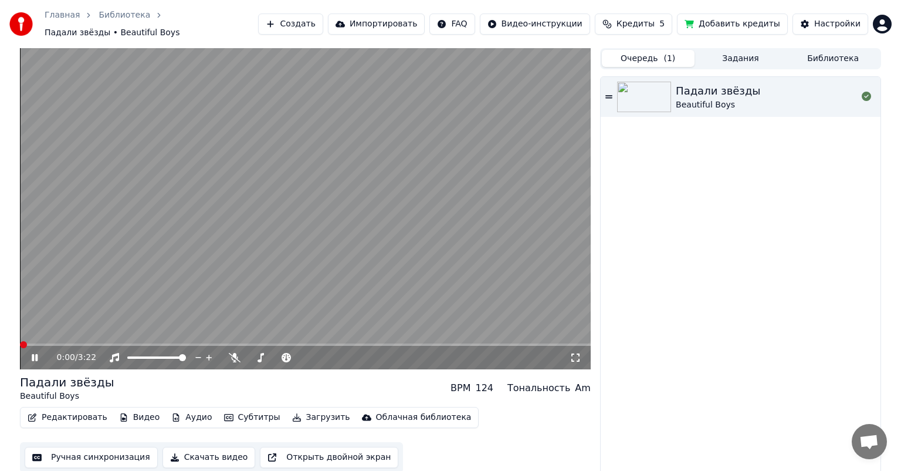
click at [32, 354] on icon at bounding box center [35, 357] width 6 height 7
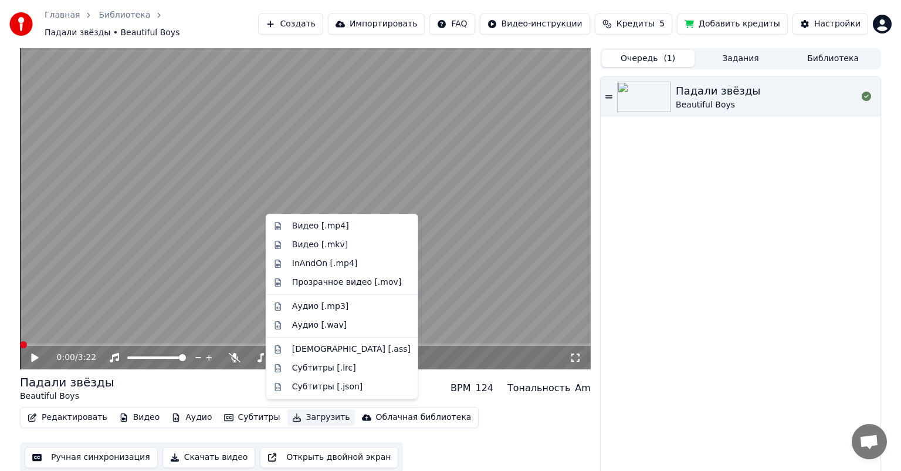
click at [298, 414] on button "Загрузить" at bounding box center [321, 417] width 67 height 16
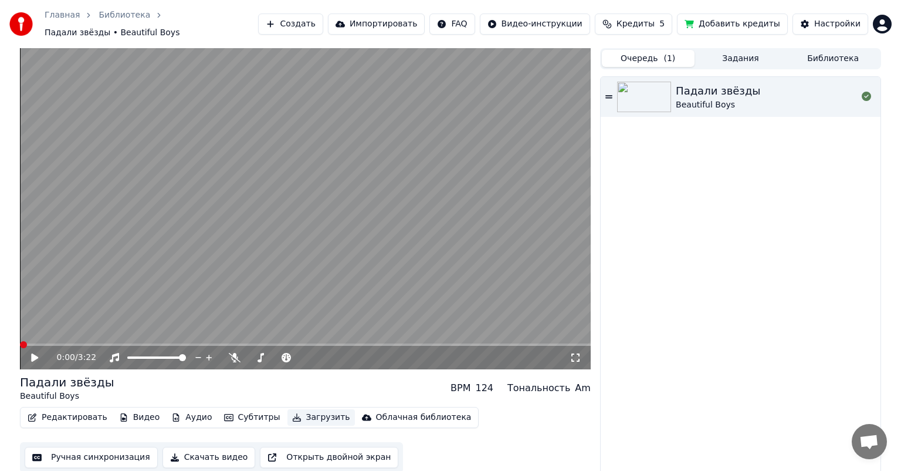
click at [298, 414] on button "Загрузить" at bounding box center [321, 417] width 67 height 16
click at [206, 454] on button "Скачать видео" at bounding box center [209, 457] width 93 height 21
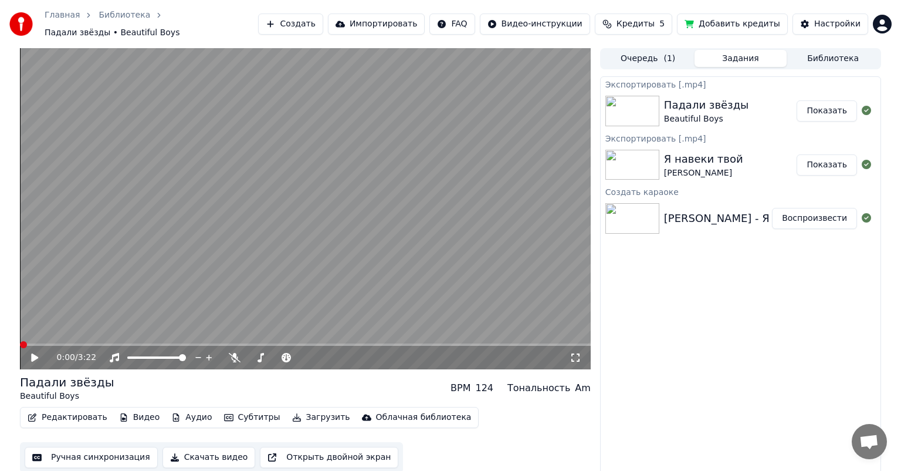
click at [45, 343] on span at bounding box center [305, 344] width 571 height 2
click at [62, 343] on span at bounding box center [305, 344] width 571 height 2
click at [31, 343] on span at bounding box center [41, 344] width 42 height 2
click at [573, 353] on icon at bounding box center [576, 357] width 12 height 9
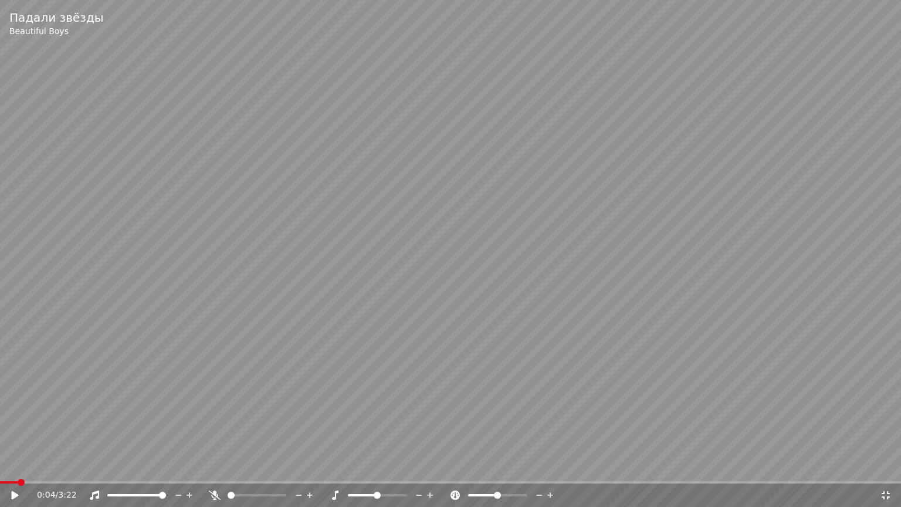
click at [20, 470] on span at bounding box center [21, 482] width 7 height 7
click at [23, 470] on span at bounding box center [21, 482] width 7 height 7
click at [16, 470] on span at bounding box center [9, 482] width 18 height 2
click at [12, 470] on icon at bounding box center [15, 495] width 7 height 8
click at [14, 470] on icon at bounding box center [15, 495] width 6 height 7
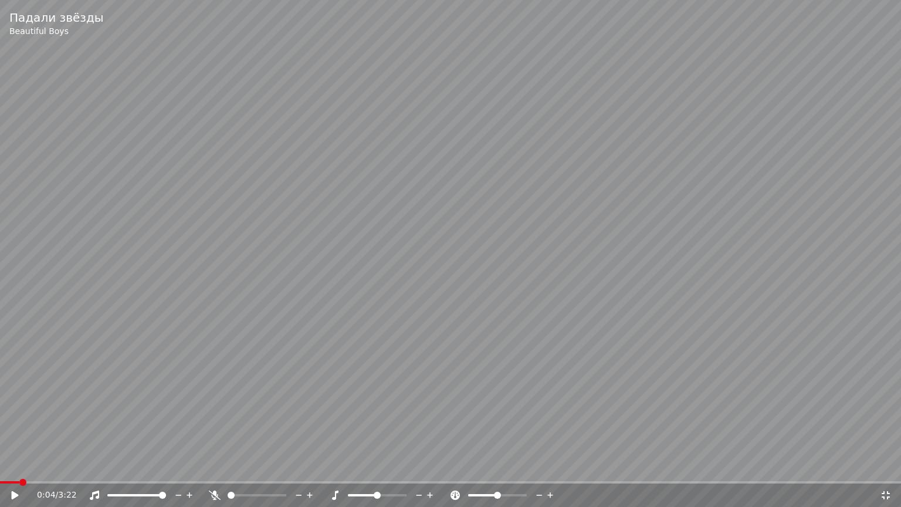
click at [16, 470] on span at bounding box center [9, 482] width 19 height 2
click at [12, 470] on span at bounding box center [6, 482] width 13 height 2
click at [9, 470] on span at bounding box center [6, 482] width 13 height 2
click at [11, 470] on icon at bounding box center [23, 495] width 28 height 9
click at [887, 470] on icon at bounding box center [886, 495] width 12 height 9
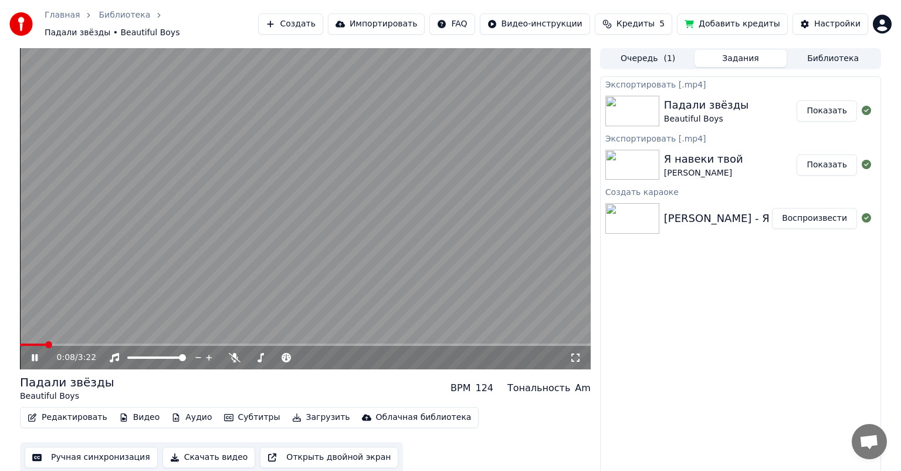
click at [35, 353] on icon at bounding box center [43, 357] width 28 height 9
